Goal: Task Accomplishment & Management: Use online tool/utility

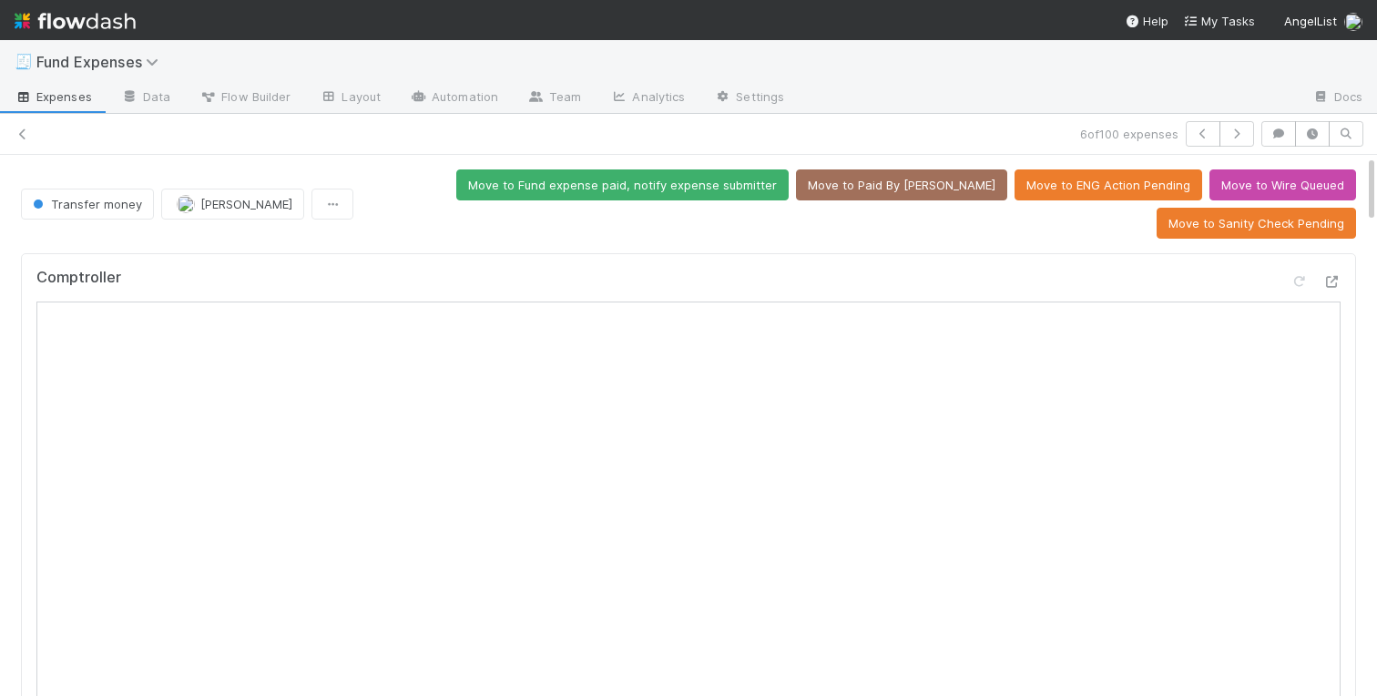
click at [132, 138] on div "6 of 100 expenses" at bounding box center [688, 133] width 1377 height 25
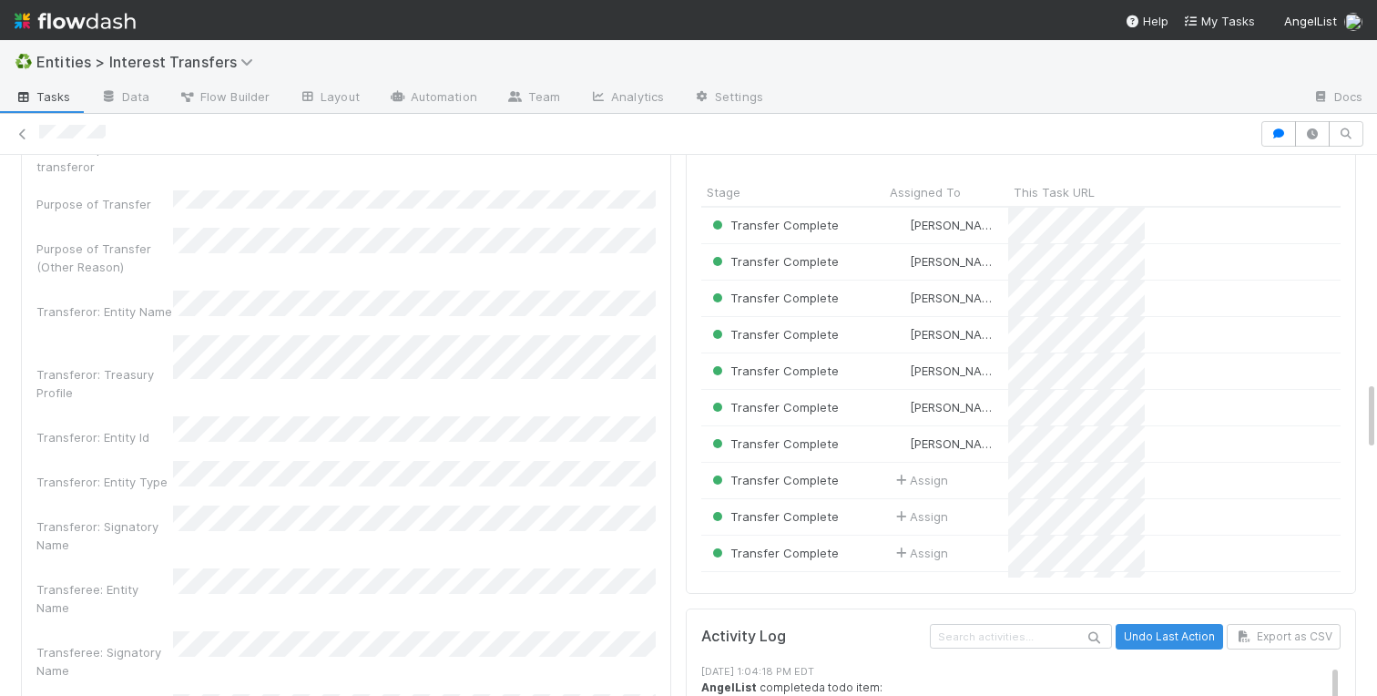
scroll to position [2044, 0]
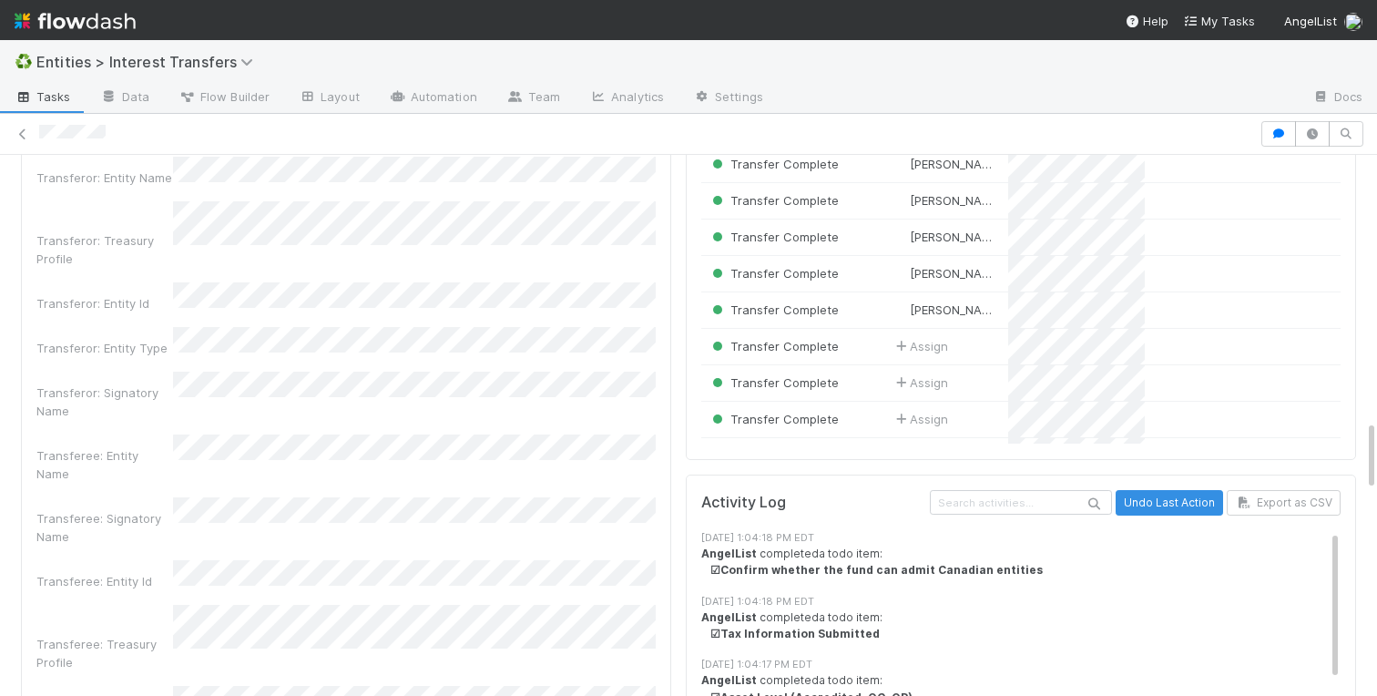
click at [8, 333] on div "KYC Status Assigned To Stage Name Id All Pending Investments Special Email Rule…" at bounding box center [688, 379] width 1377 height 4431
click at [8, 364] on div "KYC Status Assigned To Stage Name Id All Pending Investments Special Email Rule…" at bounding box center [688, 379] width 1377 height 4431
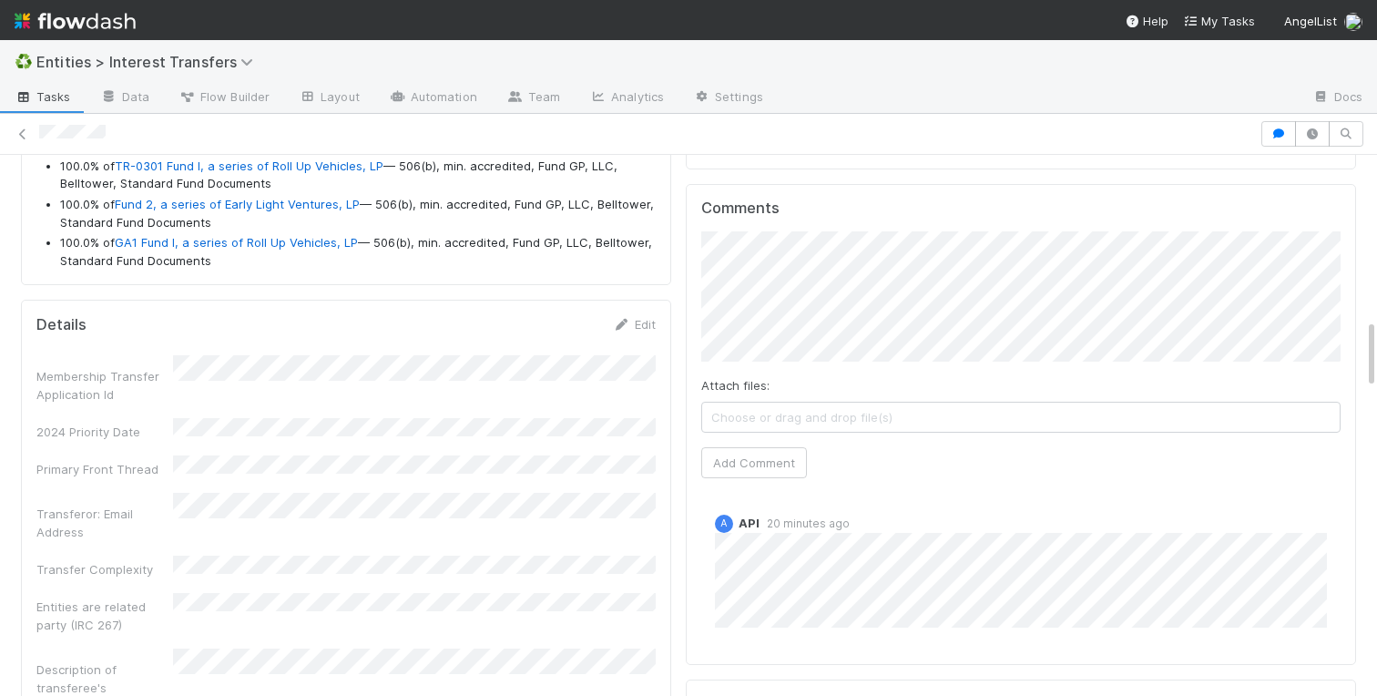
scroll to position [1449, 0]
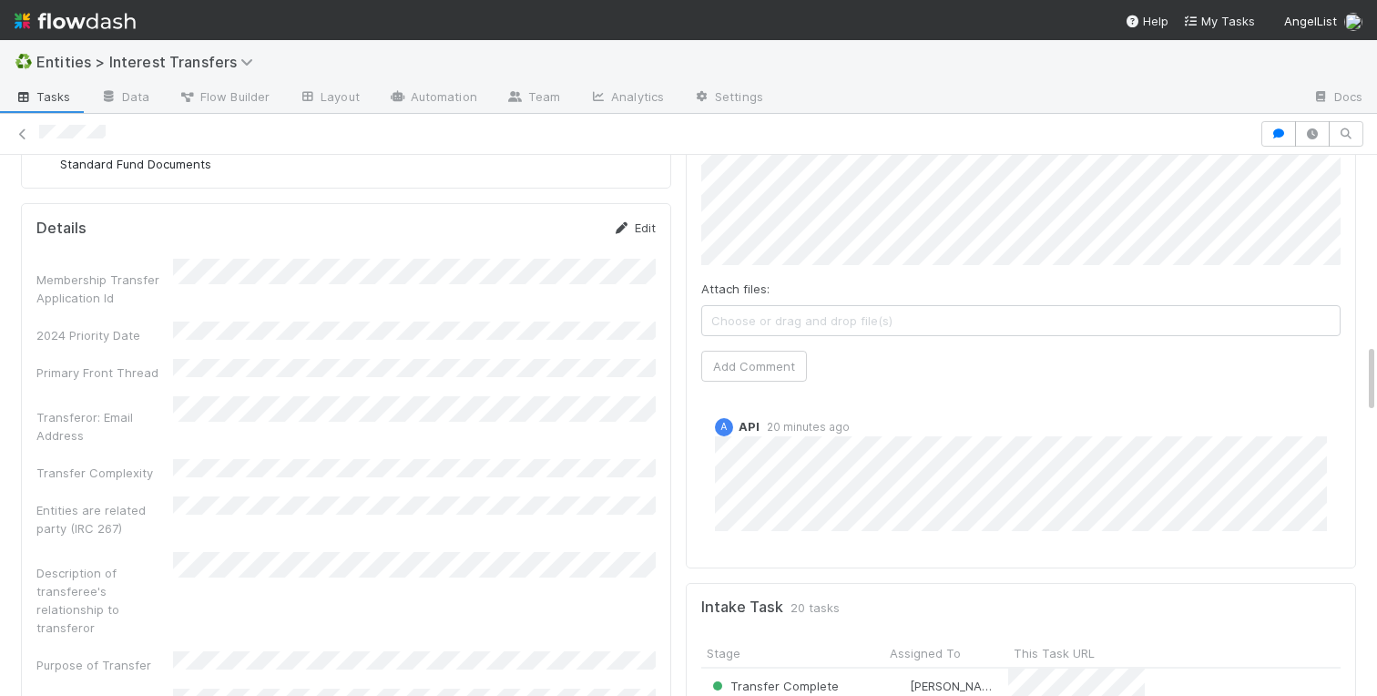
click at [634, 232] on link "Edit" at bounding box center [634, 227] width 43 height 15
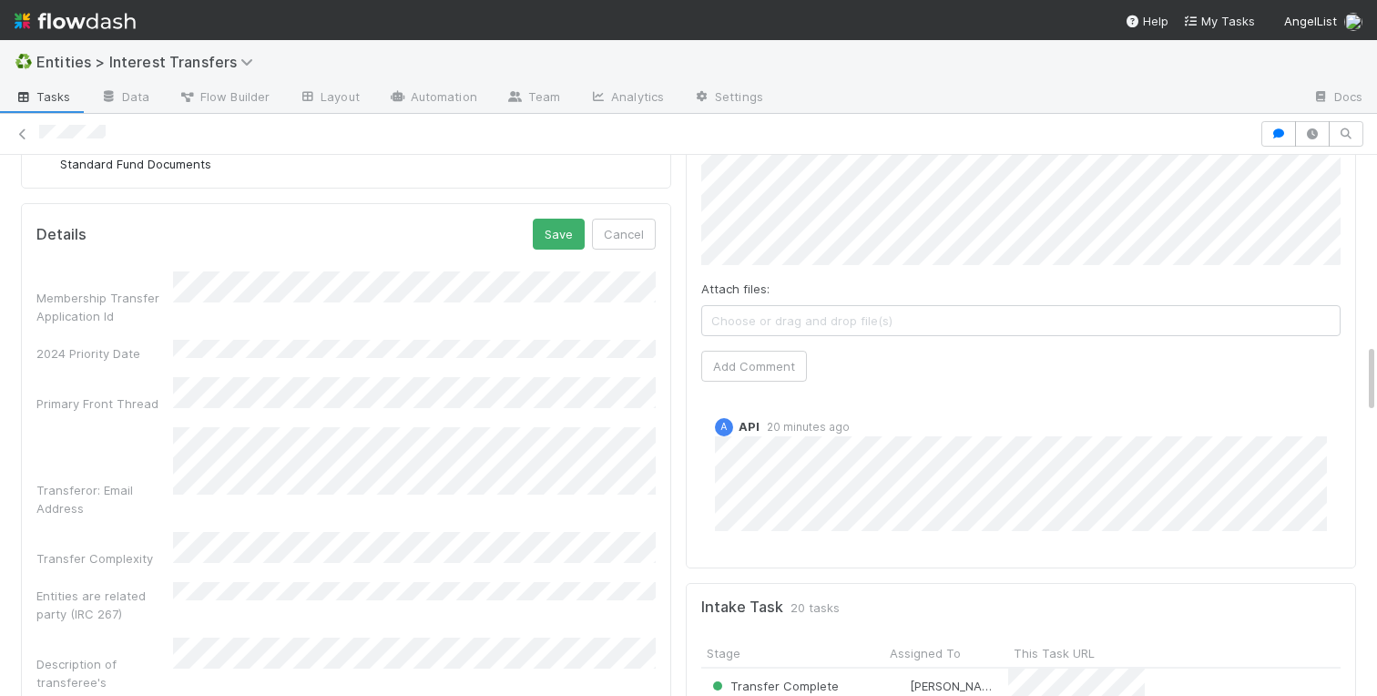
scroll to position [1461, 0]
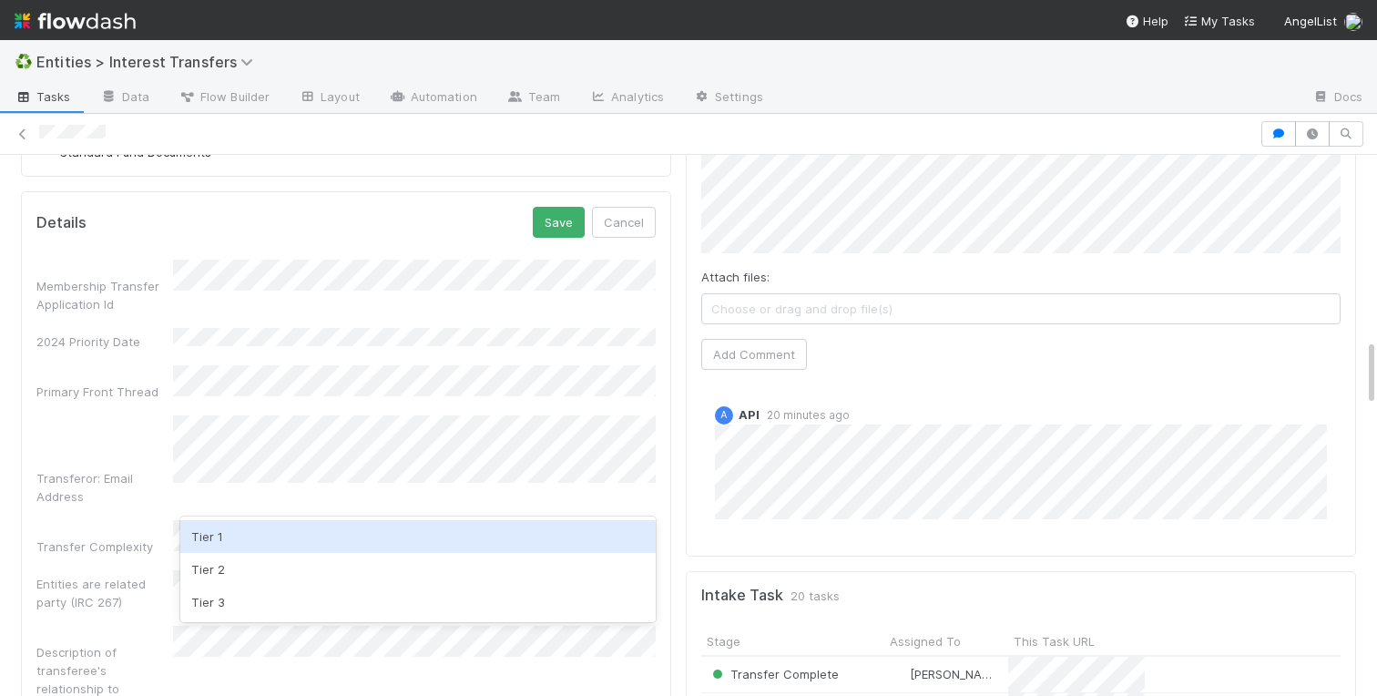
click at [216, 535] on div "Tier 1" at bounding box center [417, 536] width 475 height 33
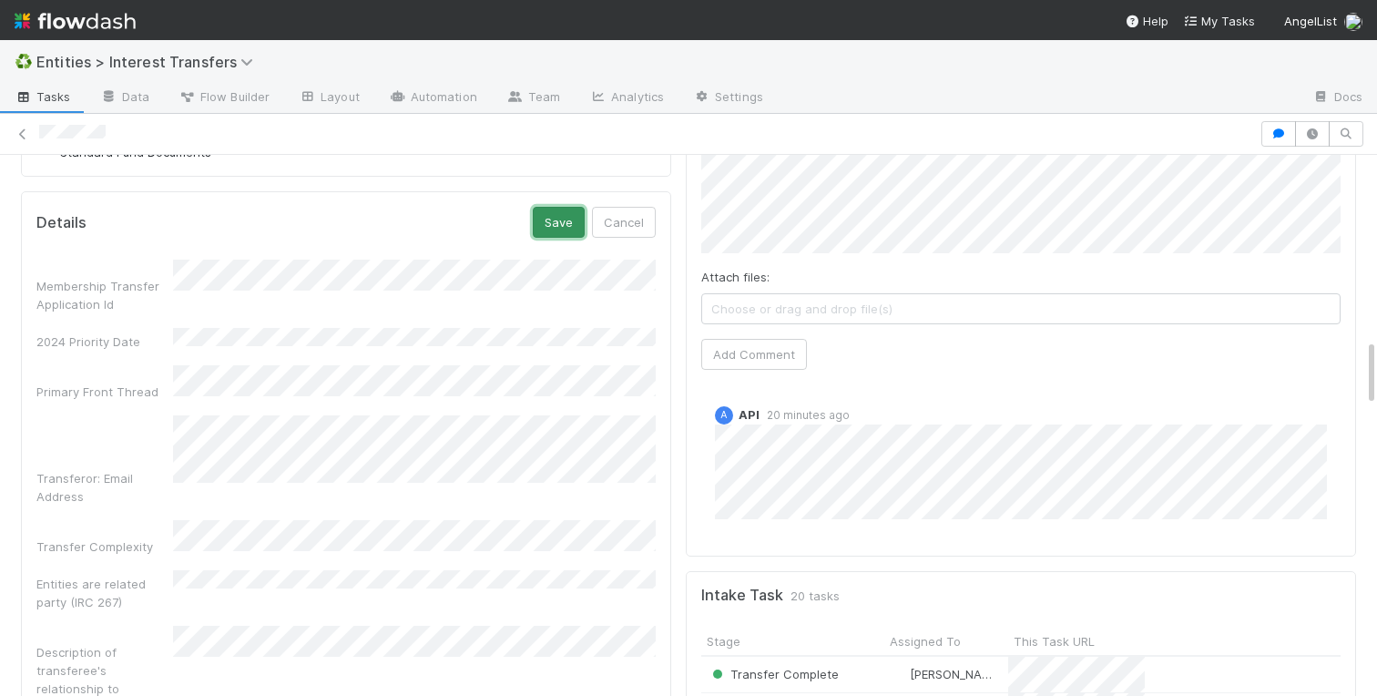
click at [554, 233] on button "Save" at bounding box center [559, 222] width 52 height 31
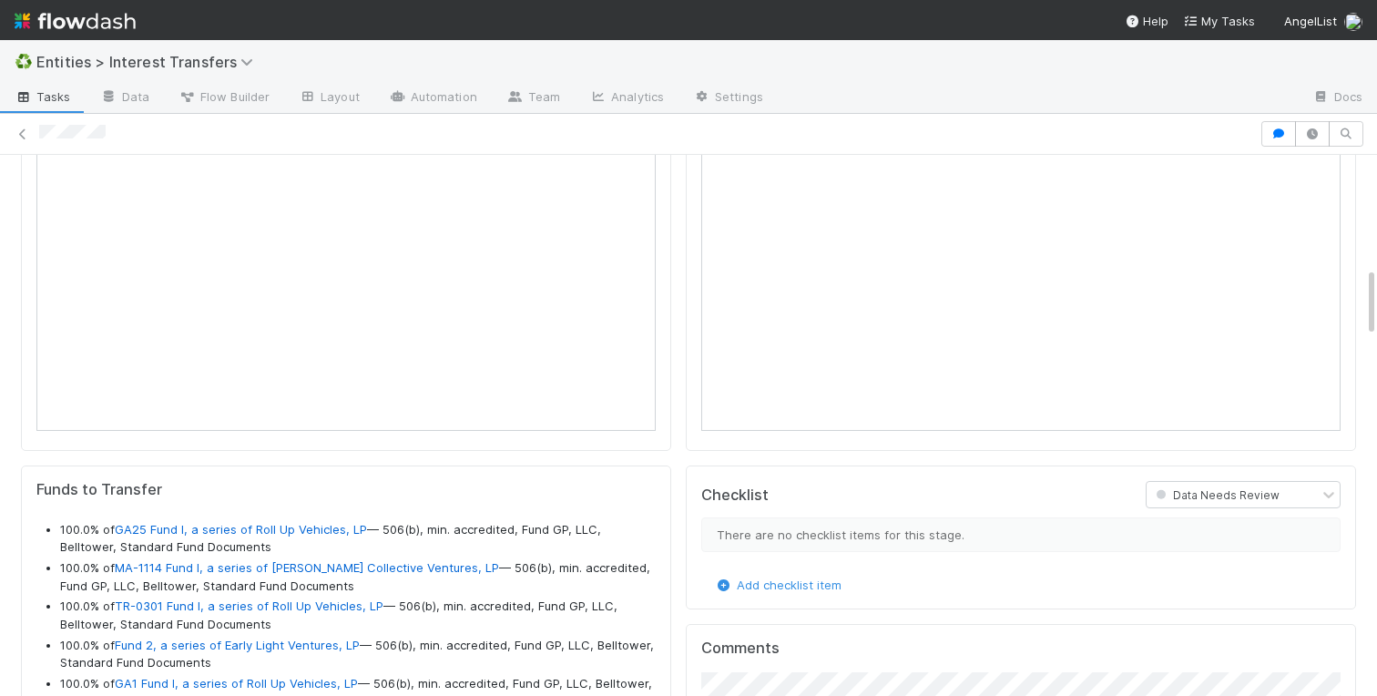
scroll to position [698, 0]
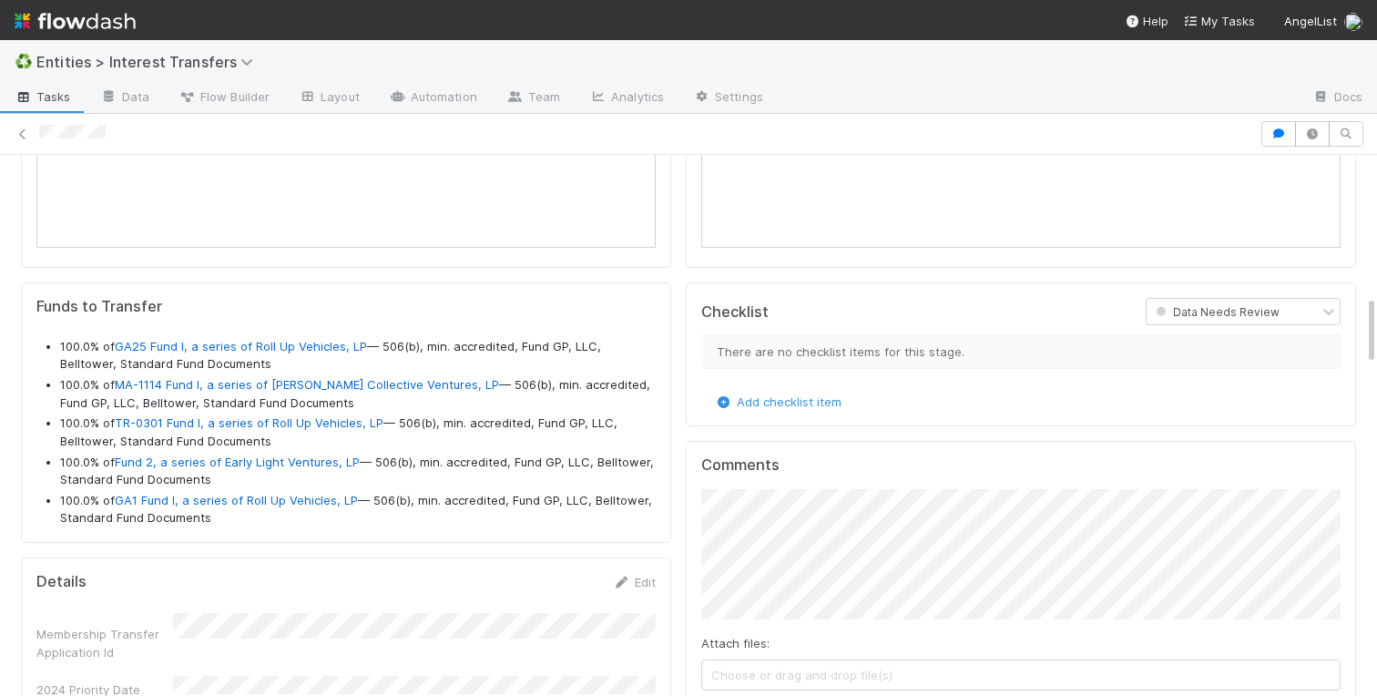
scroll to position [0, 0]
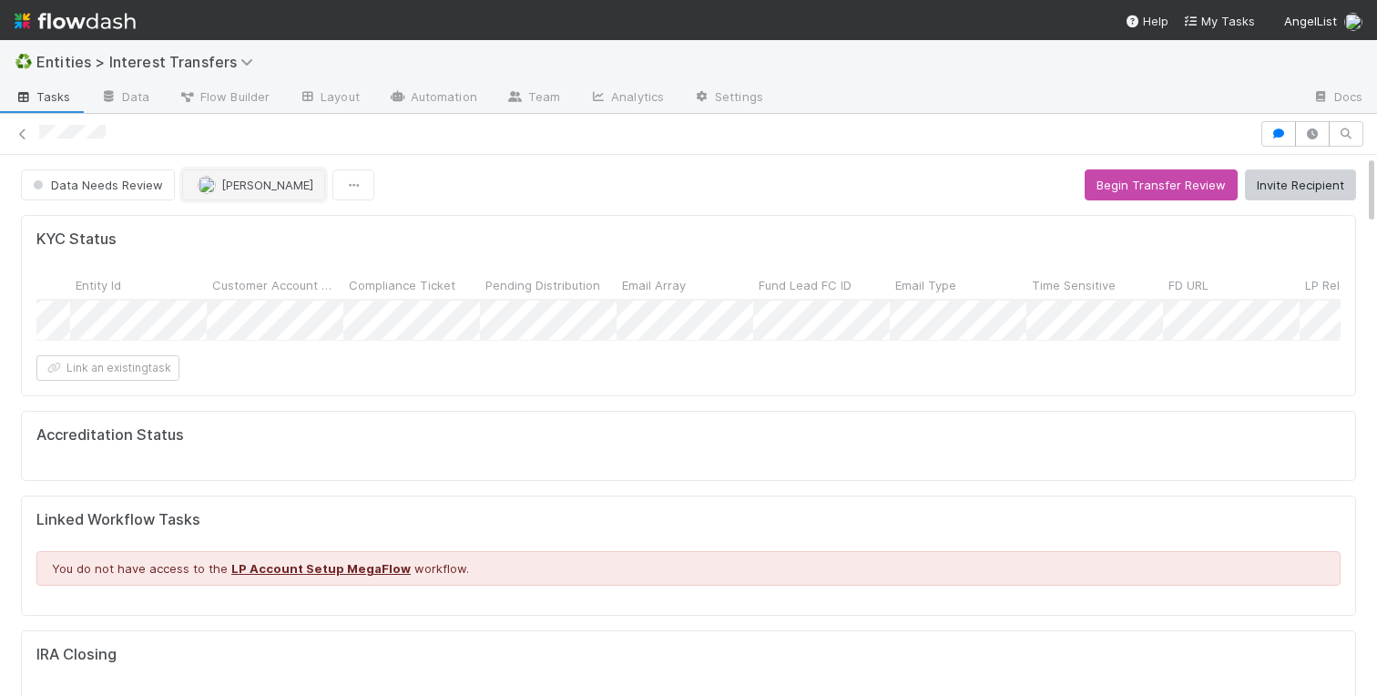
click at [229, 184] on span "[PERSON_NAME]" at bounding box center [267, 185] width 92 height 15
click at [1147, 182] on button "Begin Transfer Review" at bounding box center [1161, 184] width 153 height 31
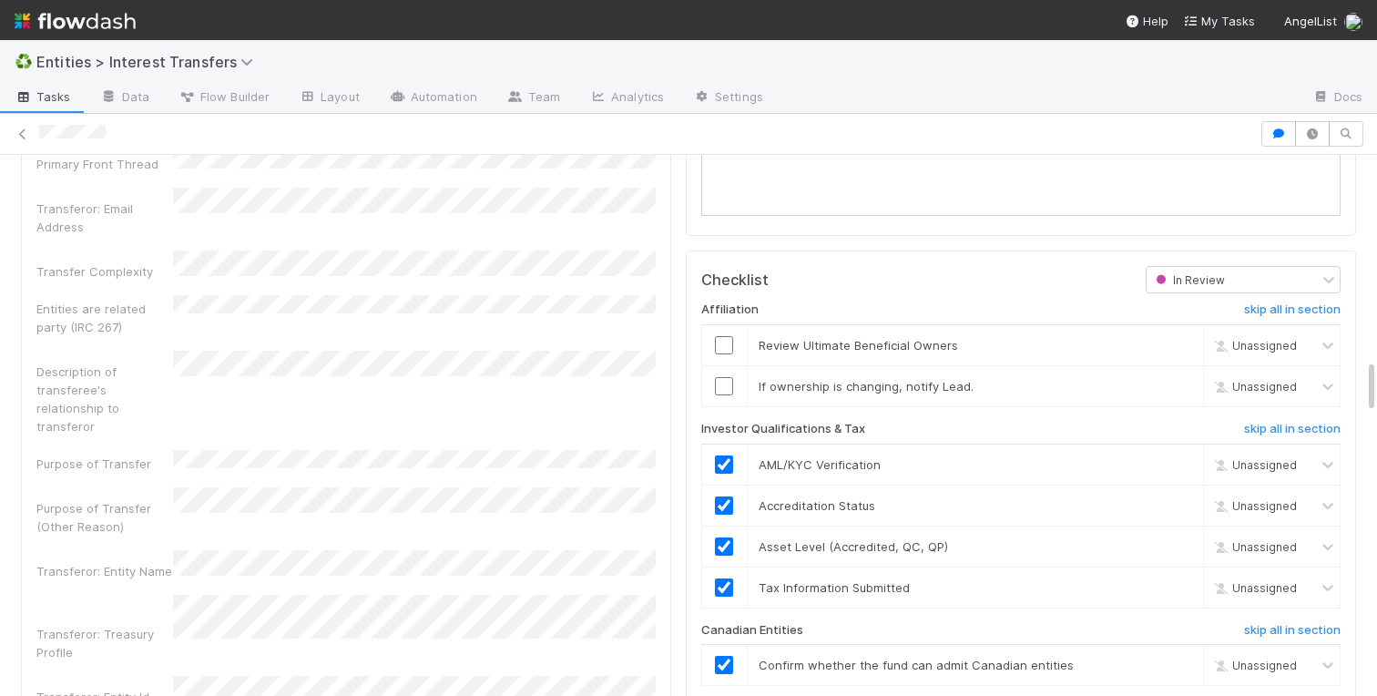
scroll to position [2285, 0]
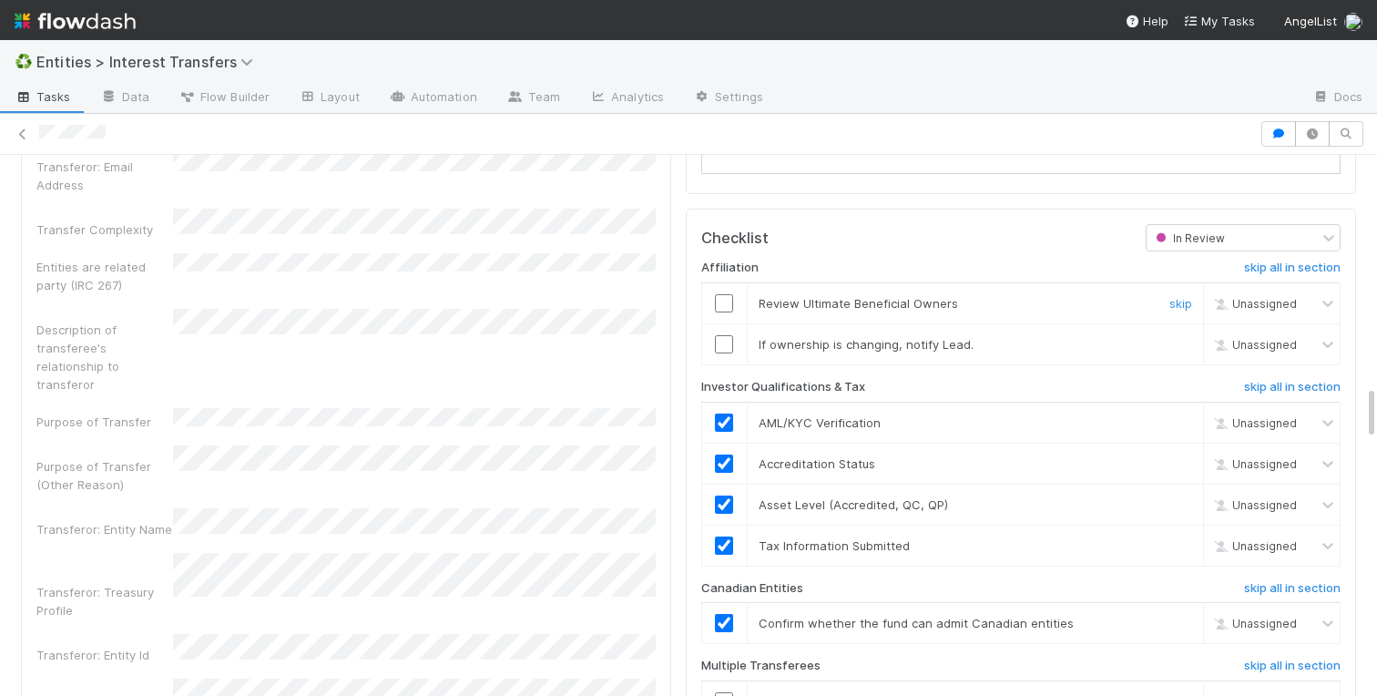
click at [737, 306] on div at bounding box center [724, 303] width 45 height 18
click at [729, 306] on input "checkbox" at bounding box center [724, 303] width 18 height 18
click at [1178, 339] on link "skip" at bounding box center [1180, 344] width 23 height 15
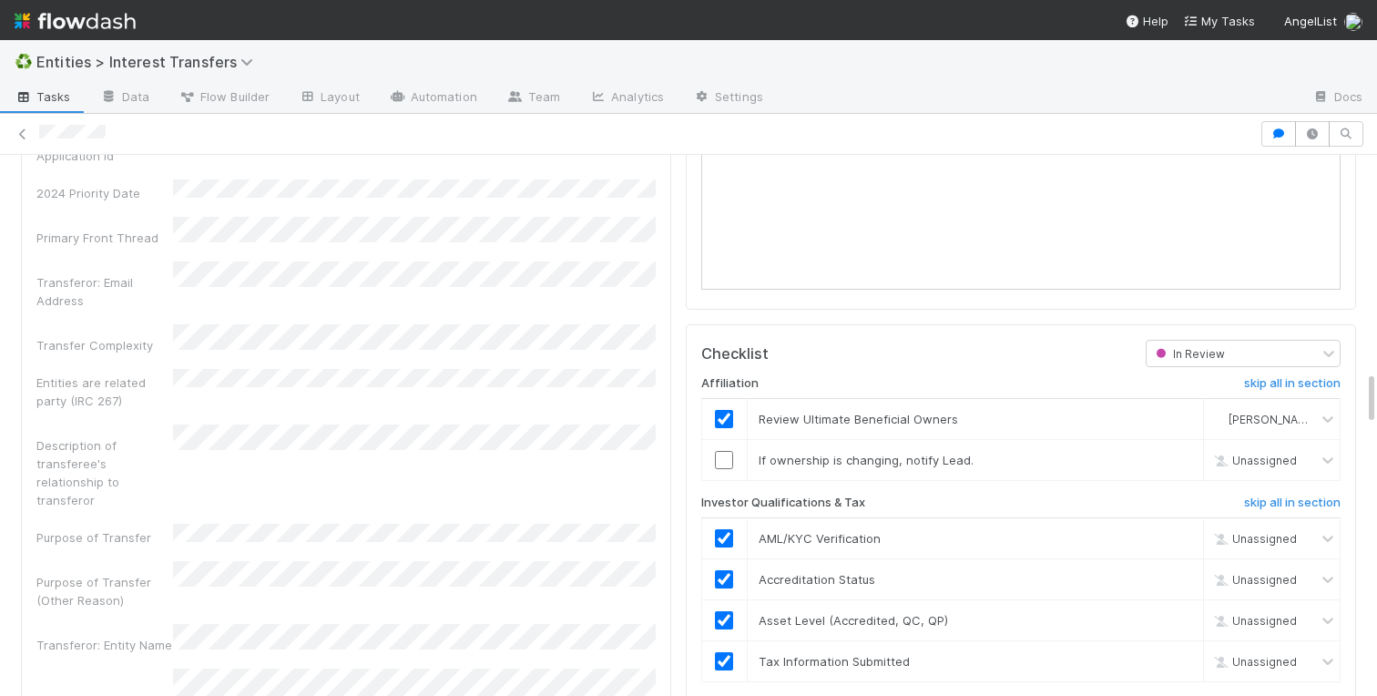
scroll to position [2198, 0]
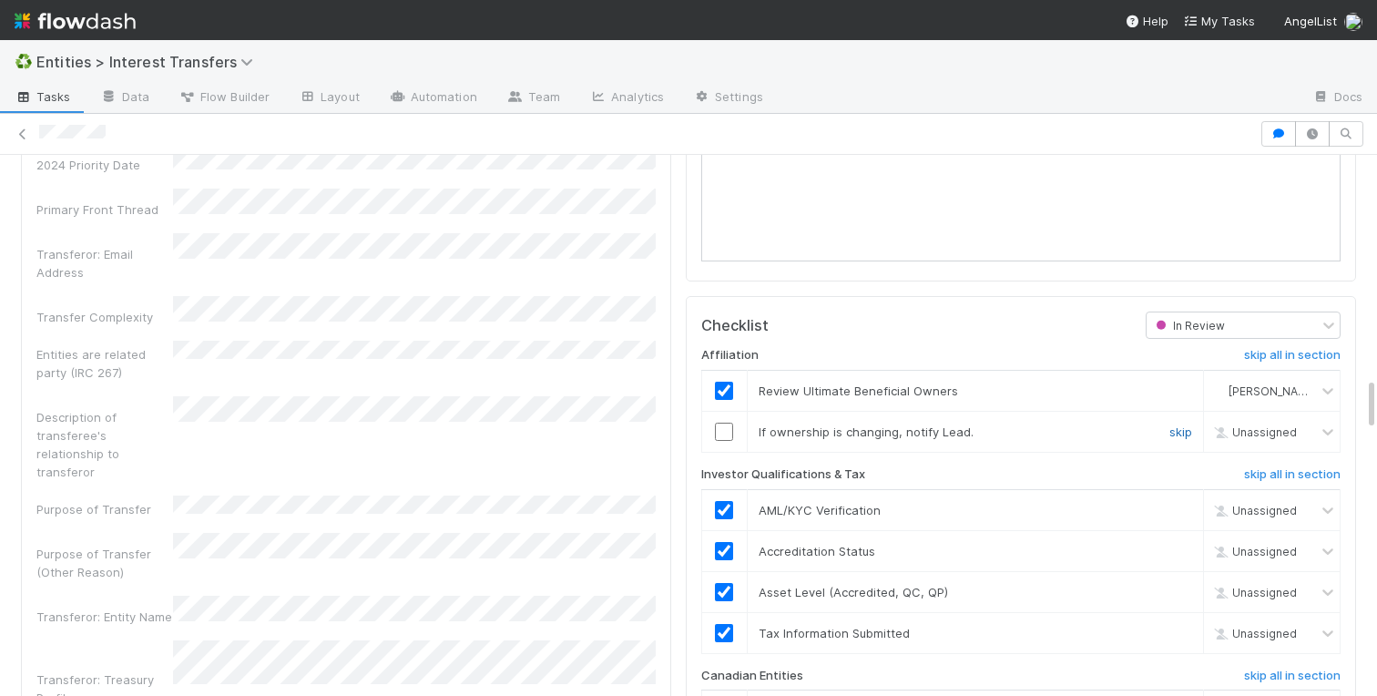
click at [1181, 429] on link "skip" at bounding box center [1180, 431] width 23 height 15
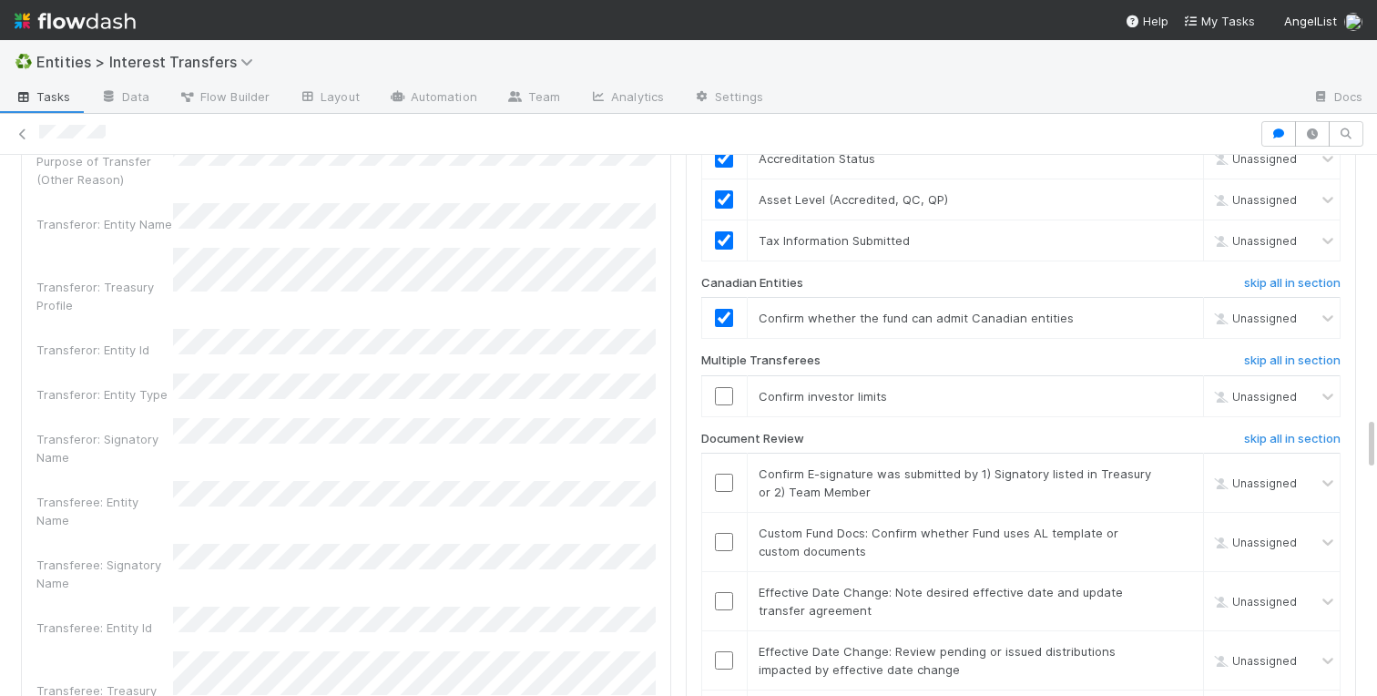
scroll to position [2597, 0]
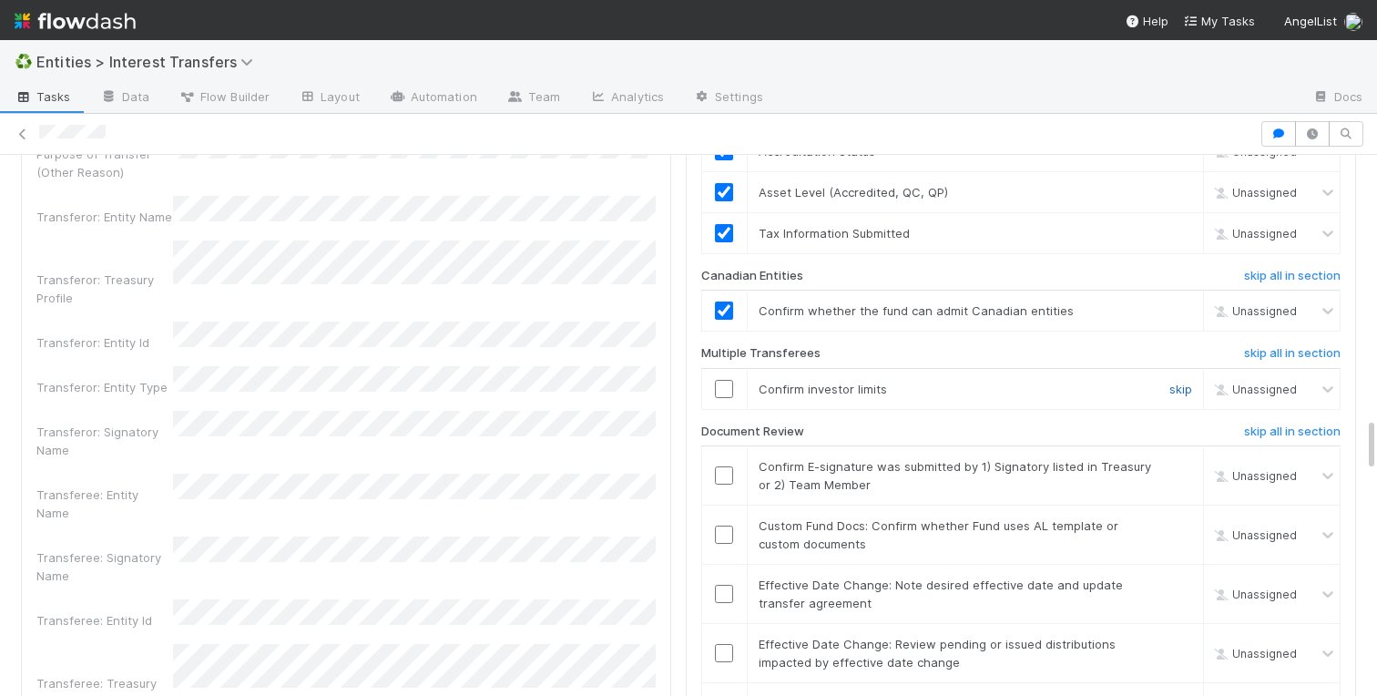
click at [1180, 392] on link "skip" at bounding box center [1180, 389] width 23 height 15
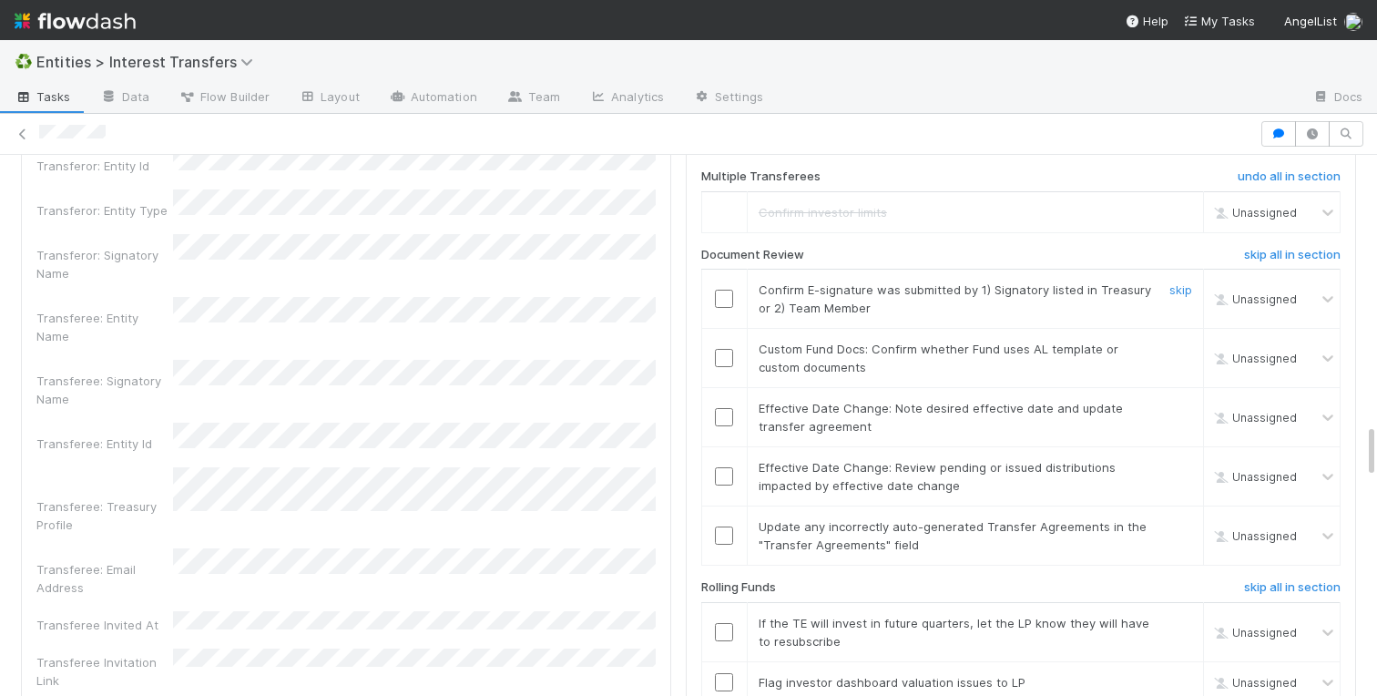
scroll to position [2827, 0]
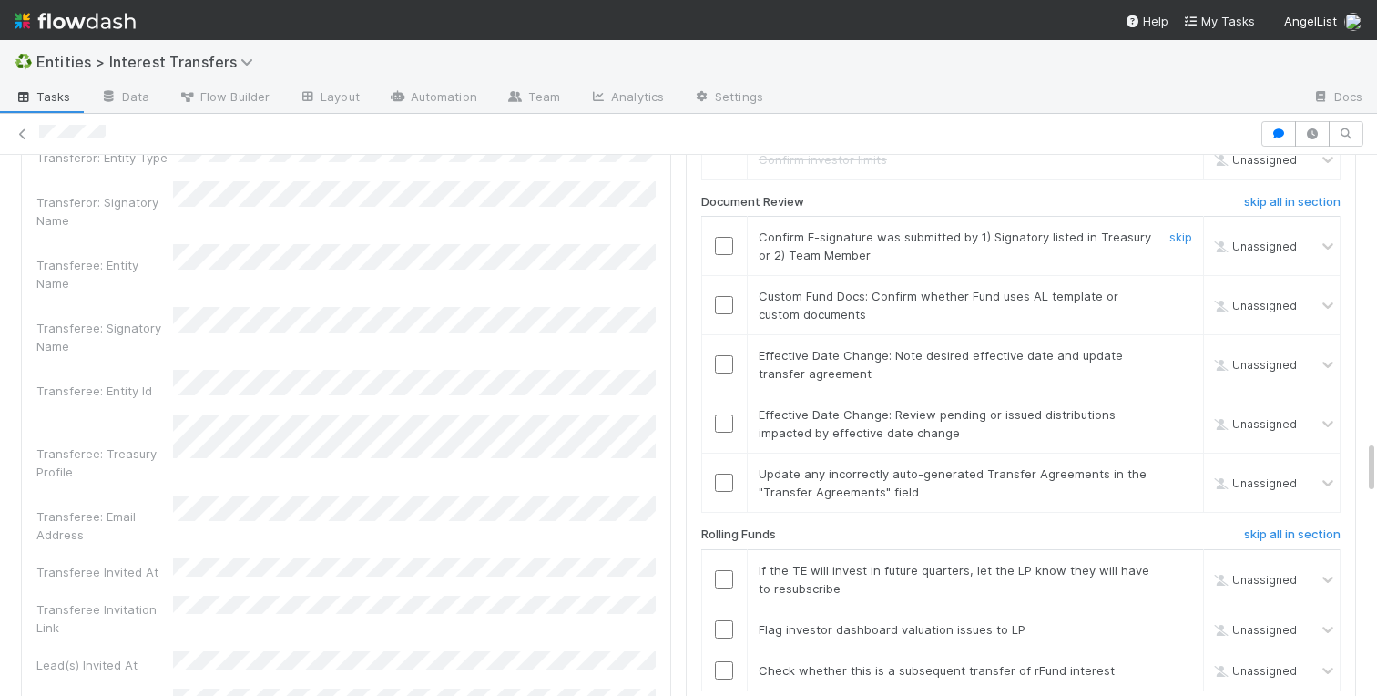
click at [723, 250] on input "checkbox" at bounding box center [724, 246] width 18 height 18
click at [1180, 295] on link "skip" at bounding box center [1180, 296] width 23 height 15
click at [1178, 352] on link "skip" at bounding box center [1180, 355] width 23 height 15
click at [1178, 413] on link "skip" at bounding box center [1180, 414] width 23 height 15
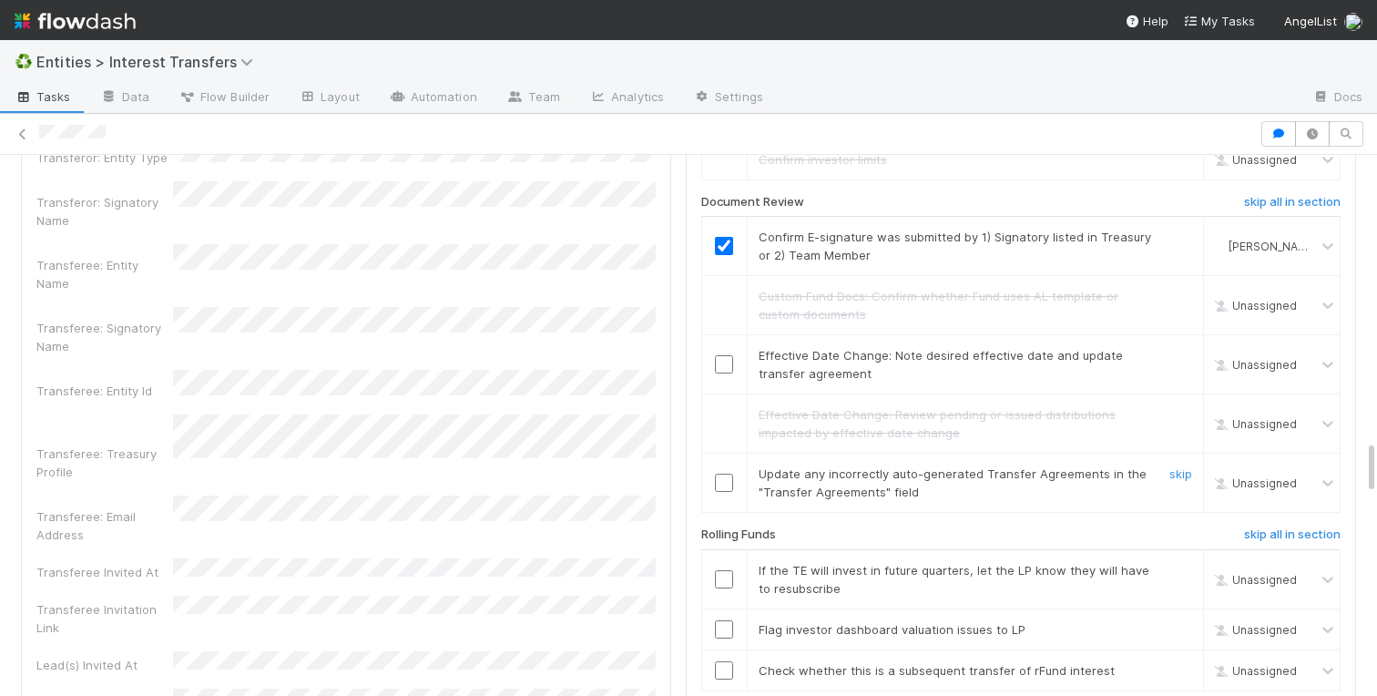
click at [1178, 465] on td "Update any incorrectly auto-generated Transfer Agreements in the "Transfer Agre…" at bounding box center [975, 483] width 456 height 59
click at [1178, 465] on div "skip" at bounding box center [1178, 482] width 55 height 36
click at [1266, 541] on h6 "skip all in section" at bounding box center [1292, 534] width 97 height 15
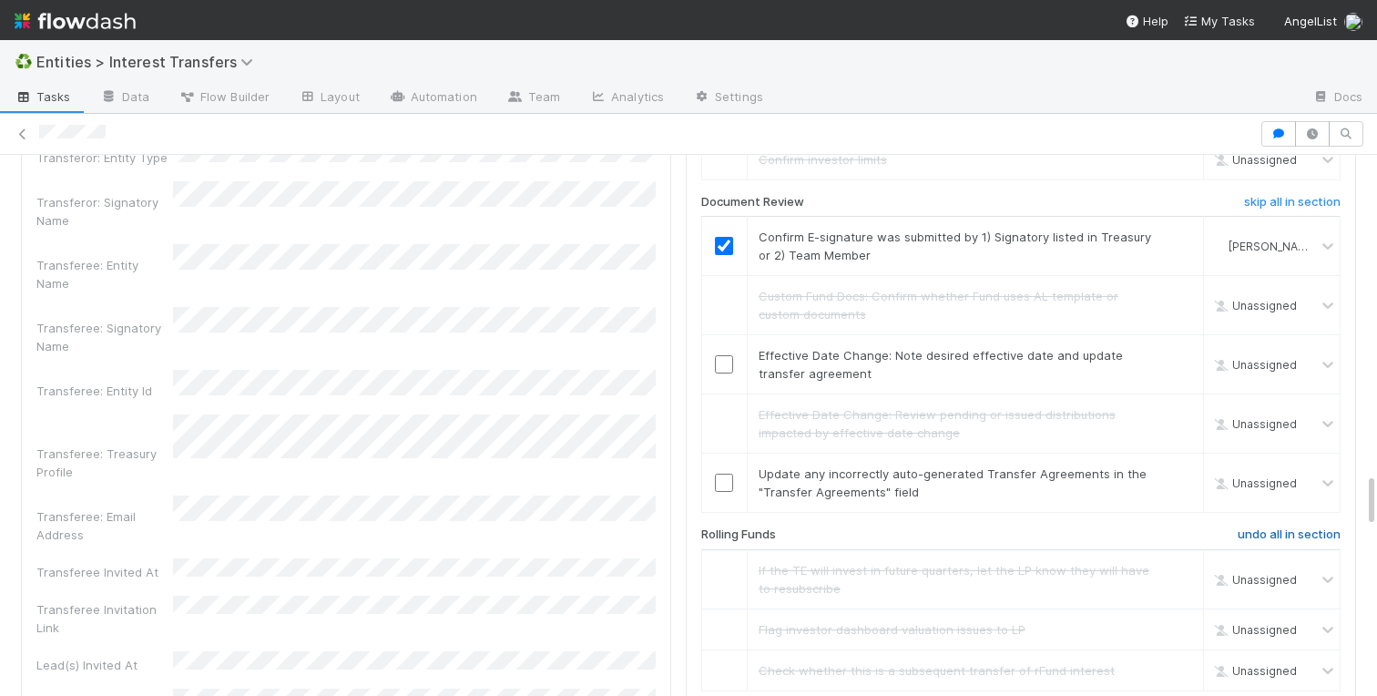
scroll to position [3351, 0]
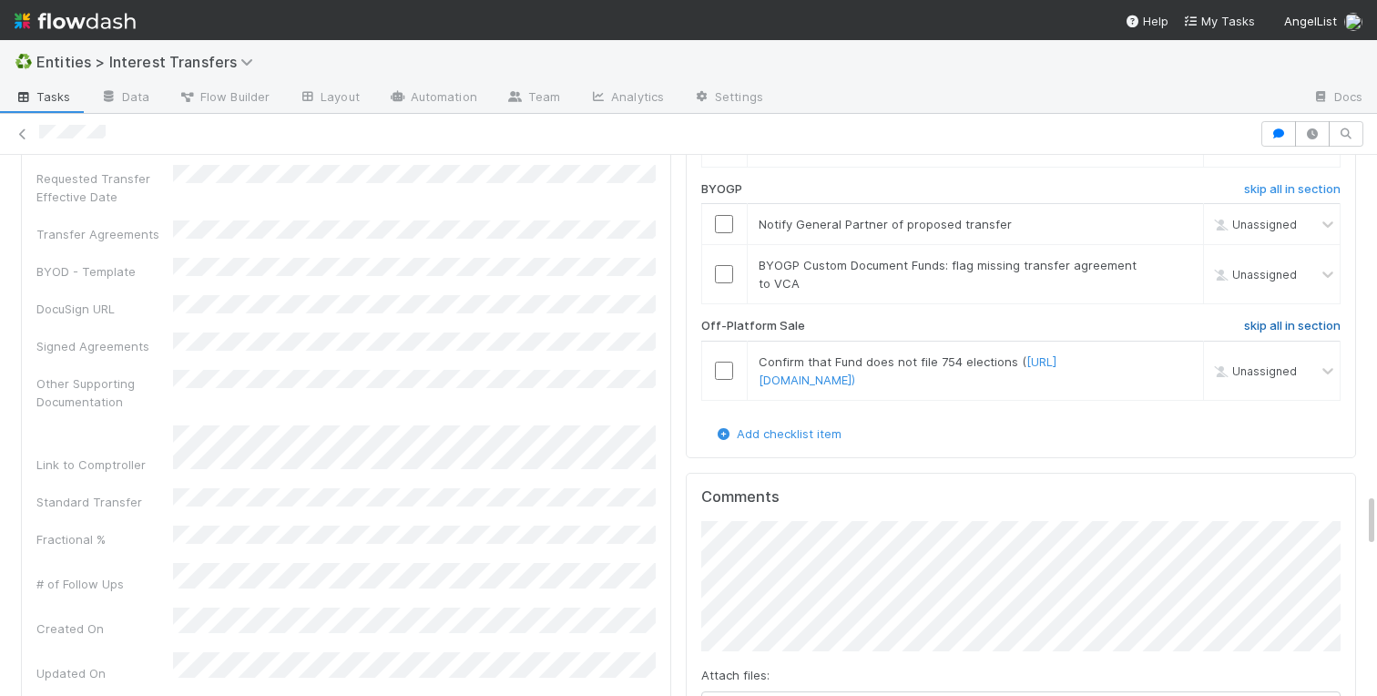
click at [1270, 330] on h6 "skip all in section" at bounding box center [1292, 326] width 97 height 15
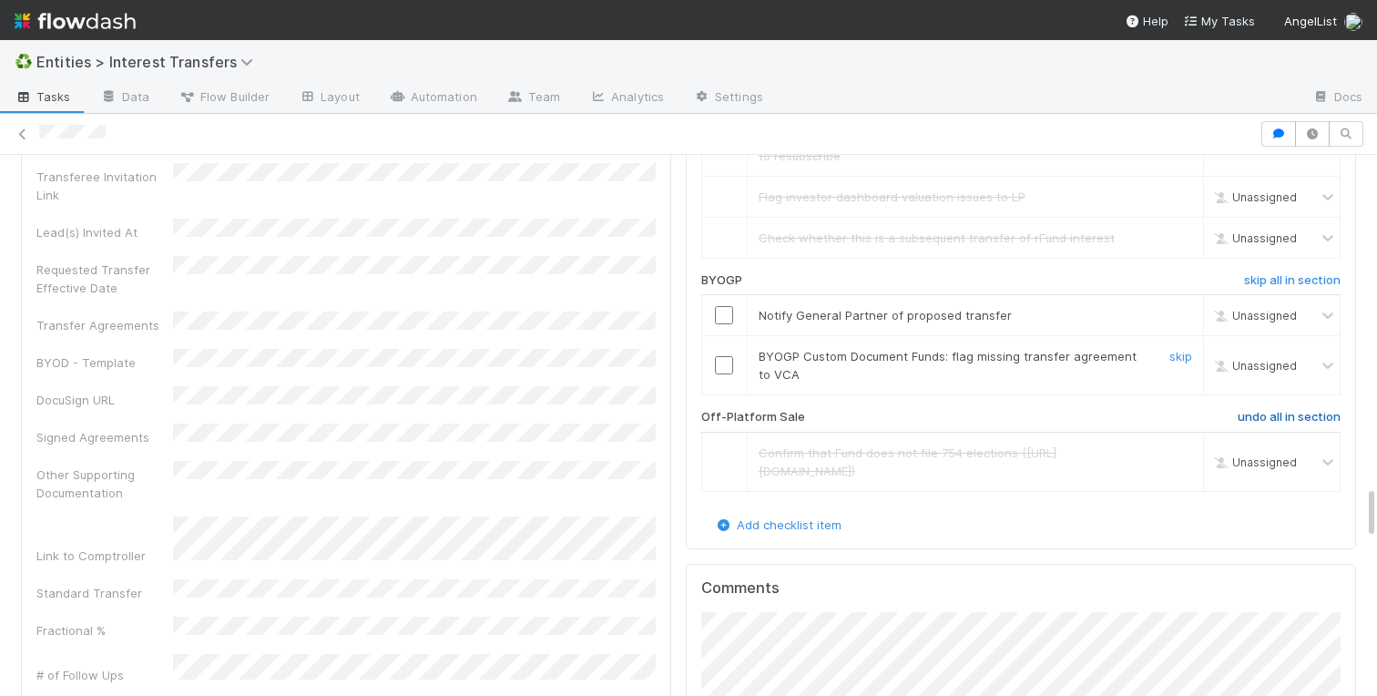
scroll to position [3230, 0]
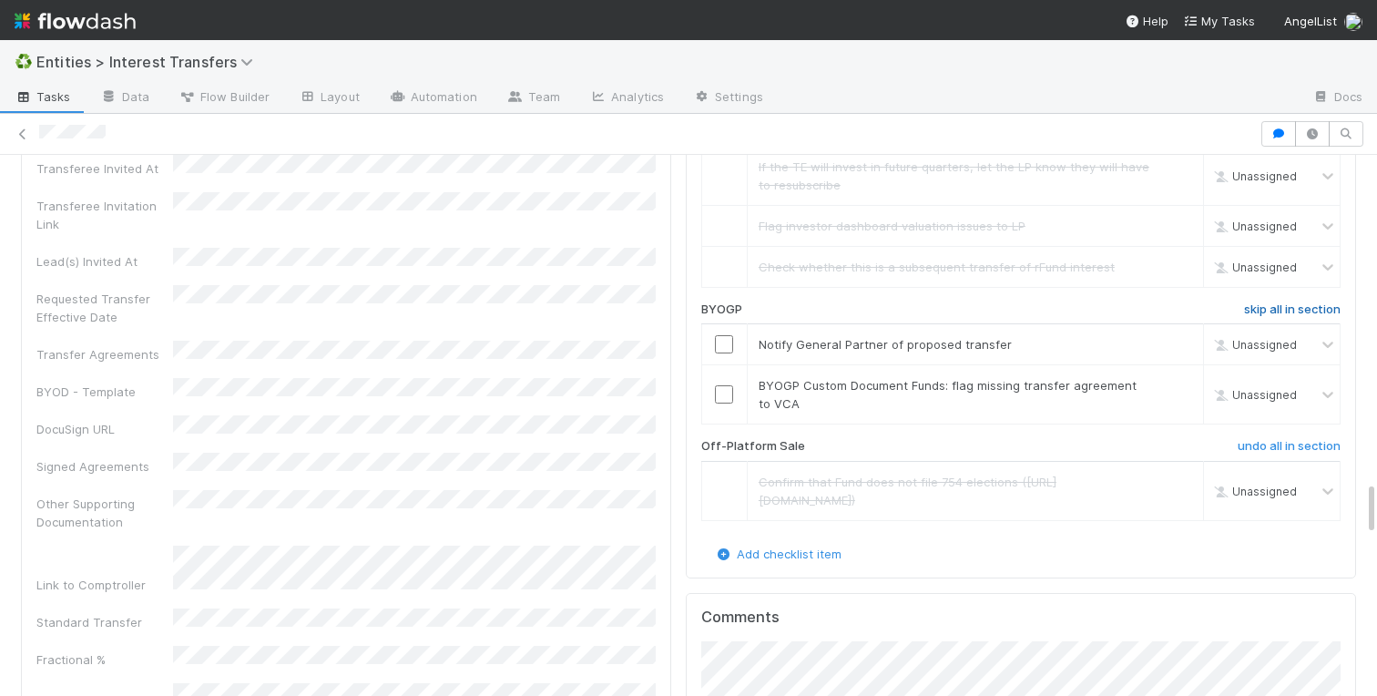
click at [1270, 310] on h6 "skip all in section" at bounding box center [1292, 309] width 97 height 15
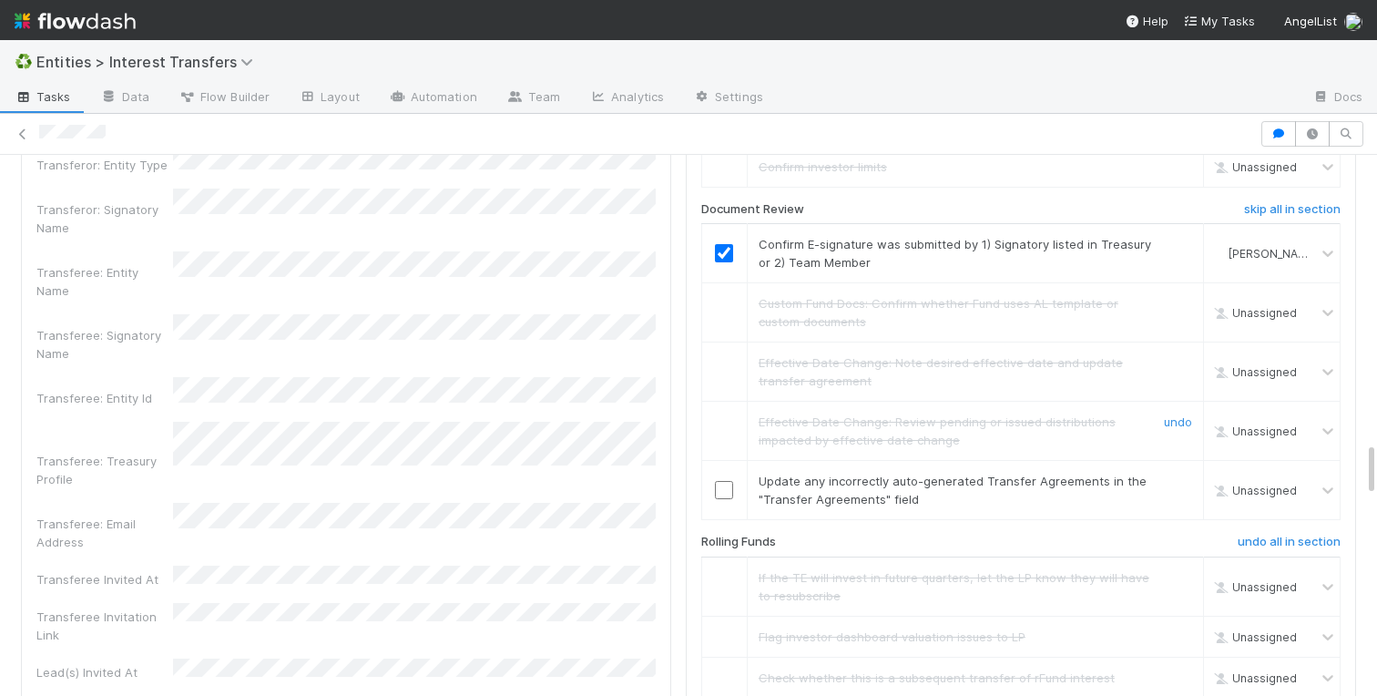
scroll to position [2819, 0]
click at [1182, 482] on link "skip" at bounding box center [1180, 481] width 23 height 15
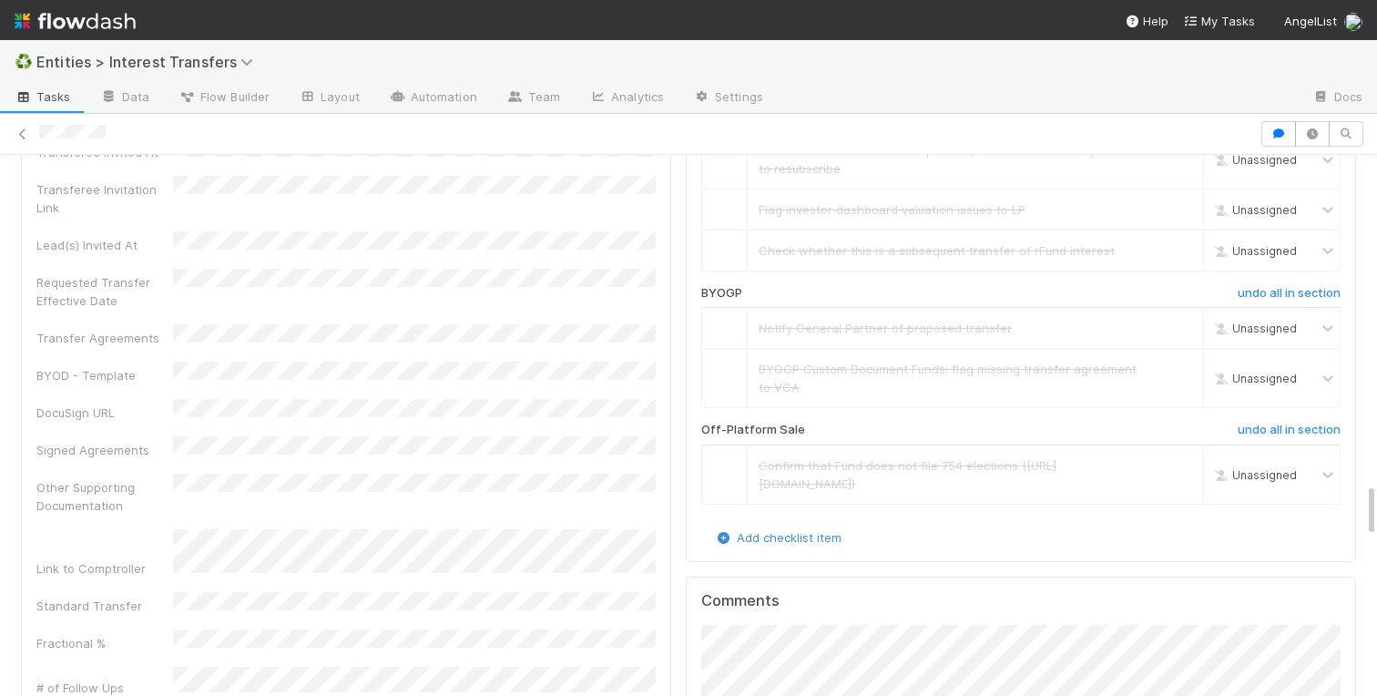
click at [269, 297] on div "Membership Transfer Application Id 2024 Priority Date Primary Front Thread Tran…" at bounding box center [345, 224] width 619 height 2370
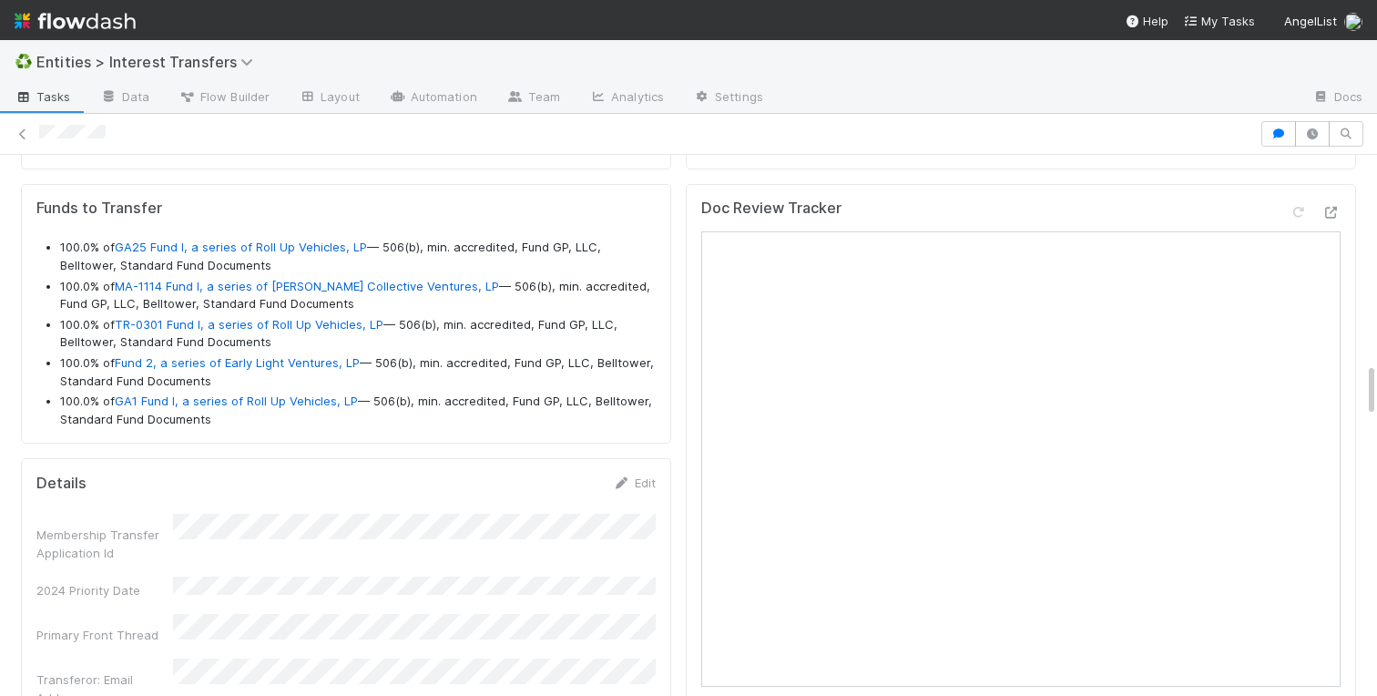
scroll to position [1767, 0]
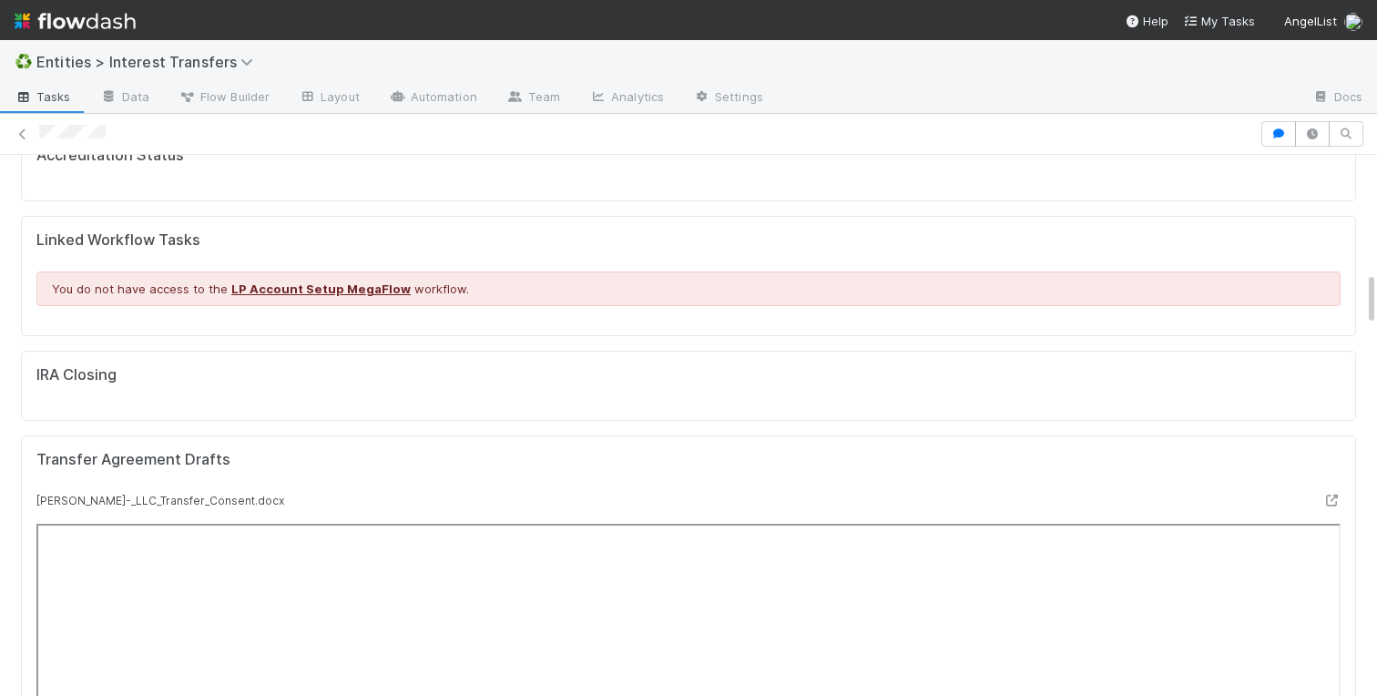
scroll to position [0, 0]
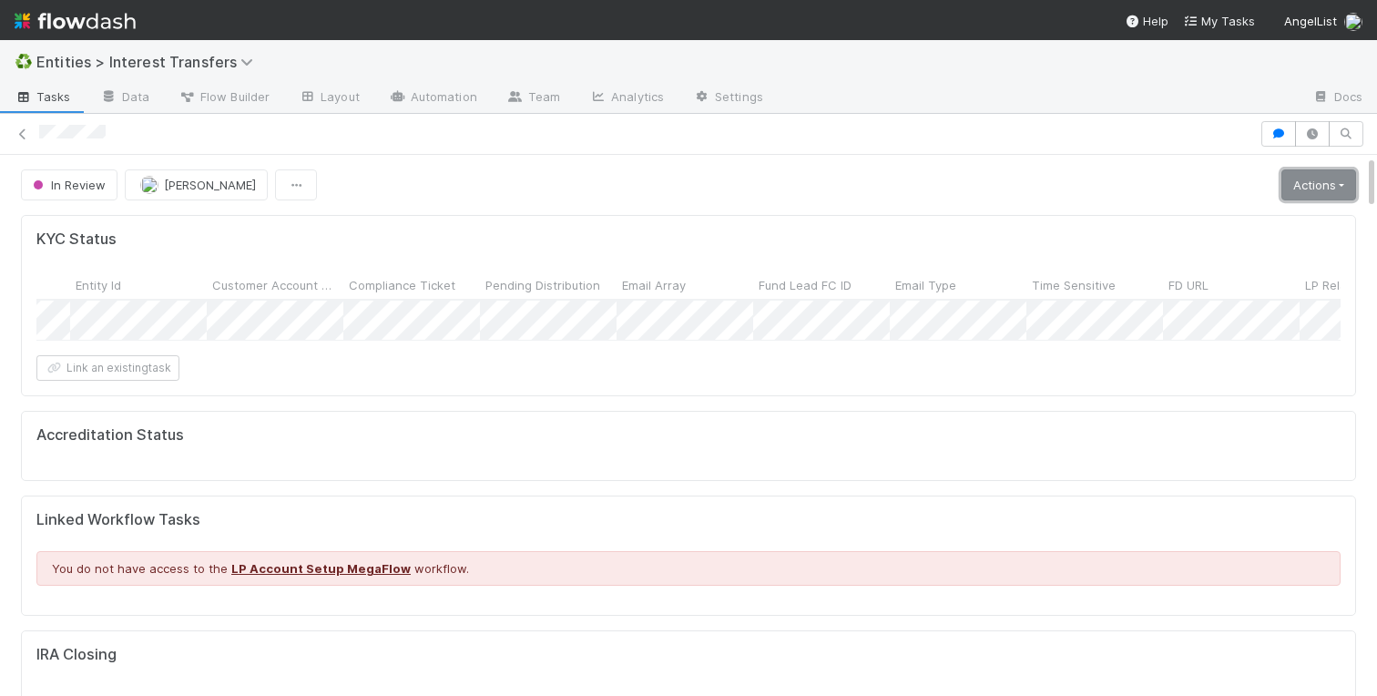
click at [1321, 191] on link "Actions" at bounding box center [1318, 184] width 75 height 31
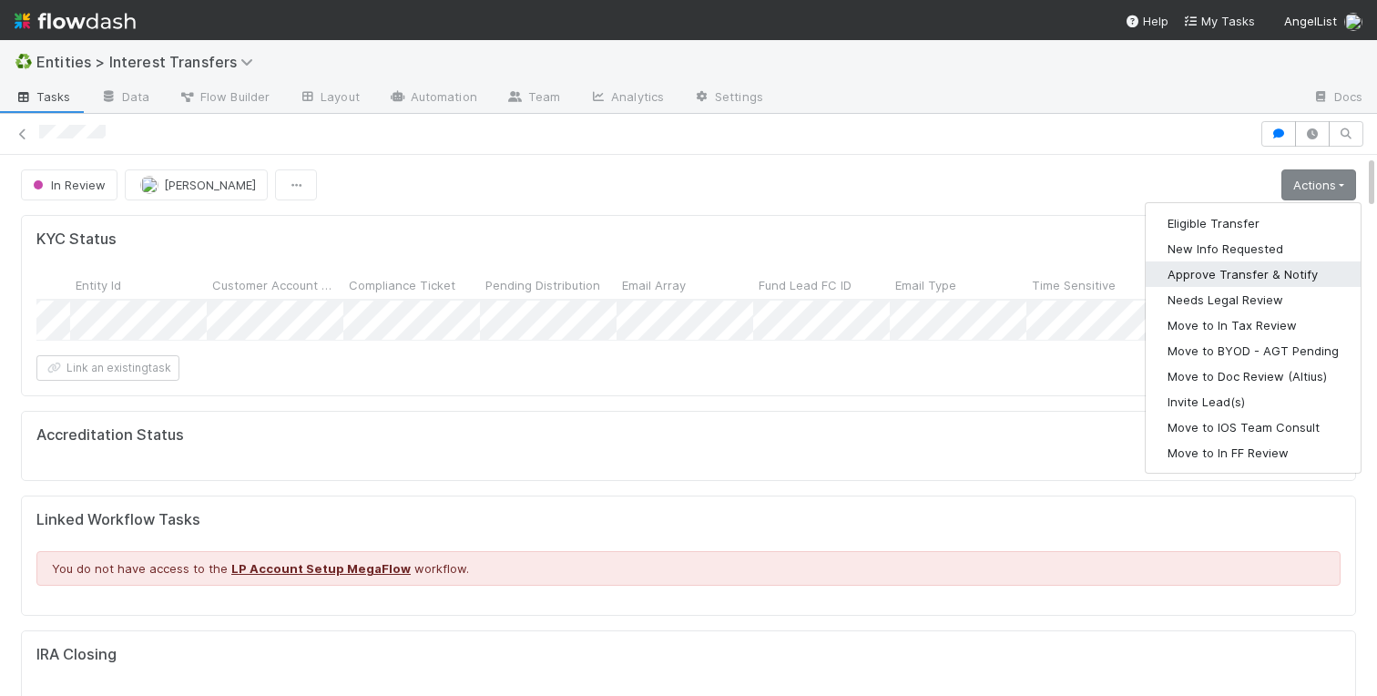
click at [1197, 276] on button "Approve Transfer & Notify" at bounding box center [1253, 273] width 215 height 25
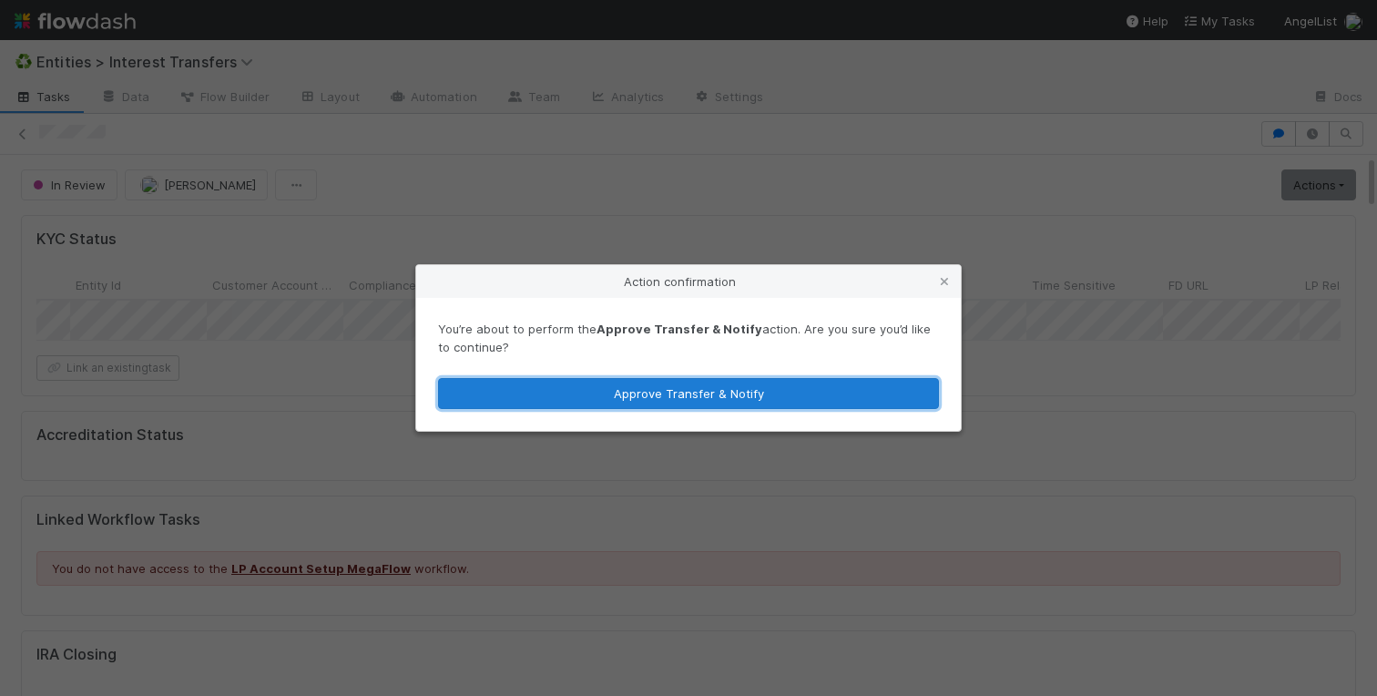
click at [674, 392] on button "Approve Transfer & Notify" at bounding box center [688, 393] width 501 height 31
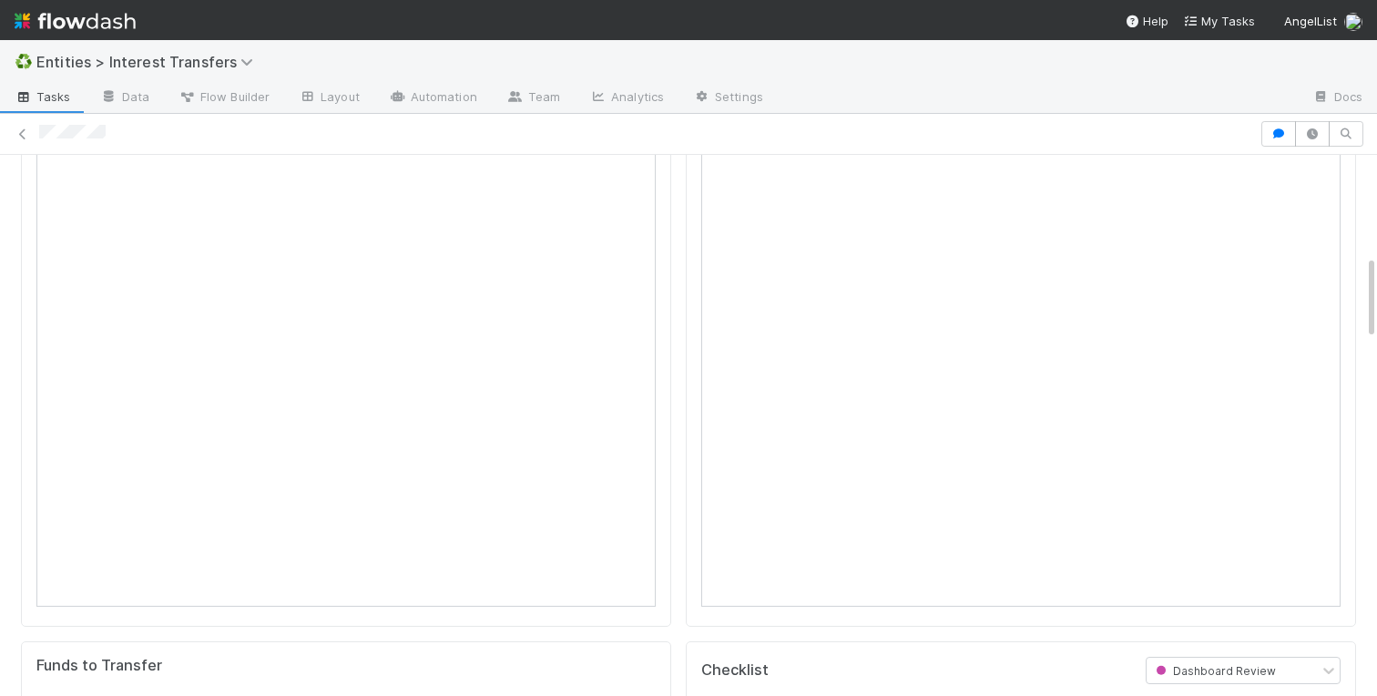
scroll to position [368, 0]
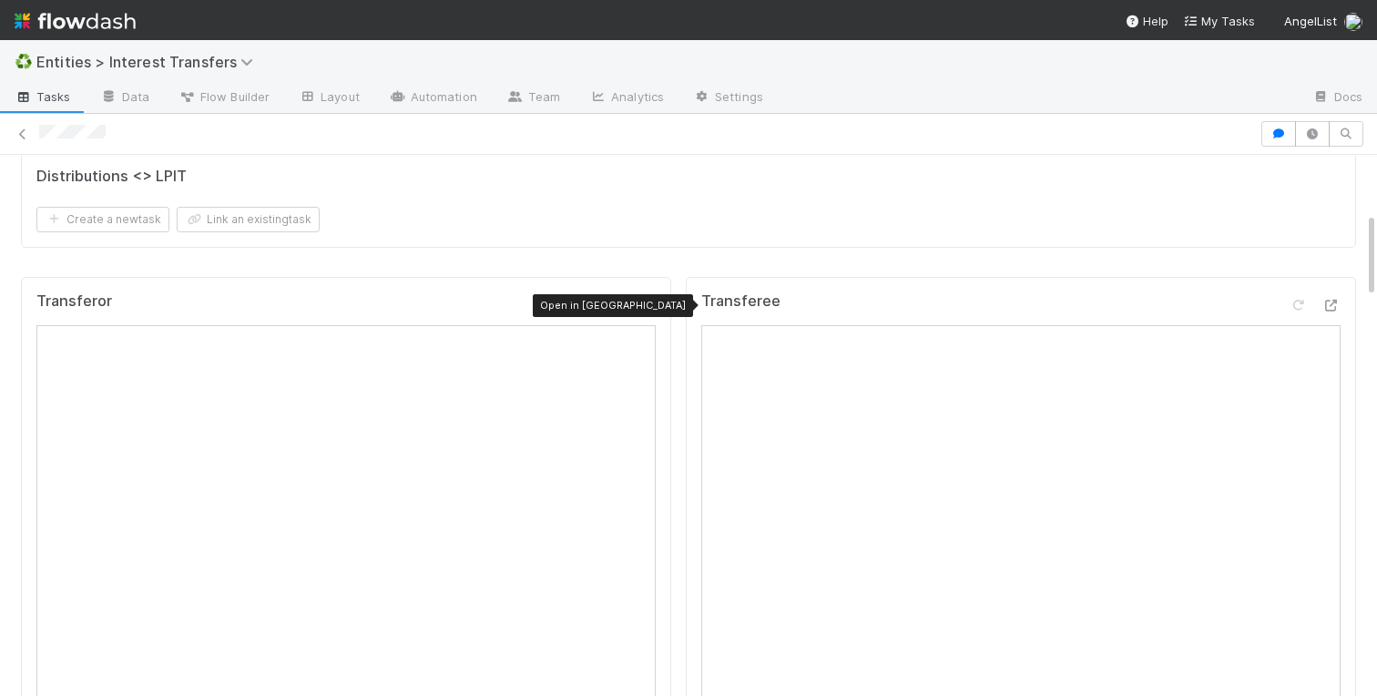
click at [651, 305] on icon at bounding box center [646, 306] width 18 height 12
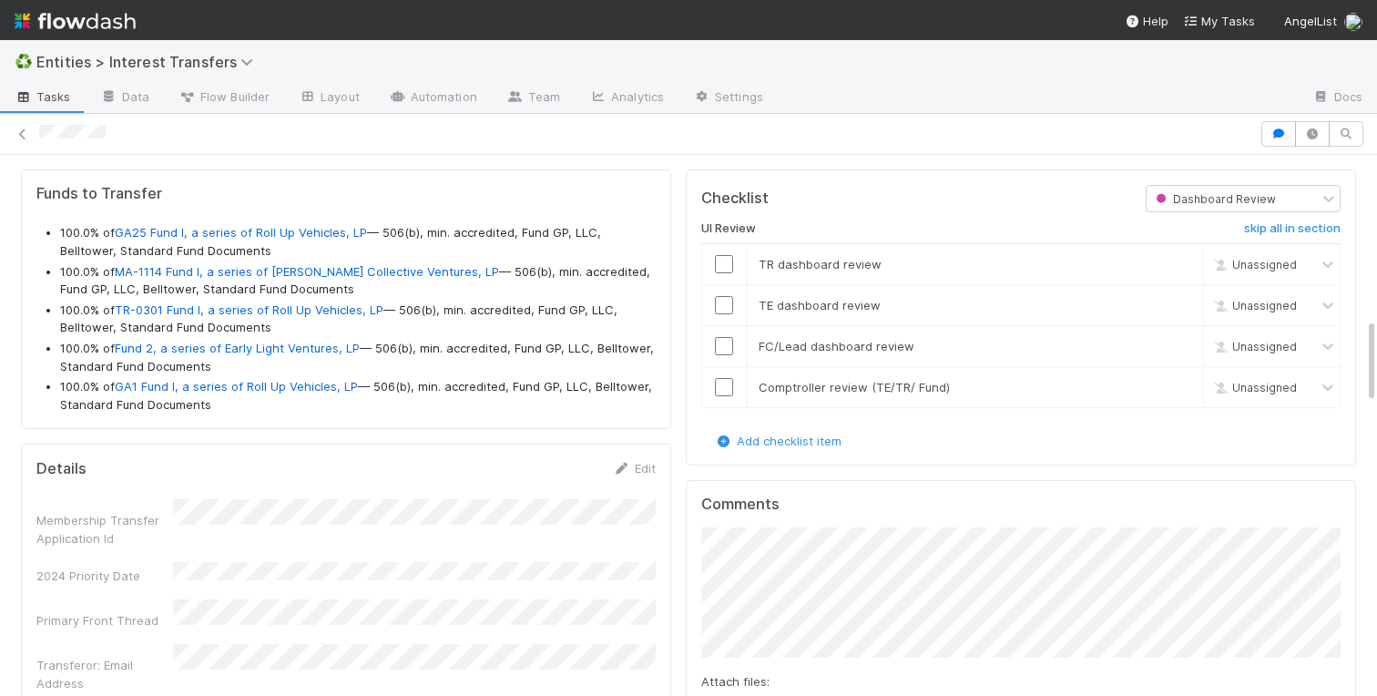
scroll to position [978, 0]
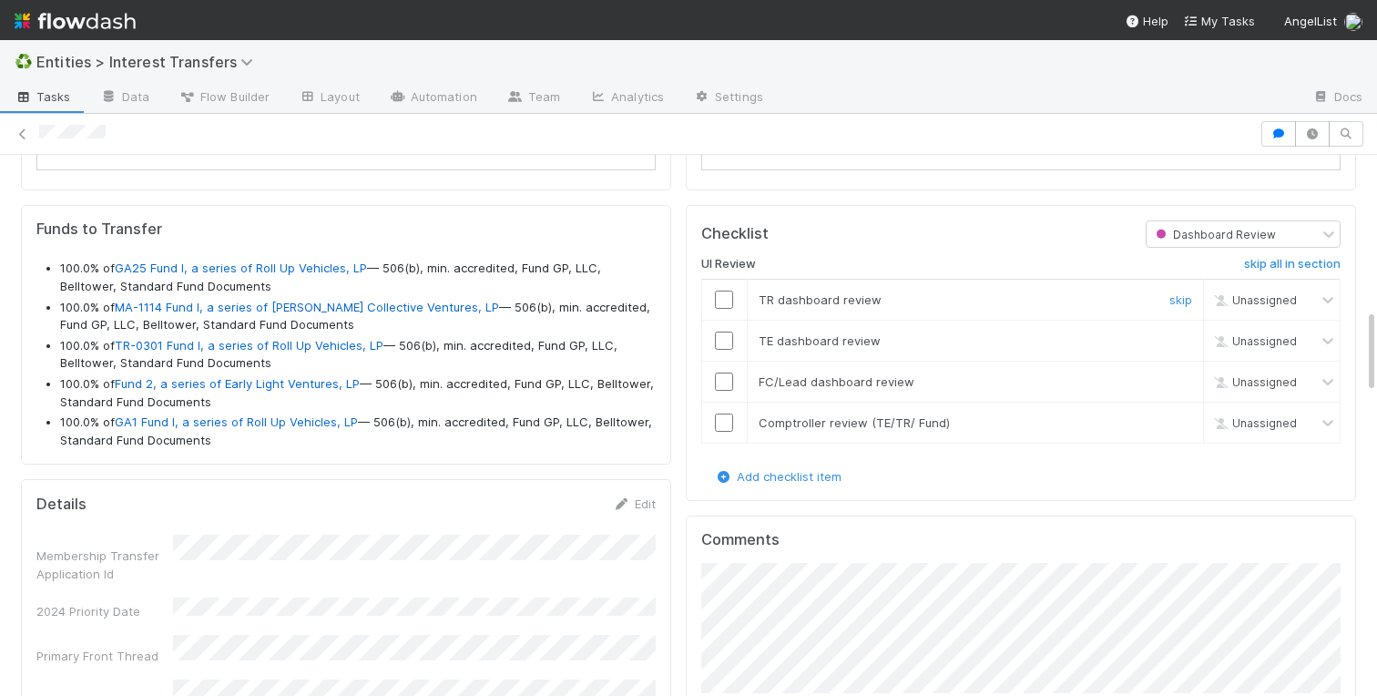
click at [727, 298] on input "checkbox" at bounding box center [724, 300] width 18 height 18
click at [727, 340] on input "checkbox" at bounding box center [724, 340] width 18 height 18
click at [727, 383] on input "checkbox" at bounding box center [724, 381] width 18 height 18
click at [726, 423] on input "checkbox" at bounding box center [724, 422] width 18 height 18
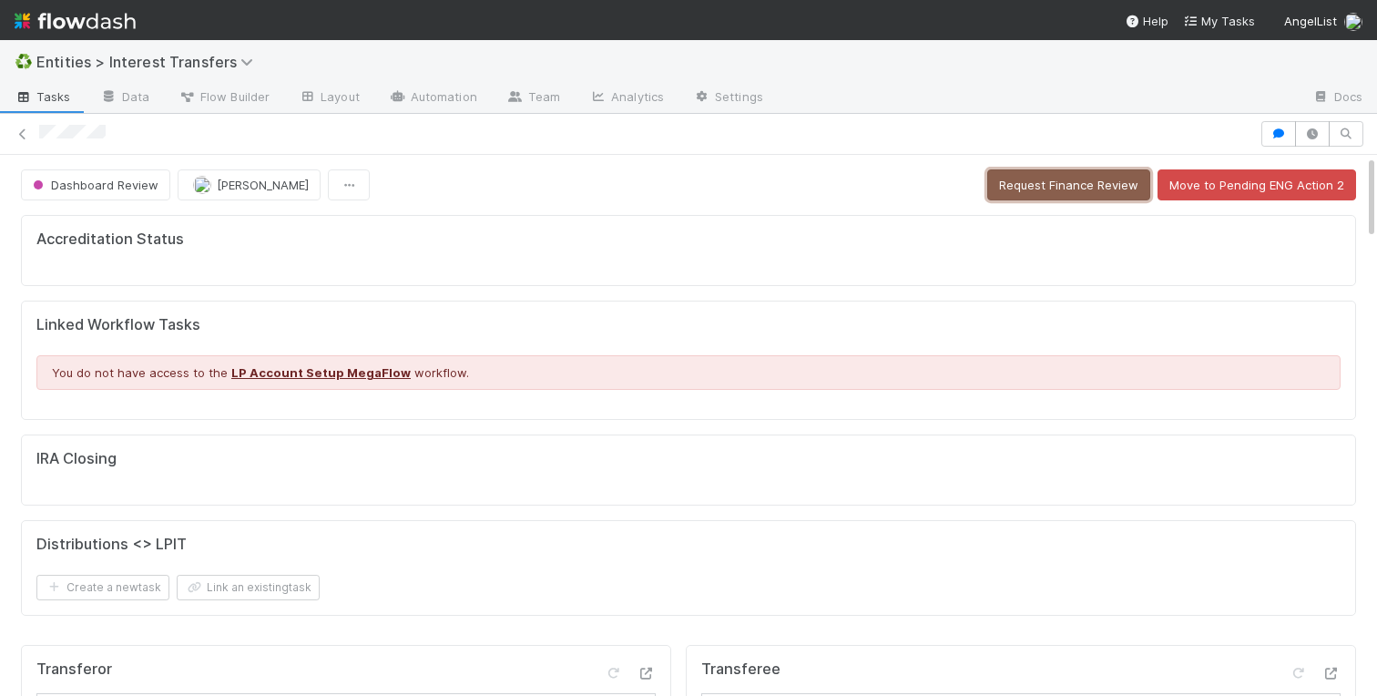
click at [1042, 185] on button "Request Finance Review" at bounding box center [1068, 184] width 163 height 31
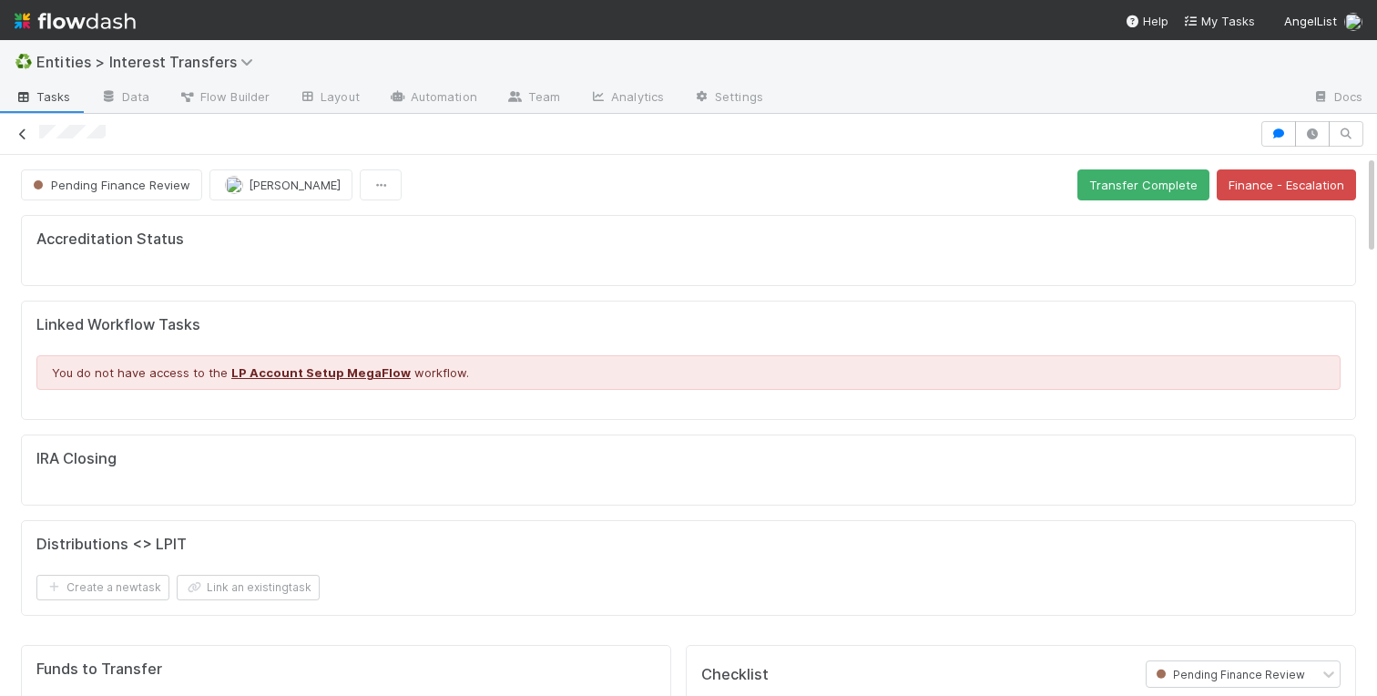
click at [21, 130] on icon at bounding box center [23, 134] width 18 height 12
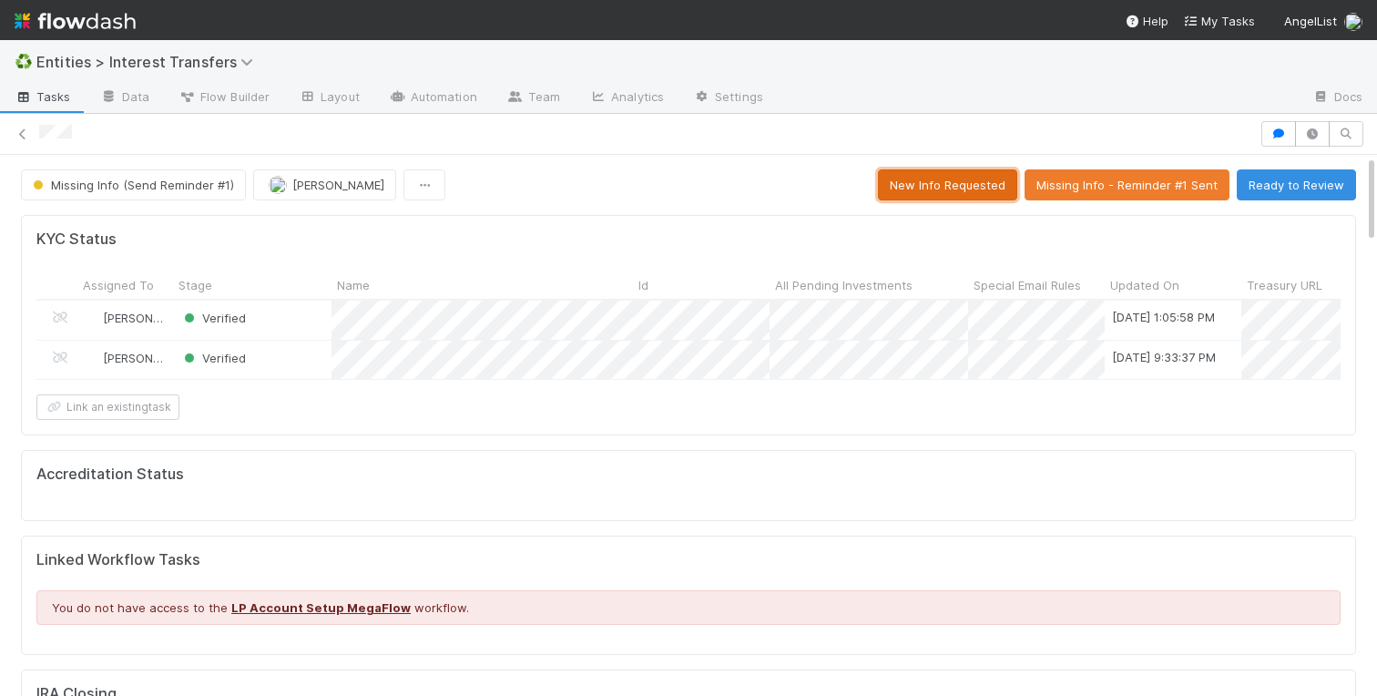
click at [914, 184] on button "New Info Requested" at bounding box center [947, 184] width 139 height 31
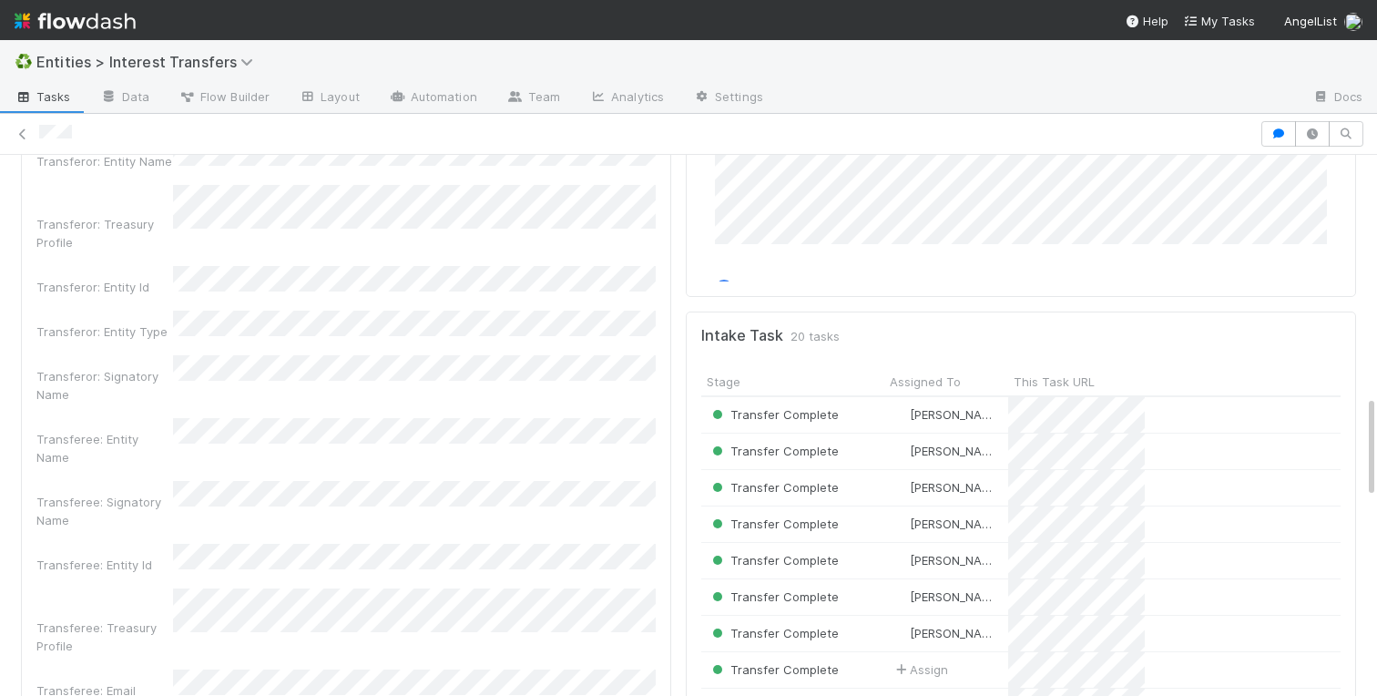
scroll to position [1476, 0]
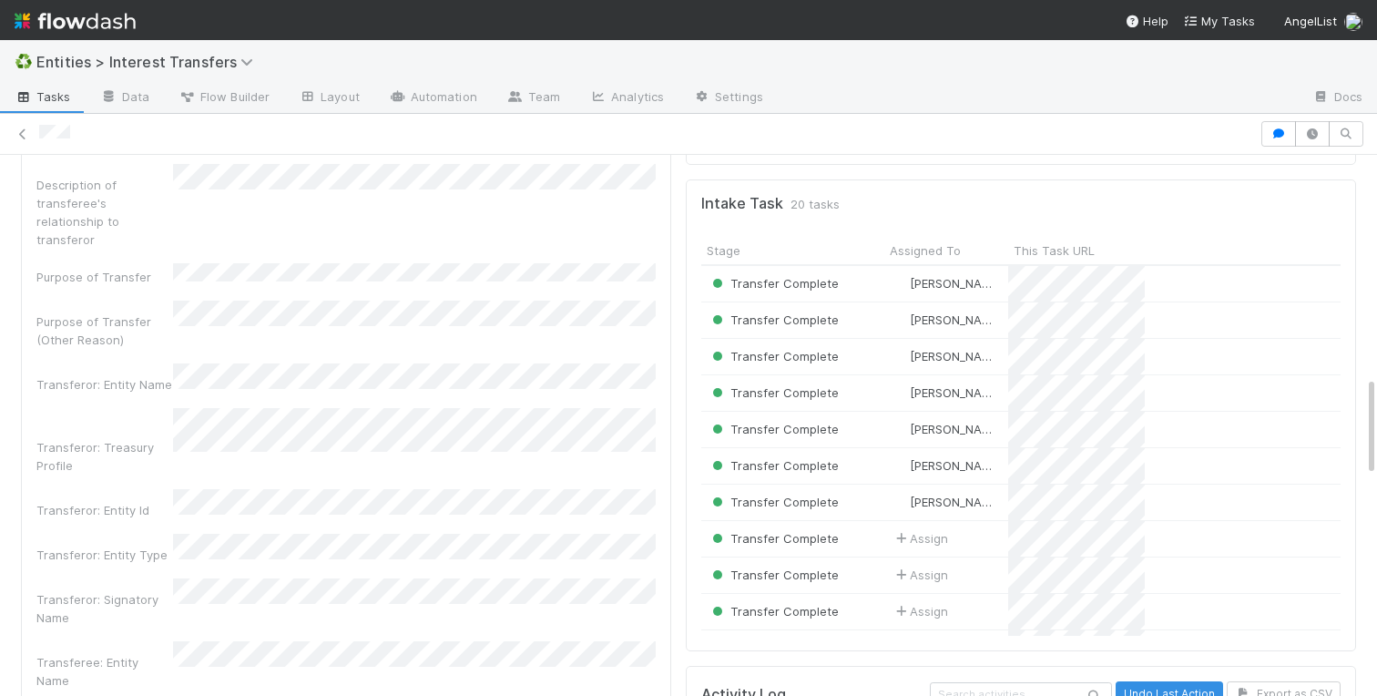
scroll to position [1019, 0]
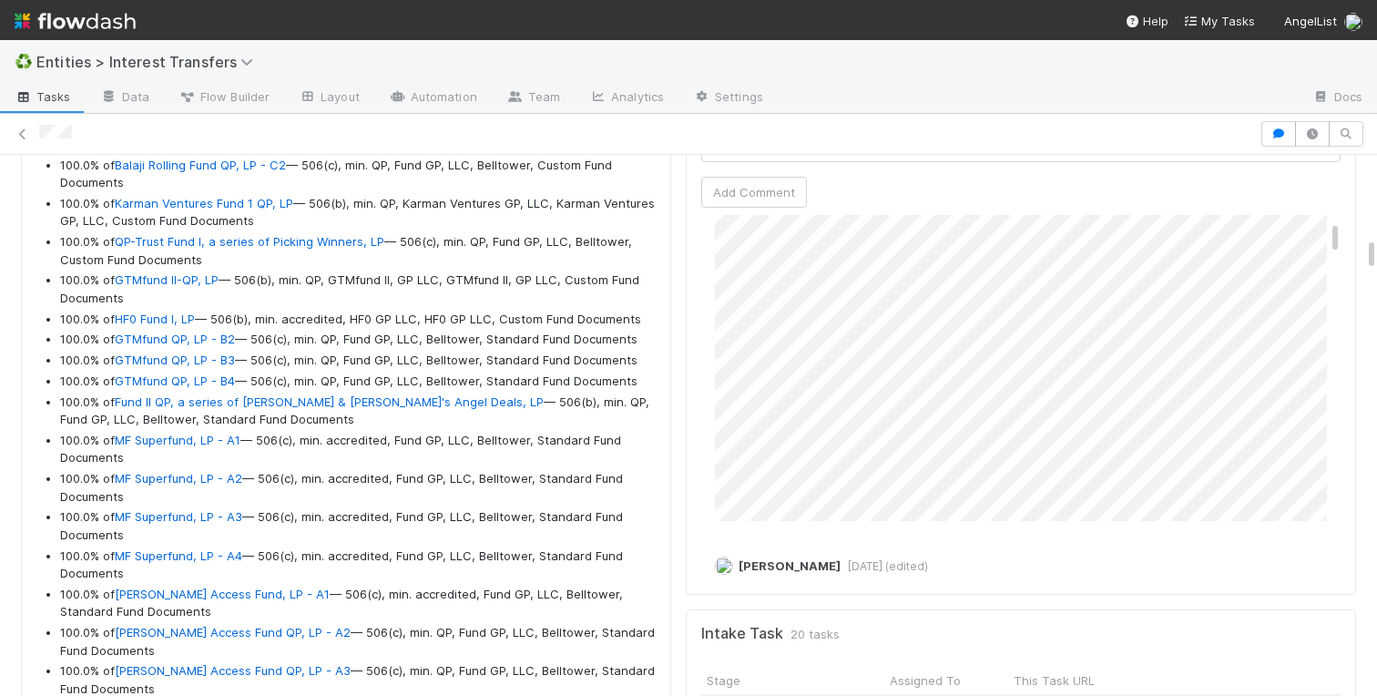
scroll to position [119, 0]
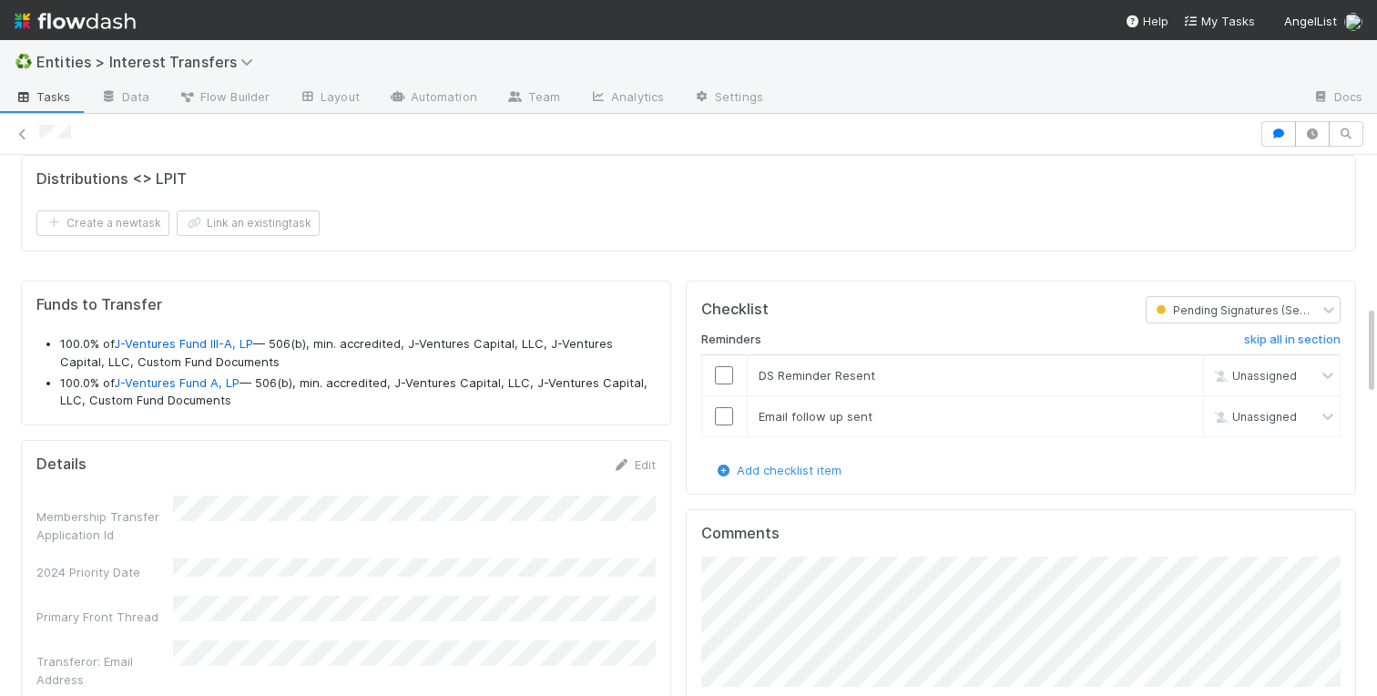
scroll to position [807, 0]
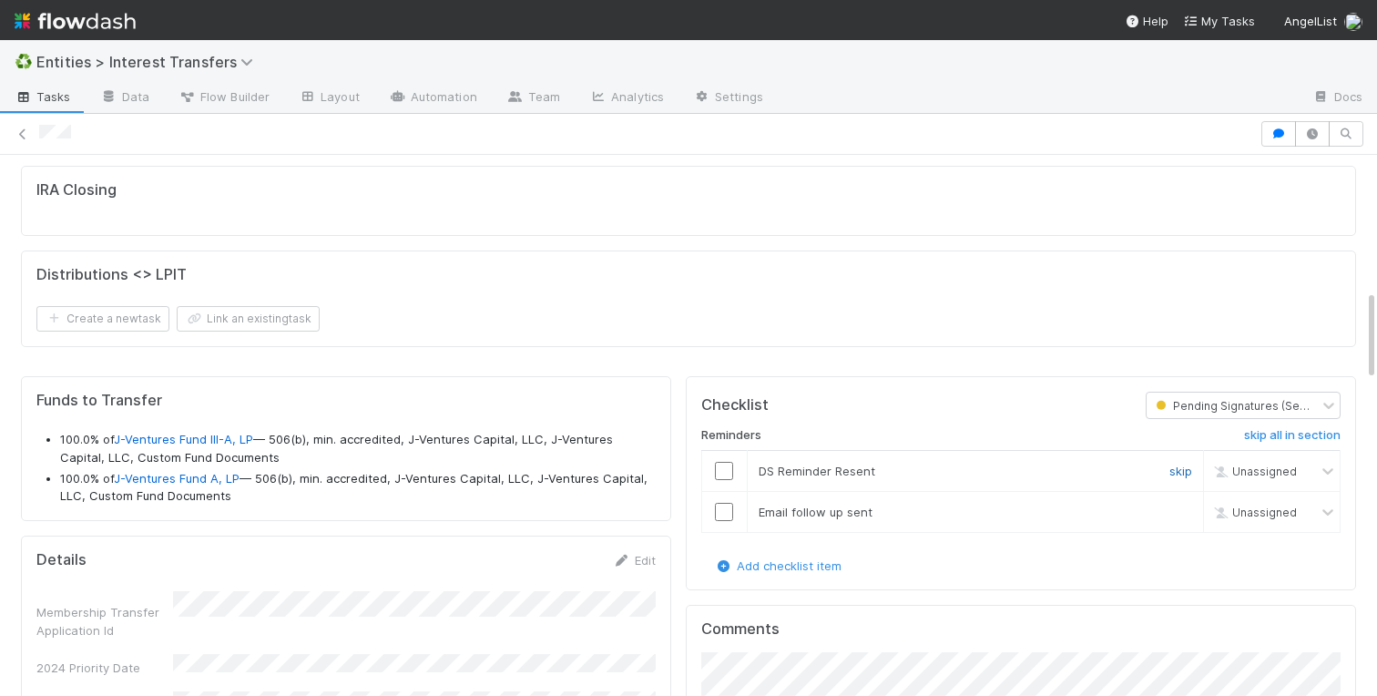
click at [1177, 467] on link "skip" at bounding box center [1180, 471] width 23 height 15
click at [1175, 510] on link "skip" at bounding box center [1180, 512] width 23 height 15
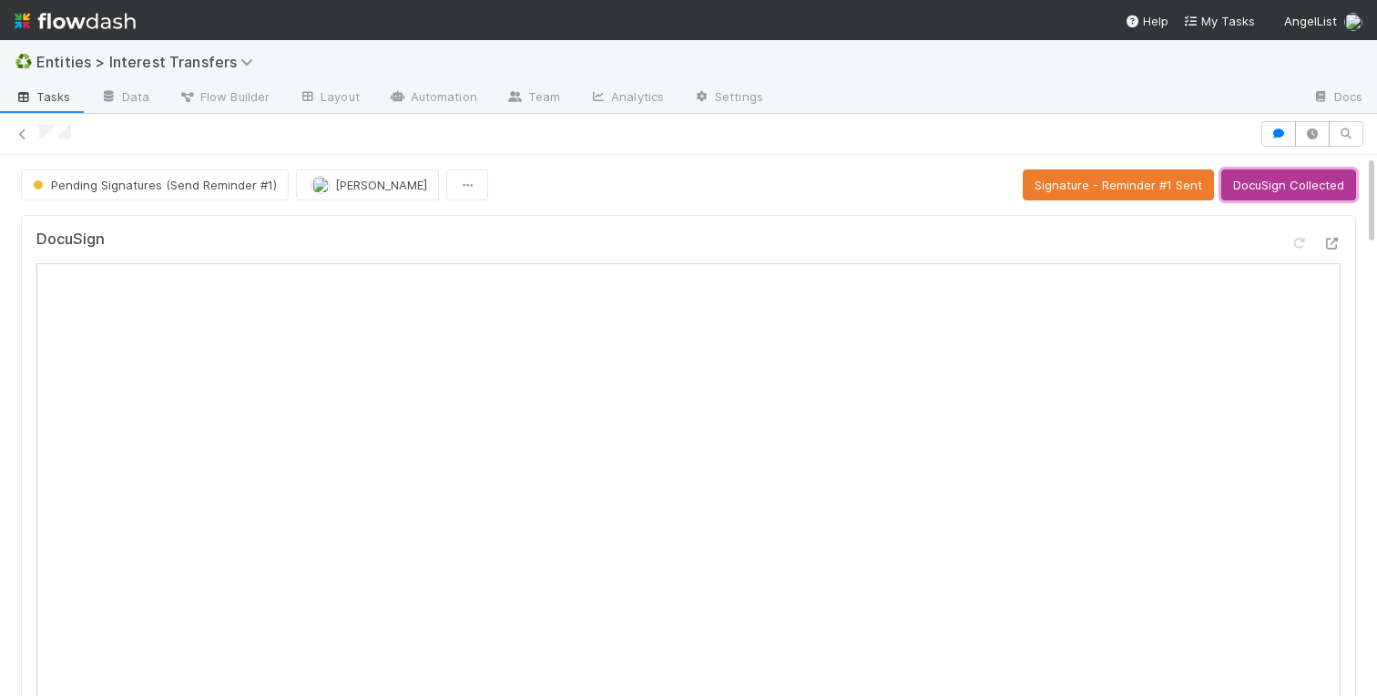
click at [1261, 178] on button "DocuSign Collected" at bounding box center [1288, 184] width 135 height 31
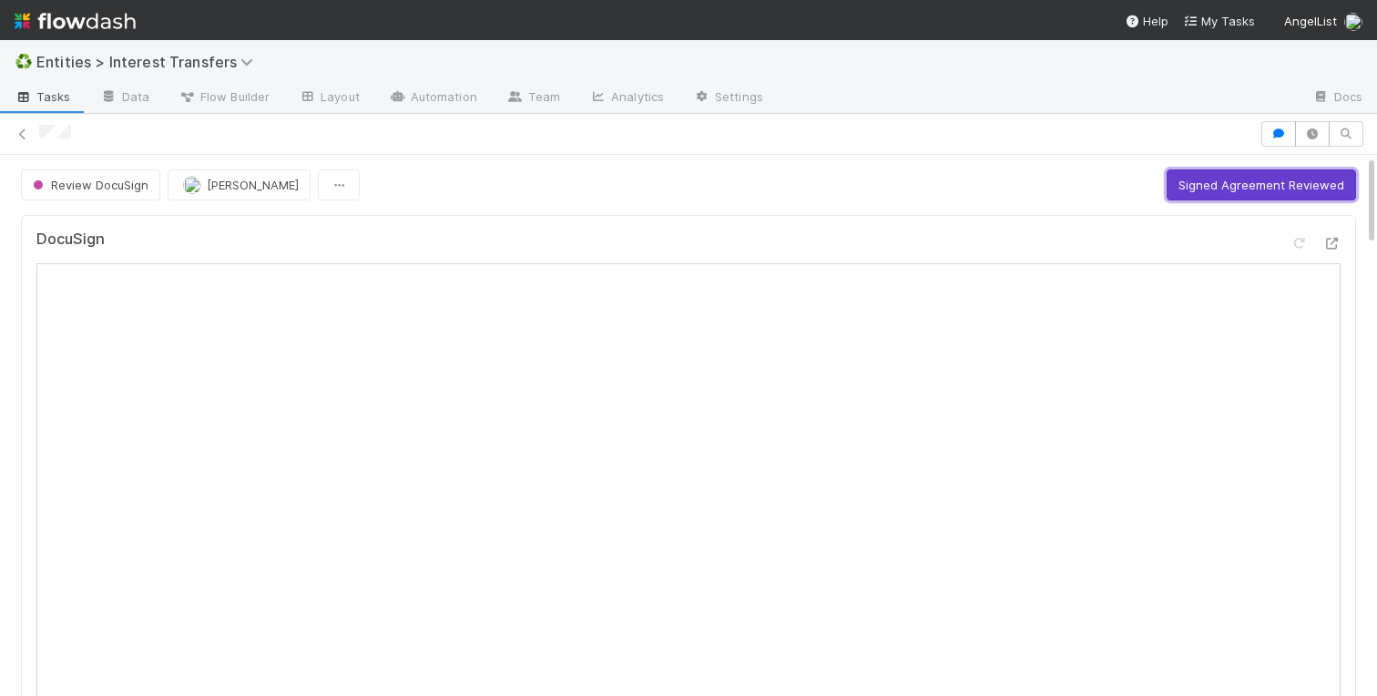
click at [1178, 182] on button "Signed Agreement Reviewed" at bounding box center [1261, 184] width 189 height 31
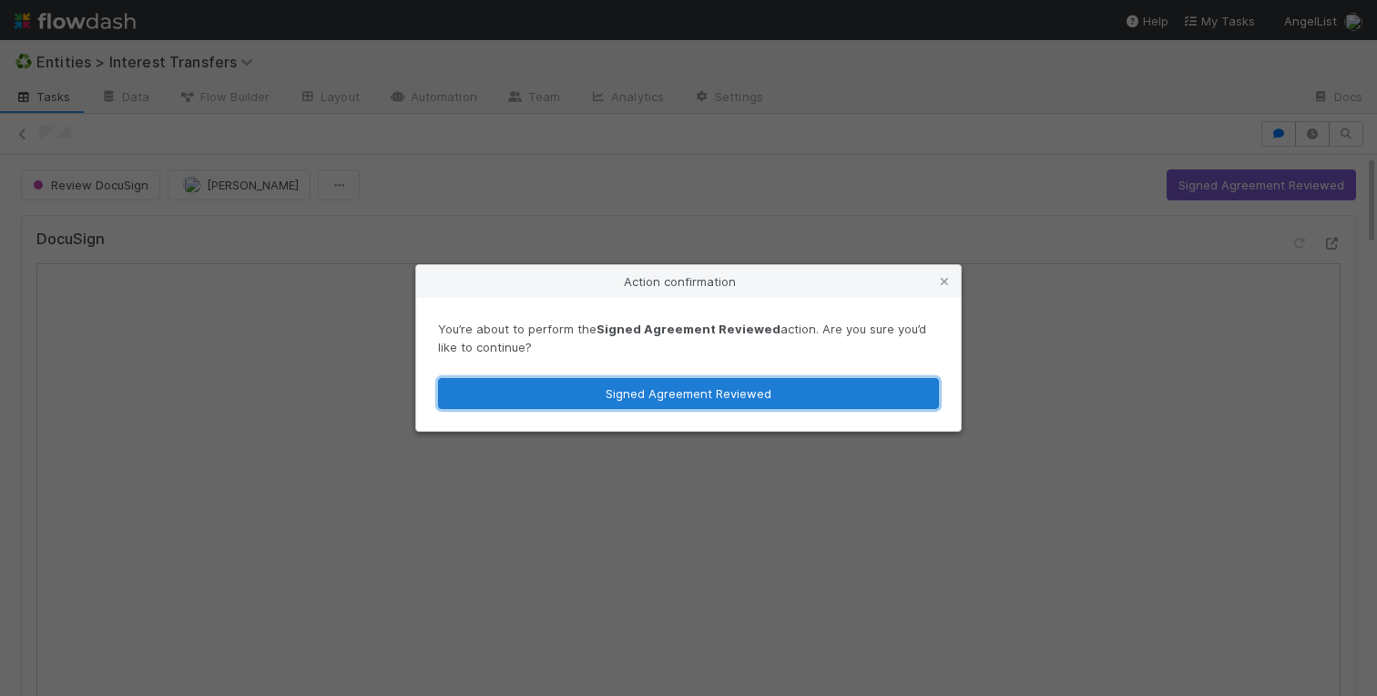
click at [709, 399] on button "Signed Agreement Reviewed" at bounding box center [688, 393] width 501 height 31
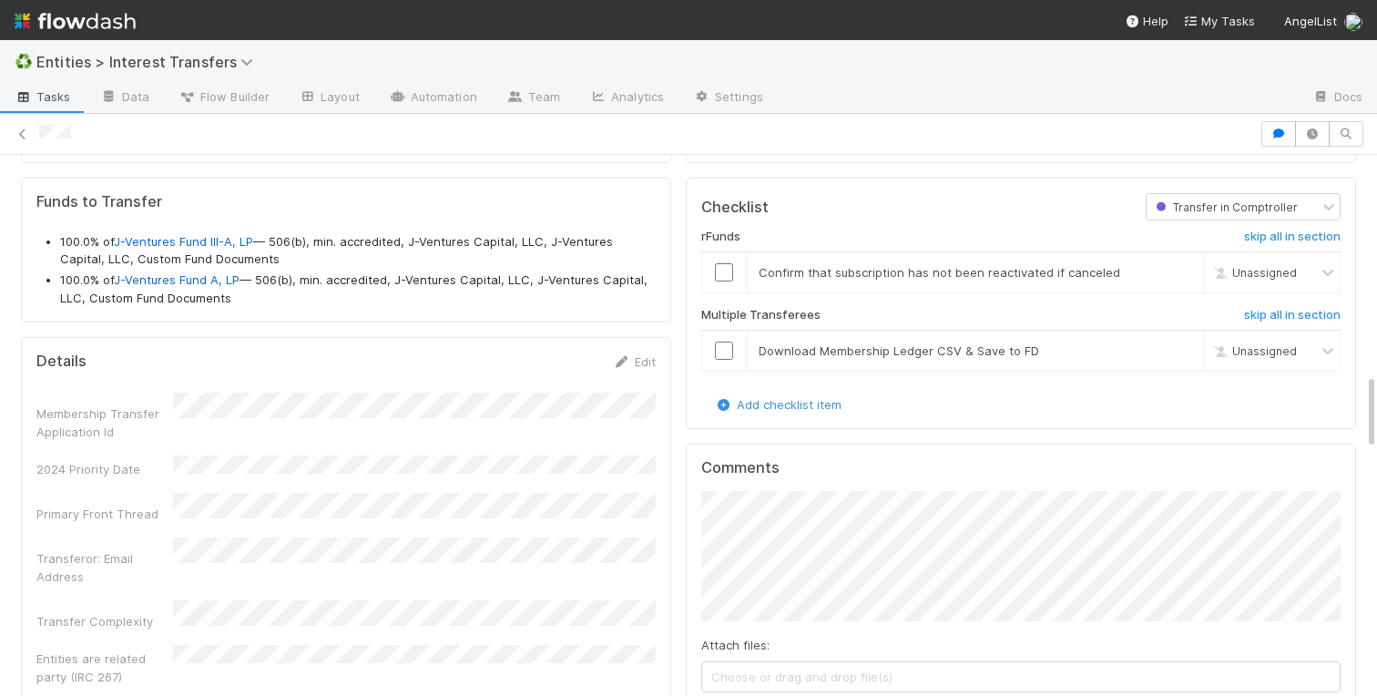
scroll to position [1544, 0]
click at [644, 358] on link "Edit" at bounding box center [634, 360] width 43 height 15
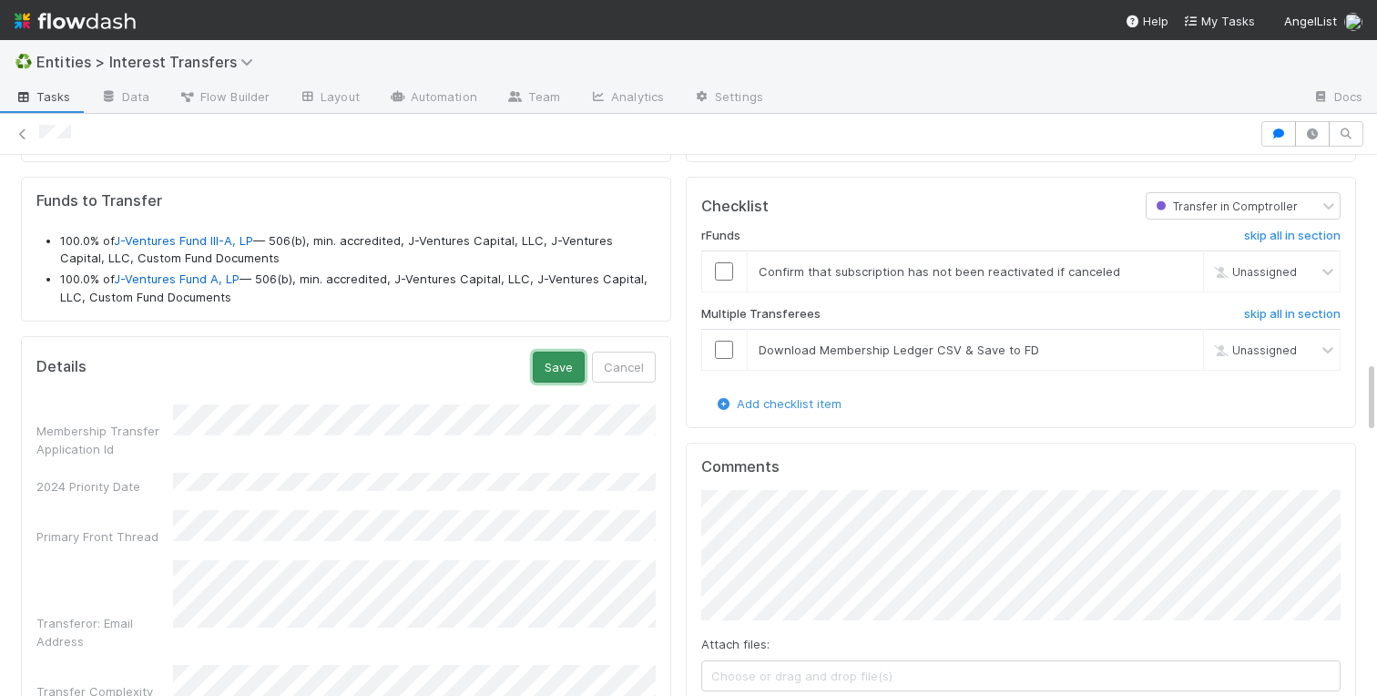
click at [561, 370] on button "Save" at bounding box center [559, 367] width 52 height 31
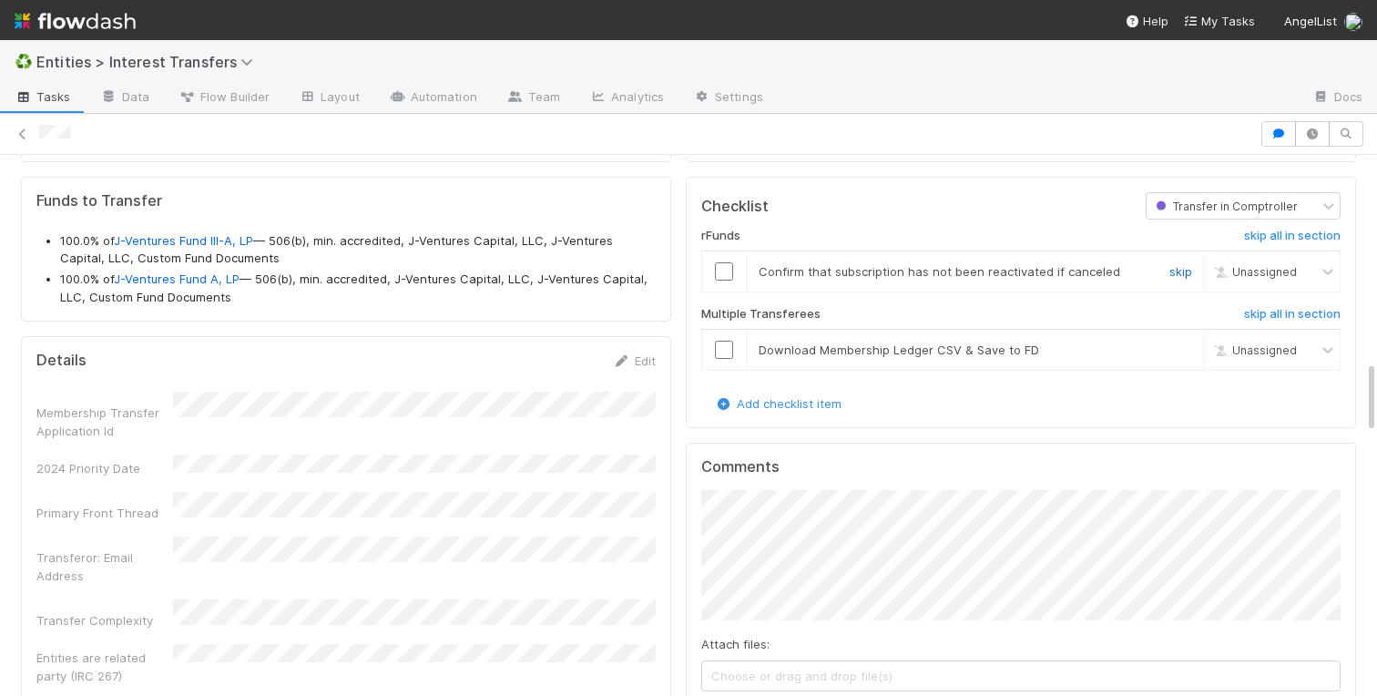
click at [1185, 271] on link "skip" at bounding box center [1180, 271] width 23 height 15
click at [1184, 349] on link "skip" at bounding box center [1180, 349] width 23 height 15
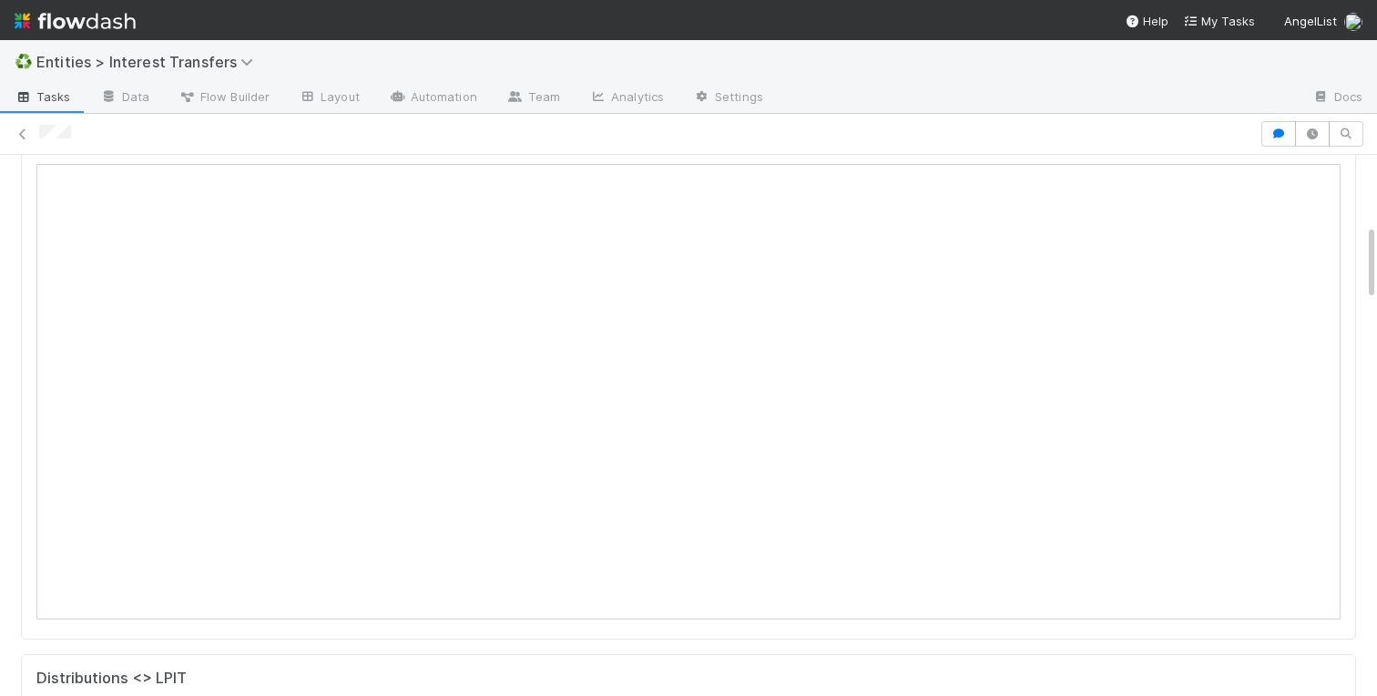
scroll to position [0, 0]
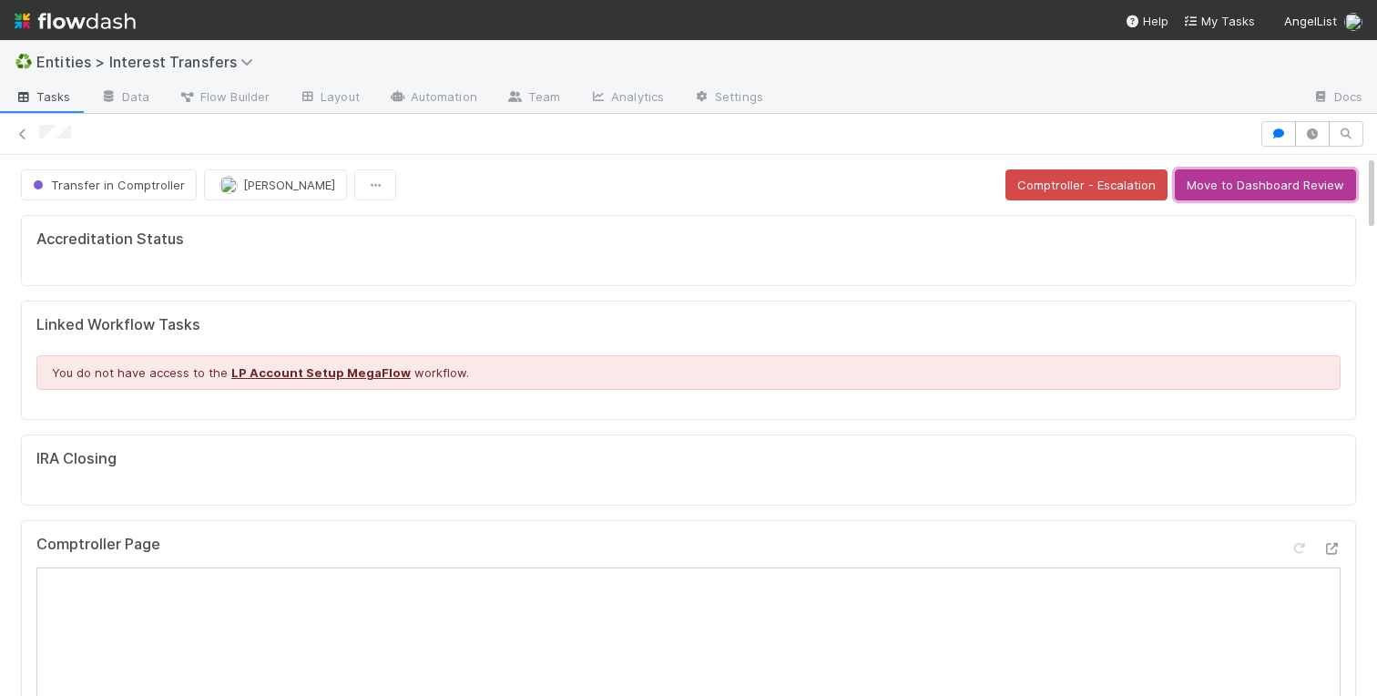
click at [1204, 178] on button "Move to Dashboard Review" at bounding box center [1265, 184] width 181 height 31
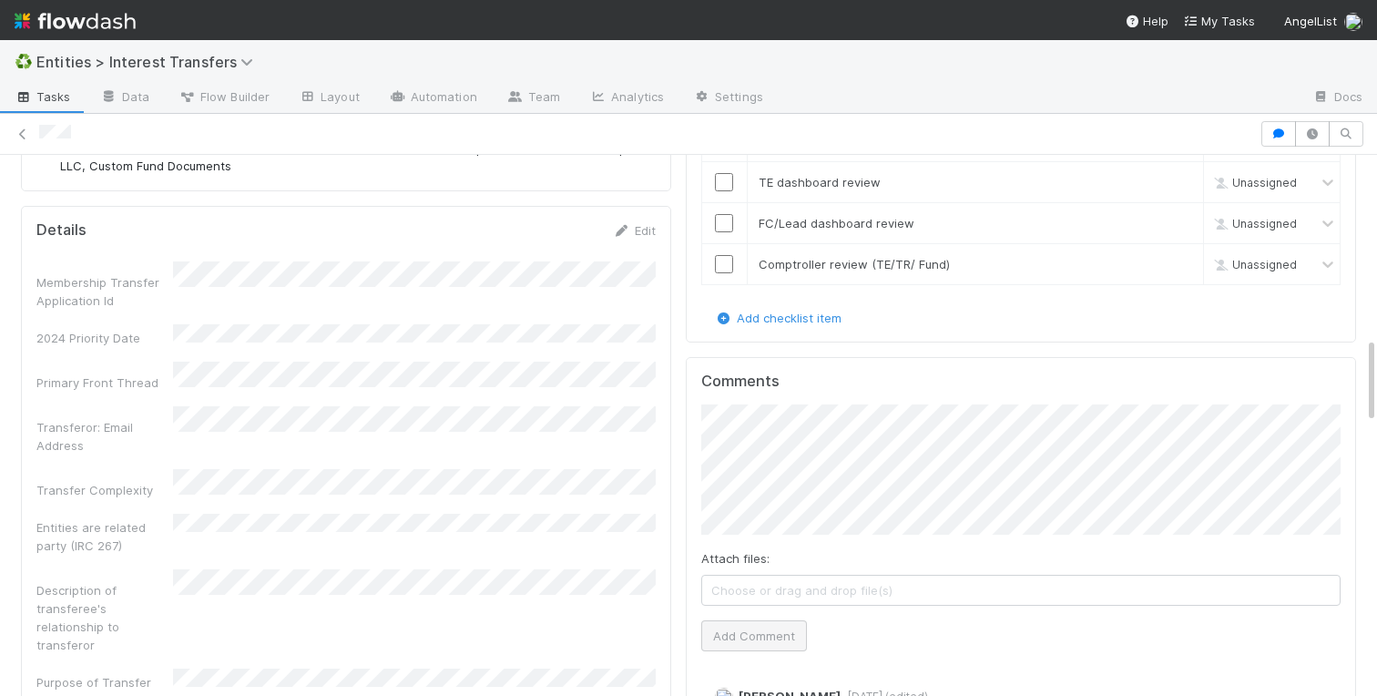
scroll to position [1127, 0]
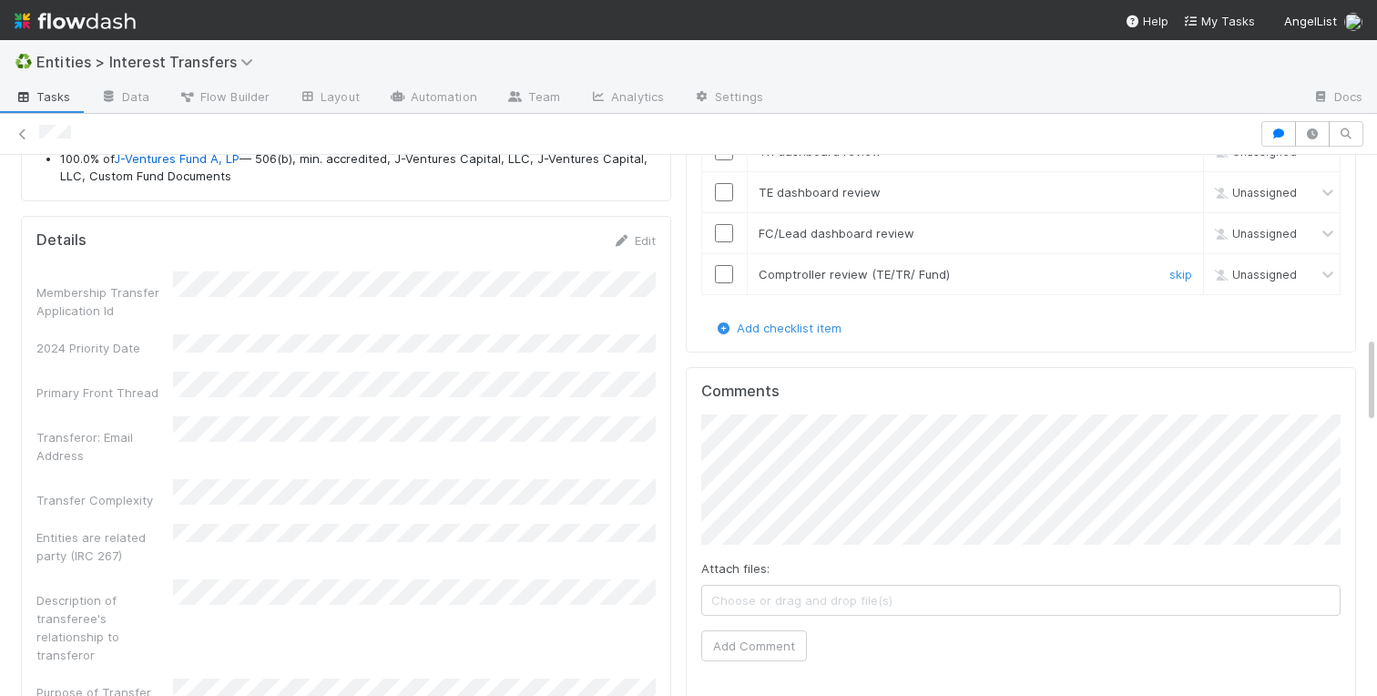
click at [722, 283] on td at bounding box center [724, 273] width 46 height 41
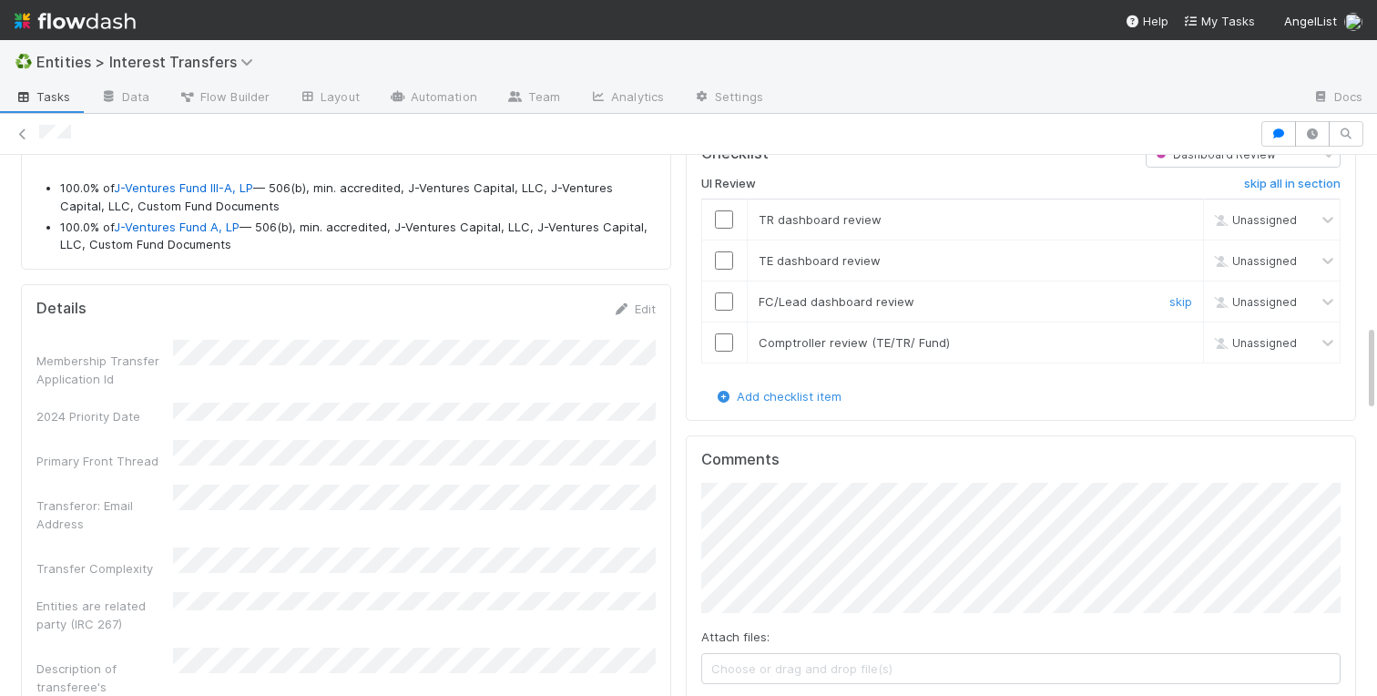
scroll to position [1056, 0]
click at [726, 219] on input "checkbox" at bounding box center [724, 222] width 18 height 18
click at [725, 259] on input "checkbox" at bounding box center [724, 263] width 18 height 18
checkbox input "true"
click at [725, 302] on input "checkbox" at bounding box center [724, 304] width 18 height 18
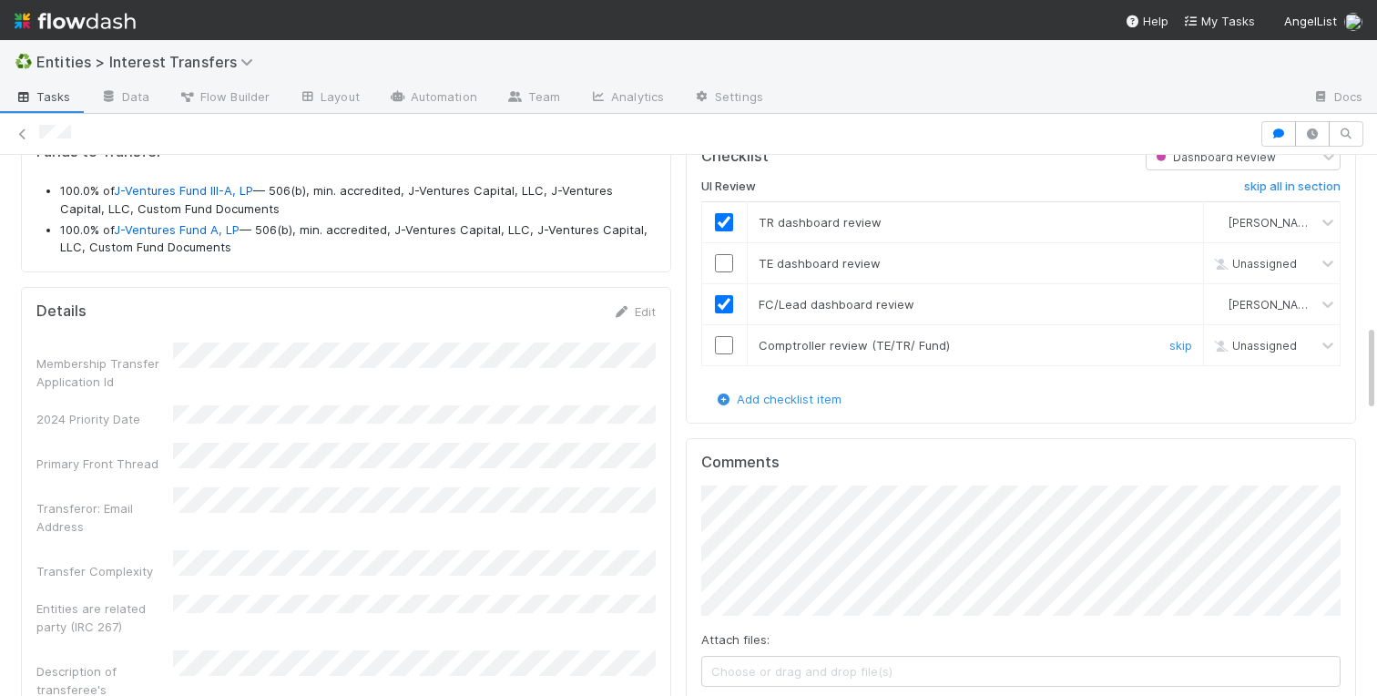
click at [725, 344] on input "checkbox" at bounding box center [724, 345] width 18 height 18
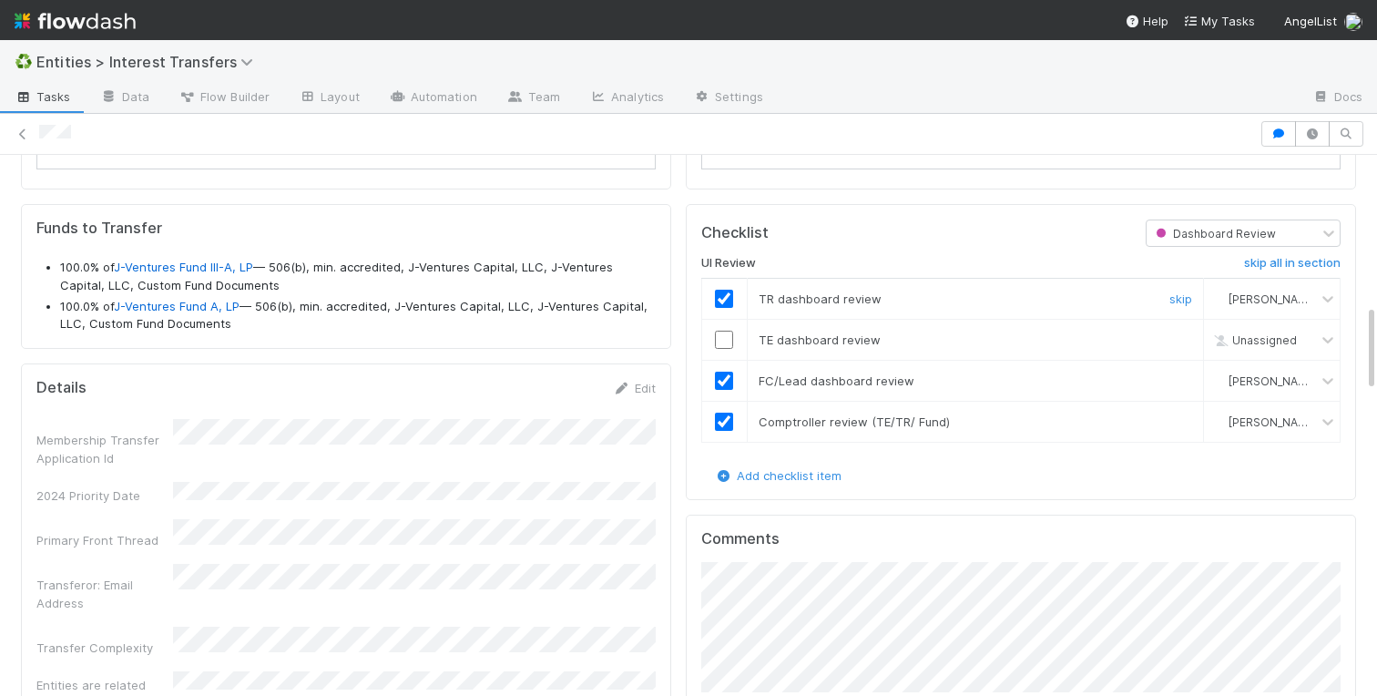
scroll to position [929, 0]
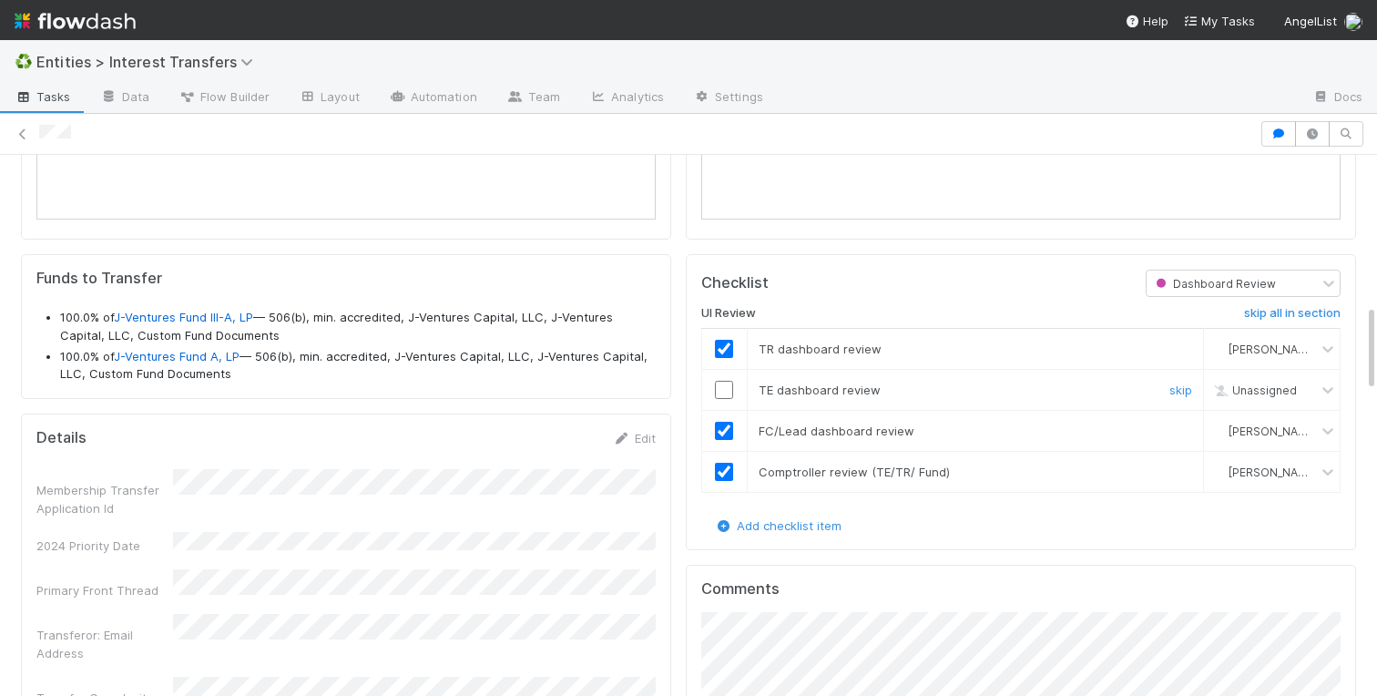
click at [721, 395] on input "checkbox" at bounding box center [724, 390] width 18 height 18
click at [690, 327] on div "Checklist Dashboard Review UI Review skip all in section TR dashboard review Ch…" at bounding box center [1021, 402] width 670 height 296
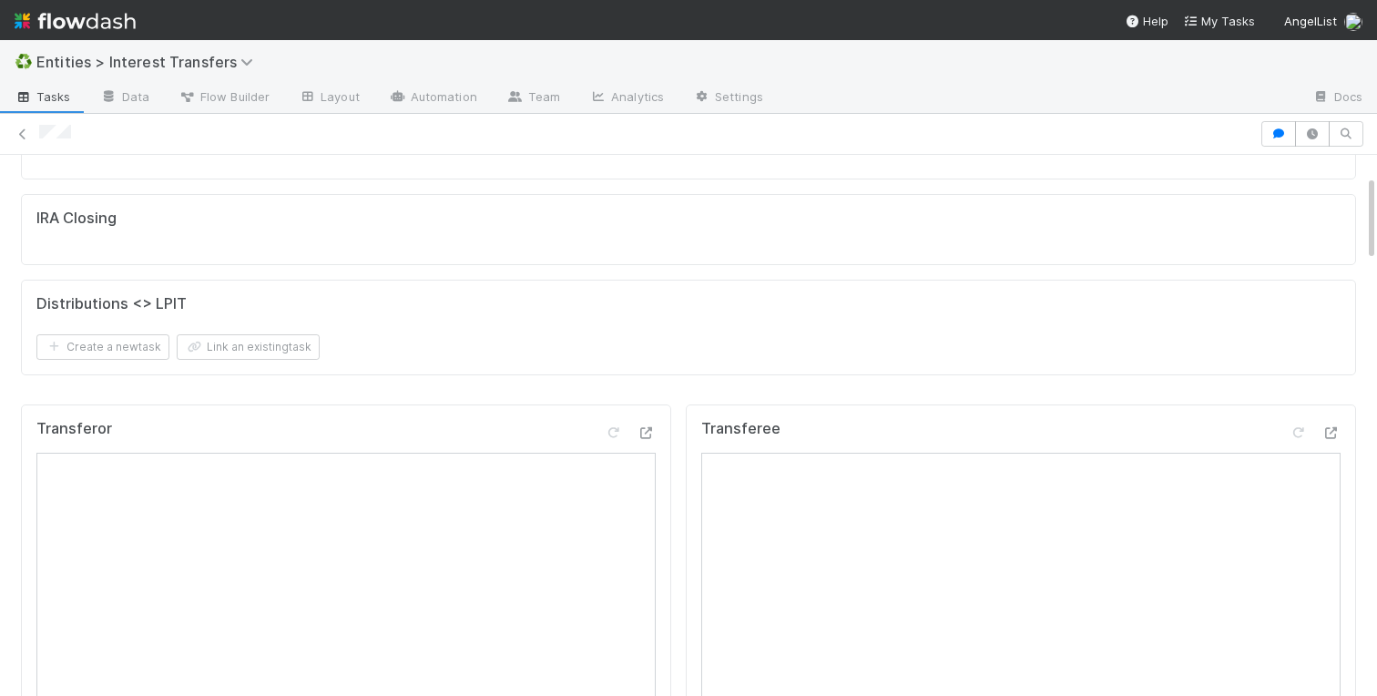
scroll to position [0, 0]
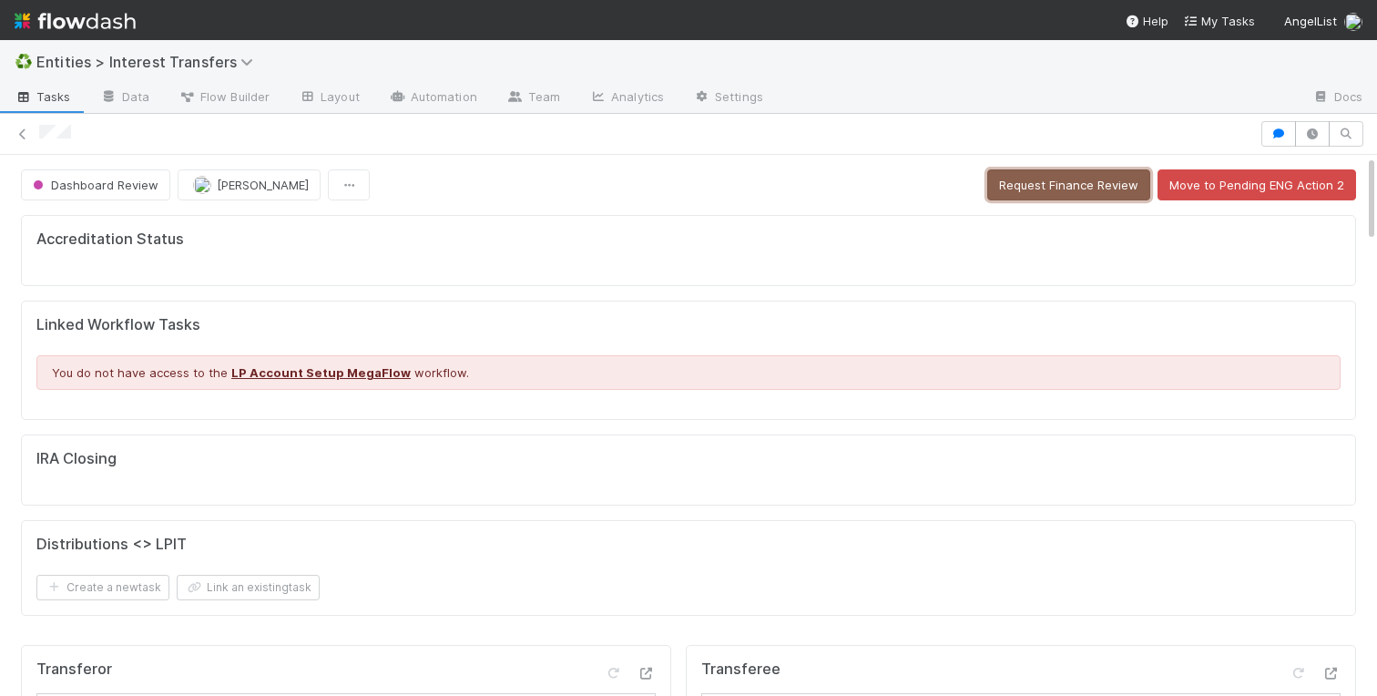
click at [1025, 185] on button "Request Finance Review" at bounding box center [1068, 184] width 163 height 31
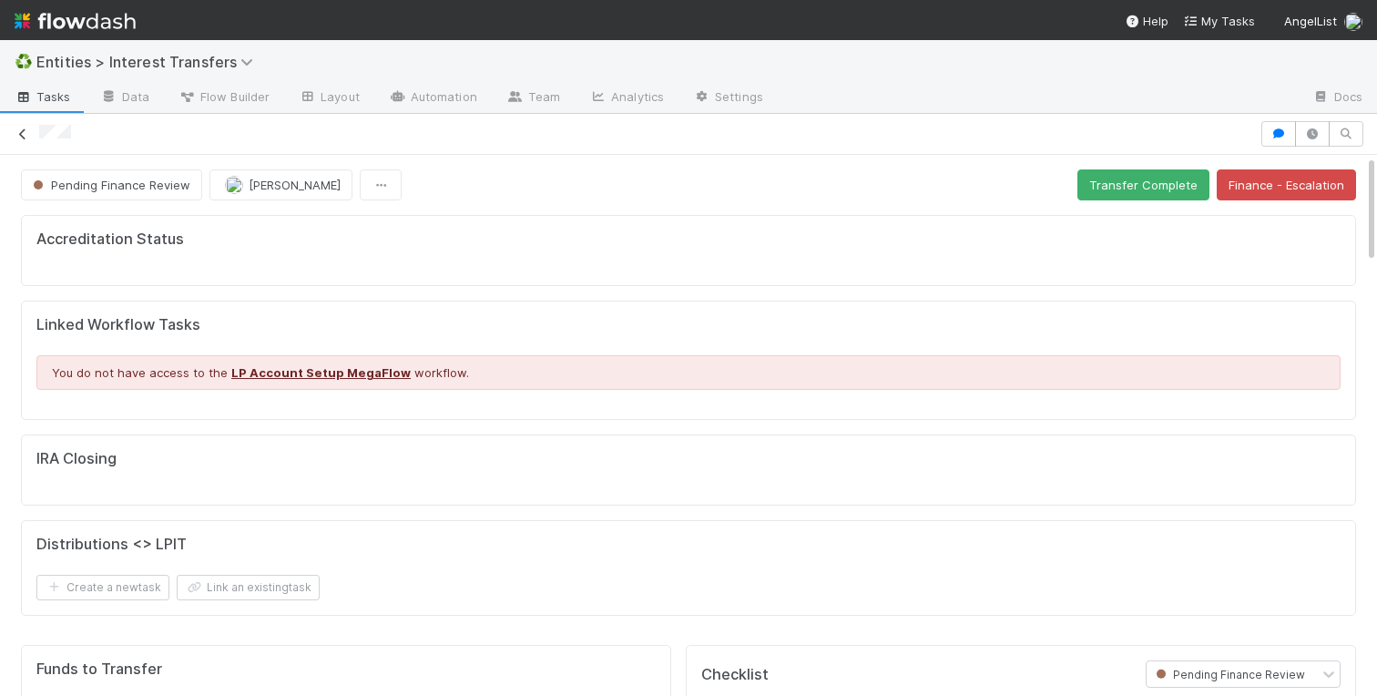
click at [25, 132] on icon at bounding box center [23, 134] width 18 height 12
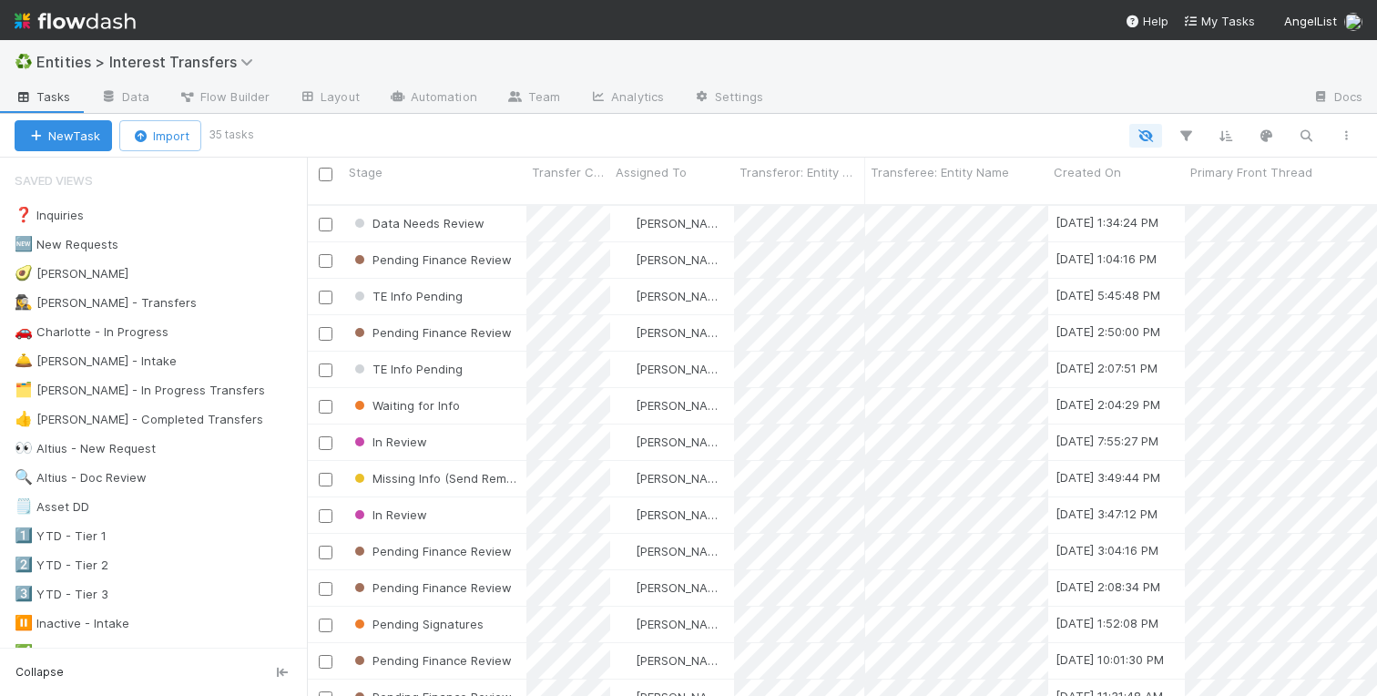
scroll to position [505, 1070]
click at [143, 328] on div "🚗 Charlotte - In Progress" at bounding box center [92, 332] width 154 height 23
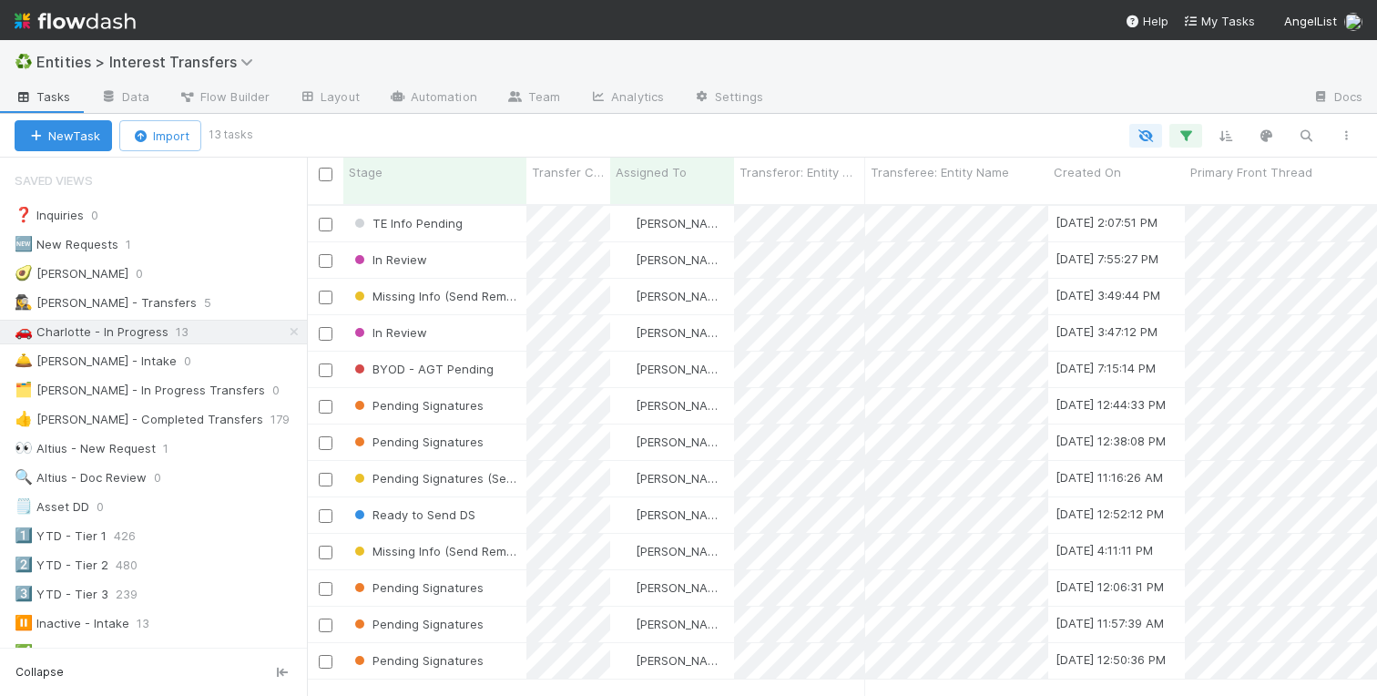
scroll to position [505, 1070]
click at [448, 174] on div "Stage" at bounding box center [435, 172] width 173 height 18
click at [441, 239] on div "Sort Last → First" at bounding box center [454, 233] width 208 height 27
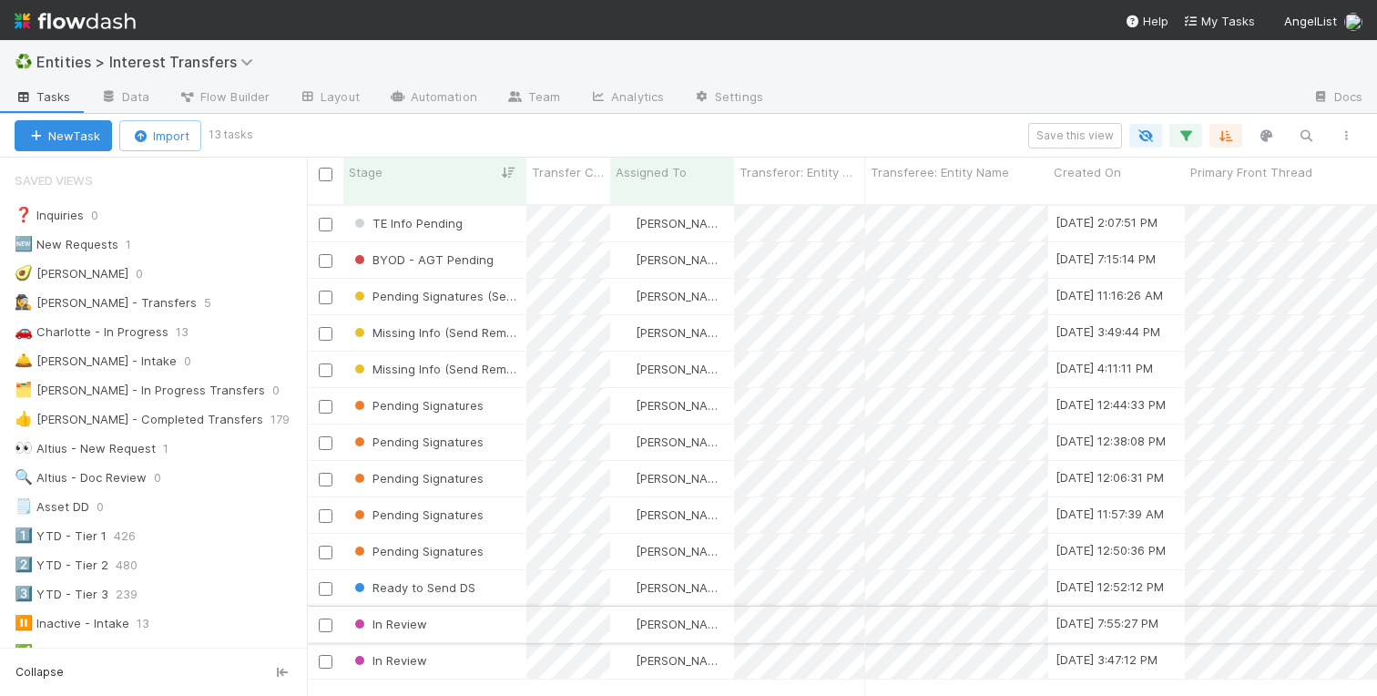
scroll to position [505, 1070]
click at [434, 362] on span "Missing Info (Send Reminder #1)" at bounding box center [453, 369] width 205 height 15
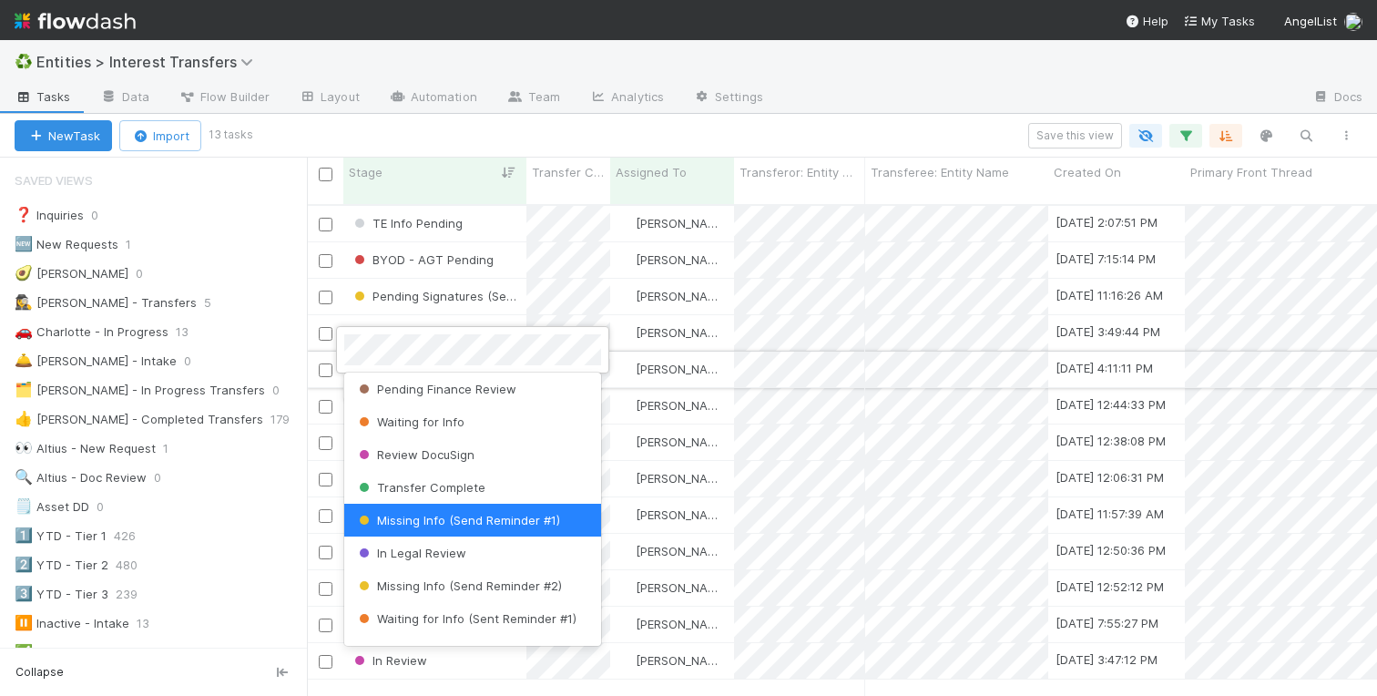
scroll to position [0, 0]
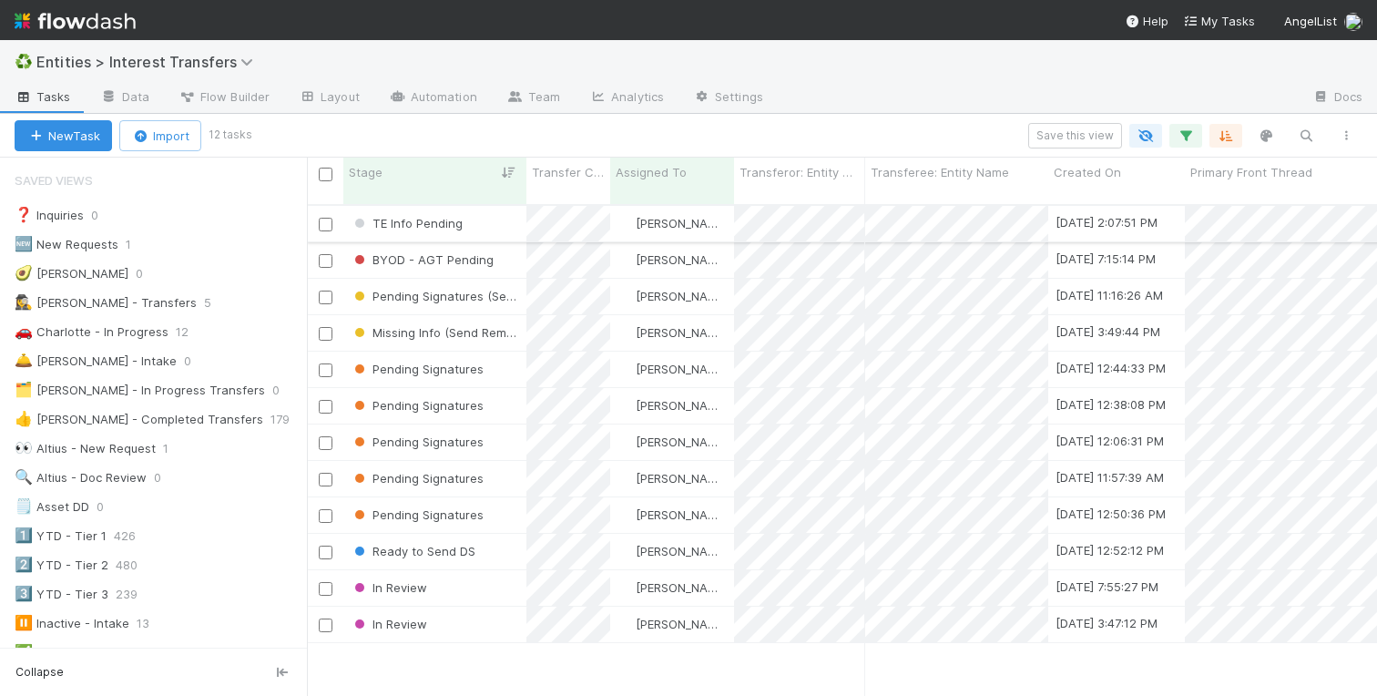
click at [477, 207] on div "TE Info Pending" at bounding box center [434, 224] width 183 height 36
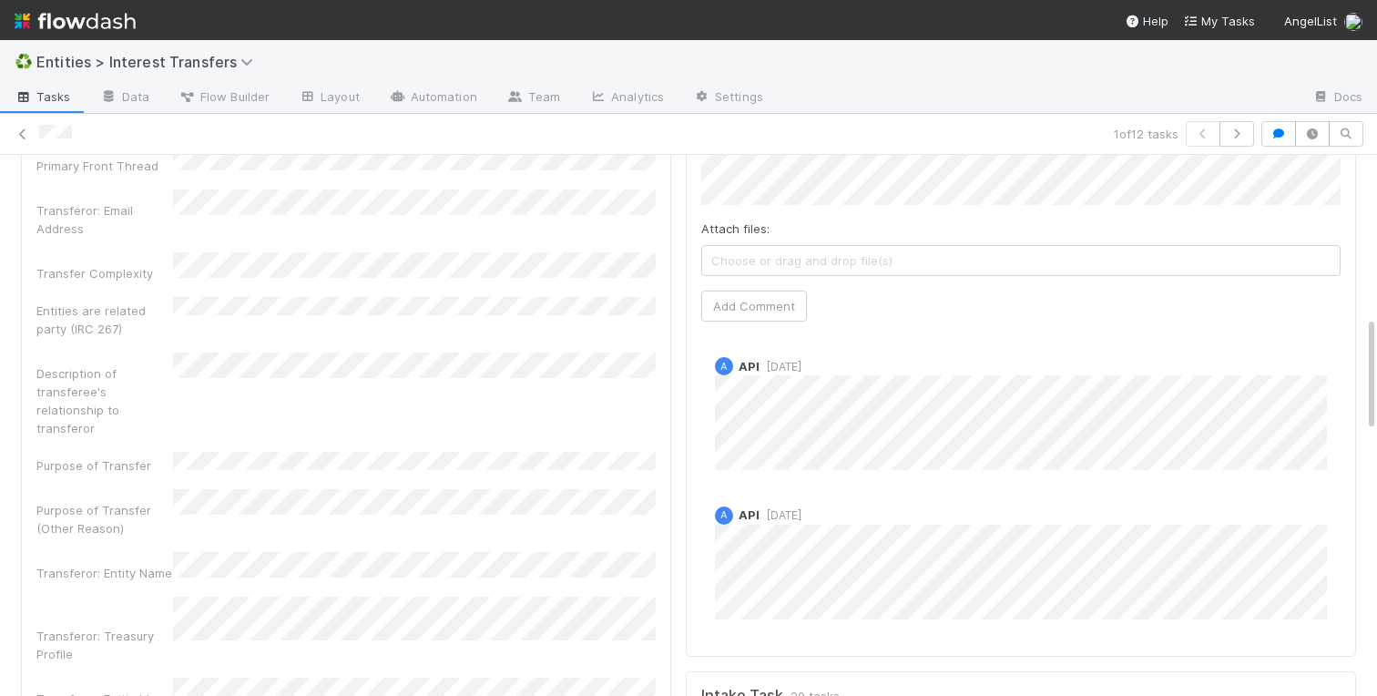
scroll to position [781, 0]
click at [19, 137] on icon at bounding box center [23, 134] width 18 height 12
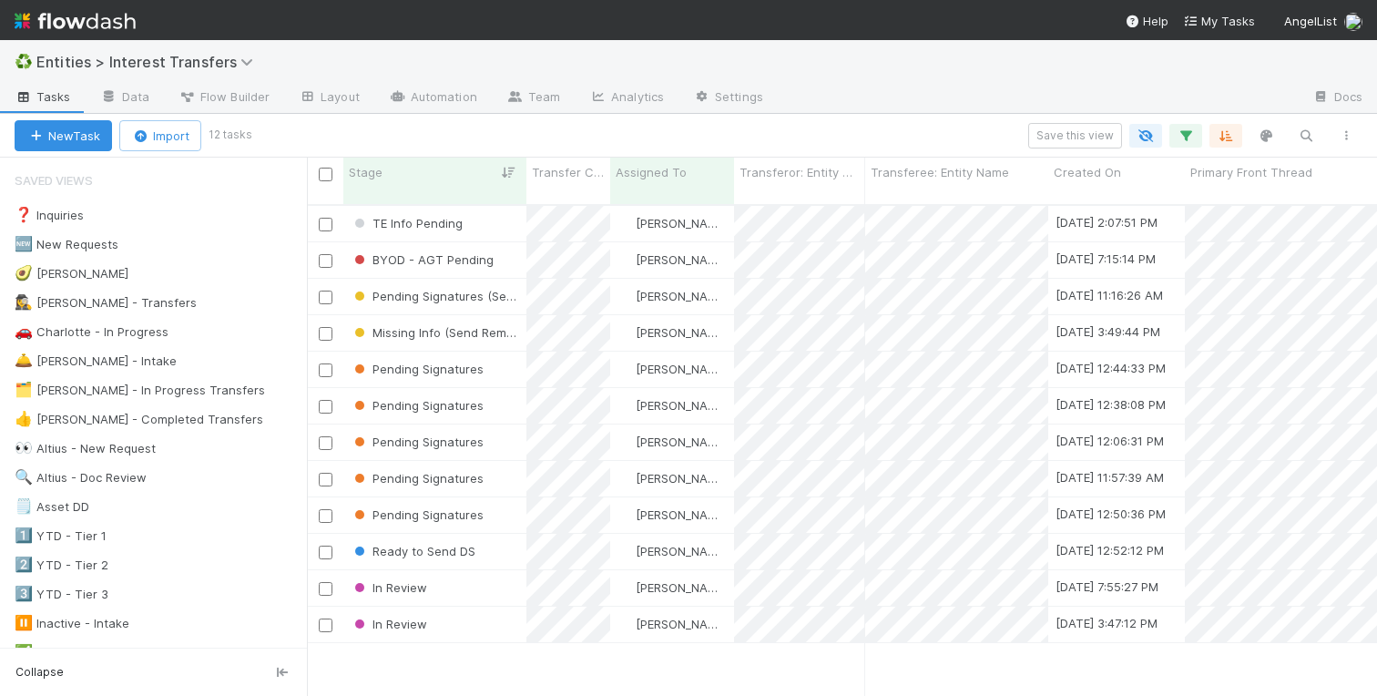
scroll to position [505, 1070]
click at [469, 570] on div "In Review" at bounding box center [434, 588] width 183 height 36
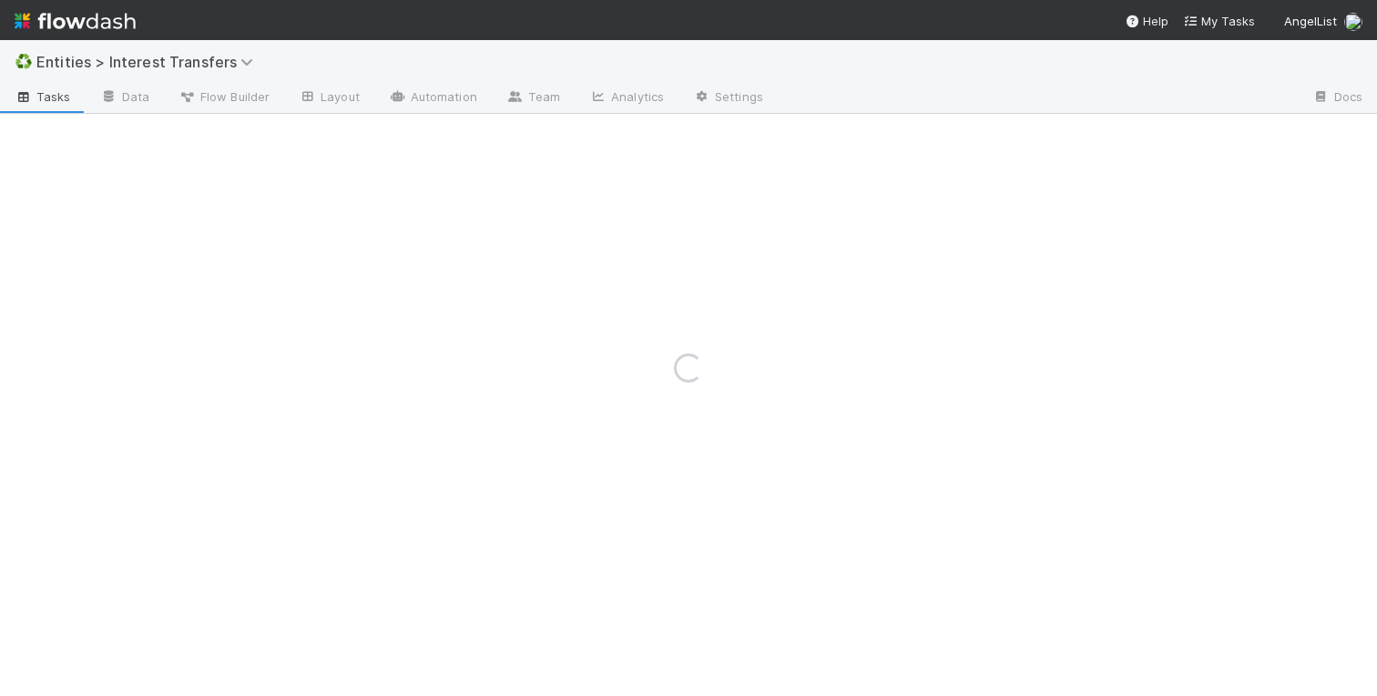
click at [918, 190] on div "Loading..." at bounding box center [688, 368] width 1377 height 656
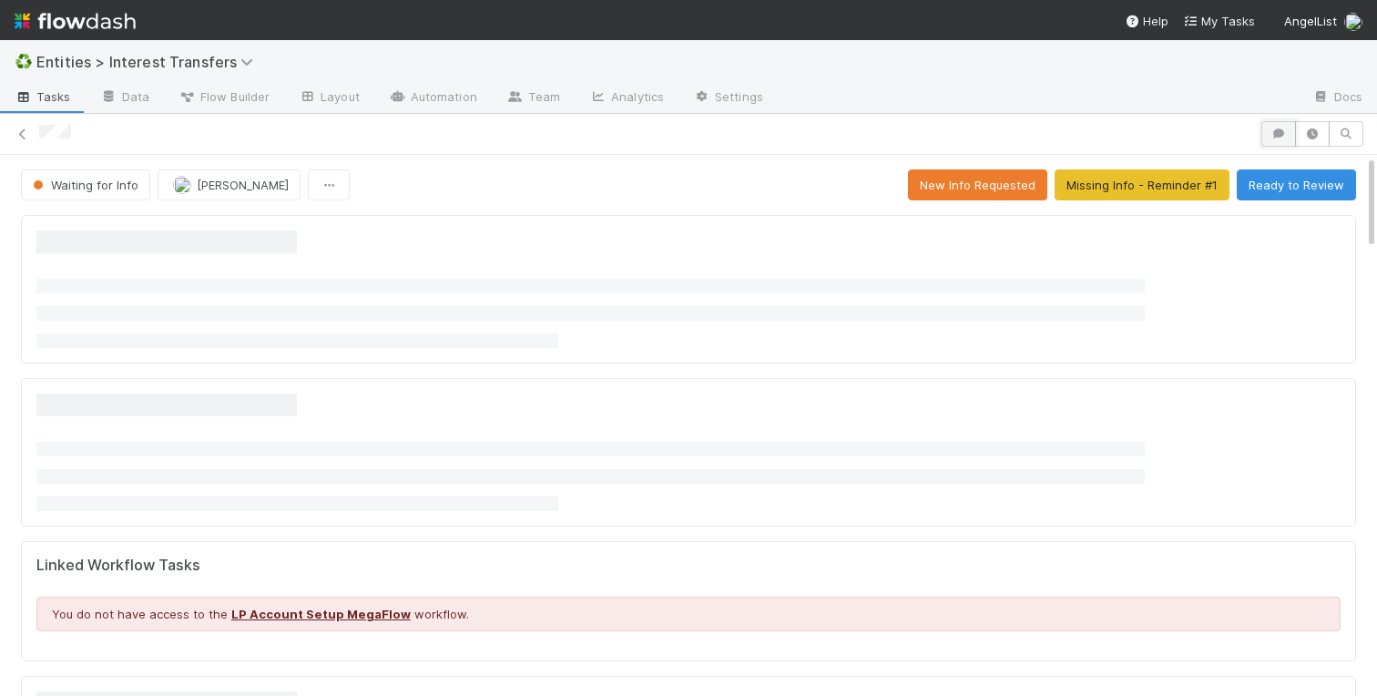
click at [1276, 134] on icon "button" at bounding box center [1279, 133] width 18 height 11
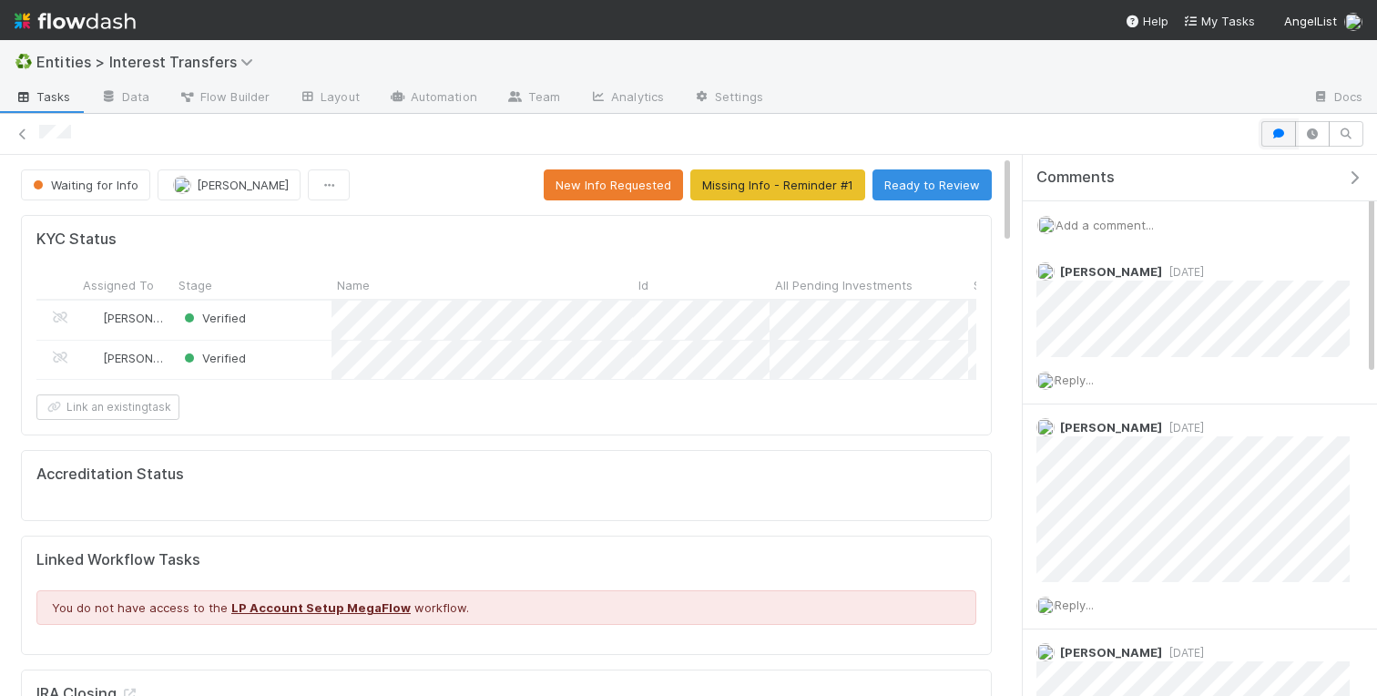
scroll to position [370, 454]
click at [1081, 224] on span "Add a comment..." at bounding box center [1105, 225] width 98 height 15
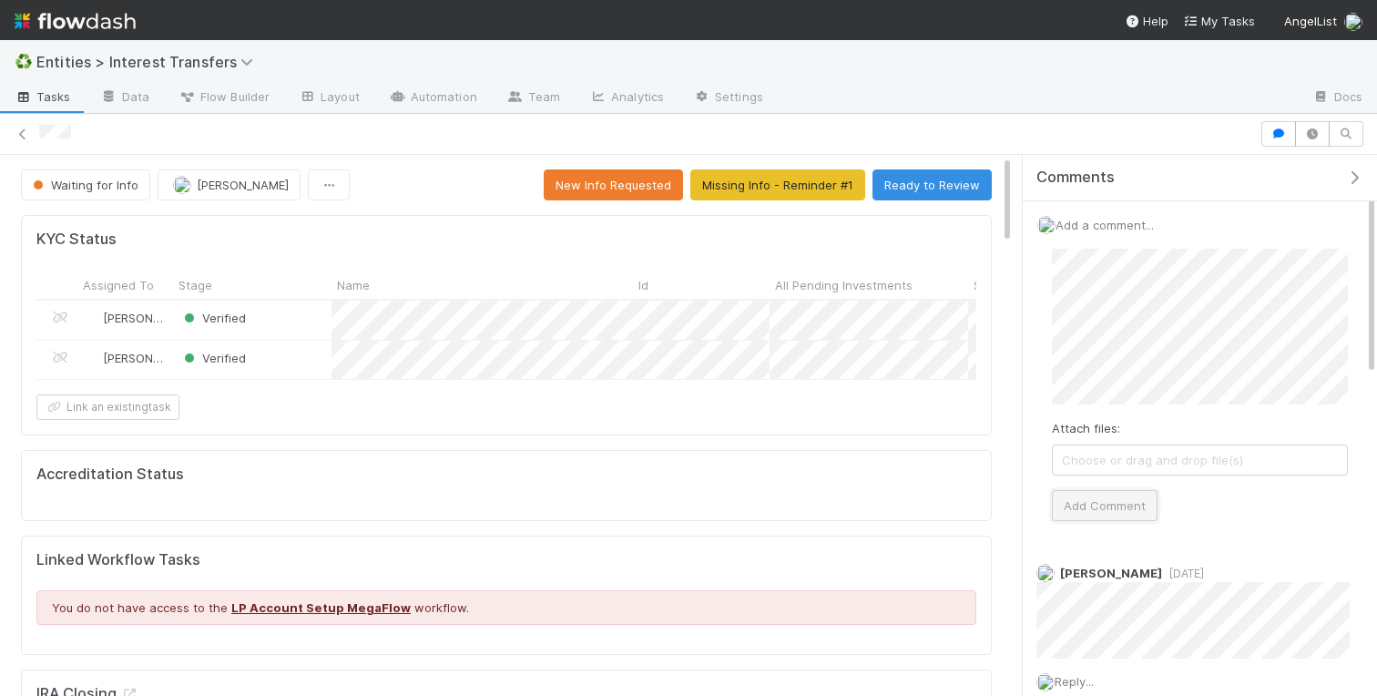
click at [1088, 505] on button "Add Comment" at bounding box center [1105, 505] width 106 height 31
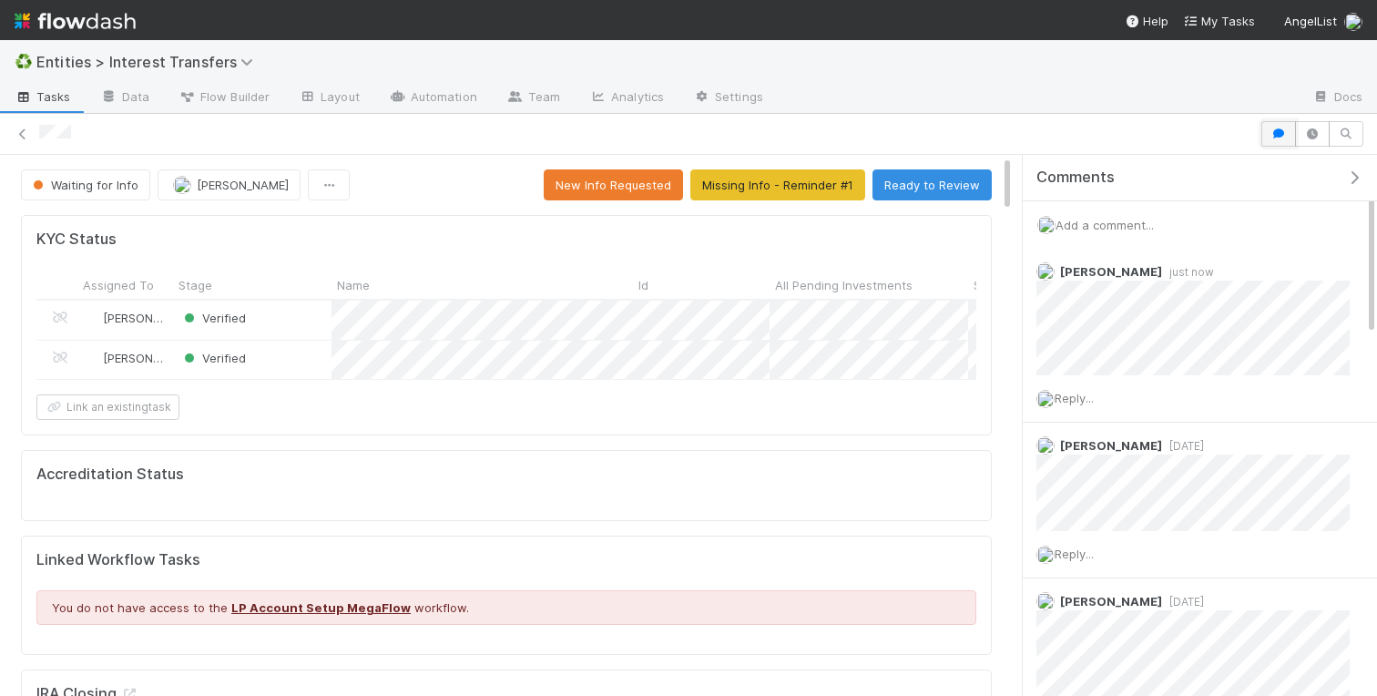
click at [1279, 133] on icon "button" at bounding box center [1279, 133] width 18 height 11
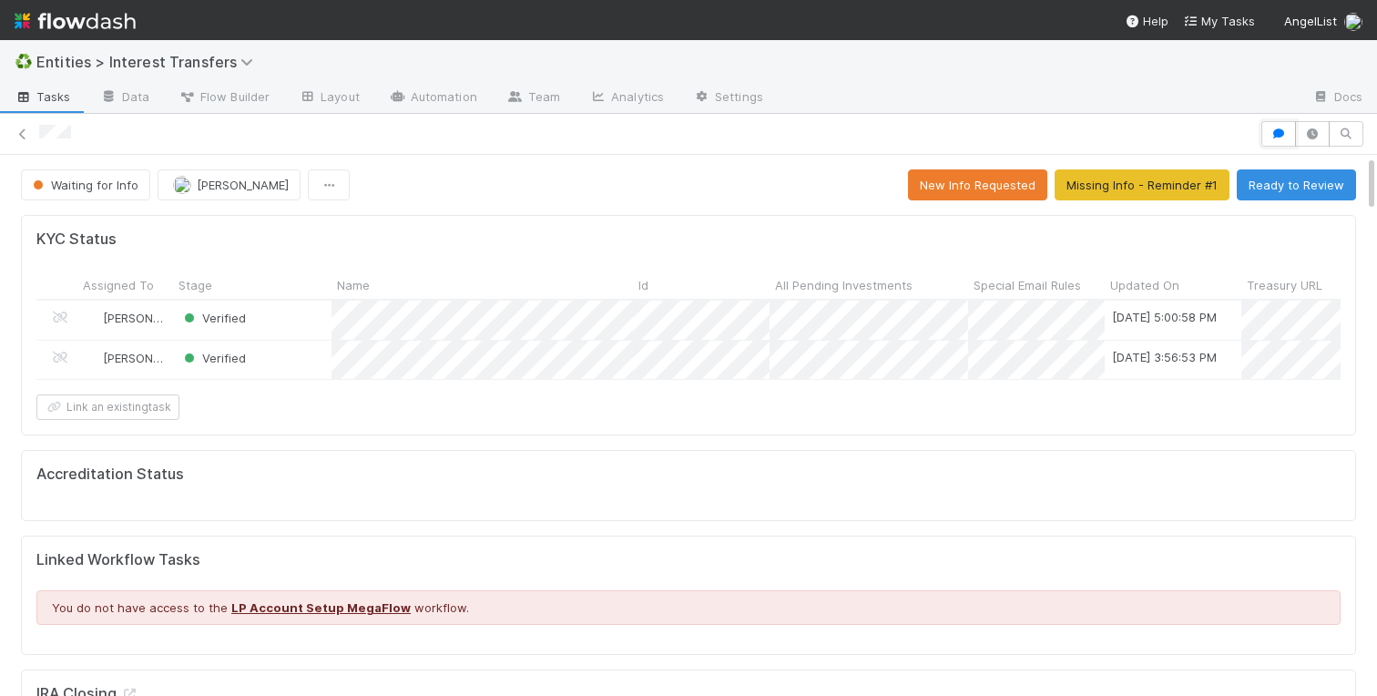
scroll to position [370, 639]
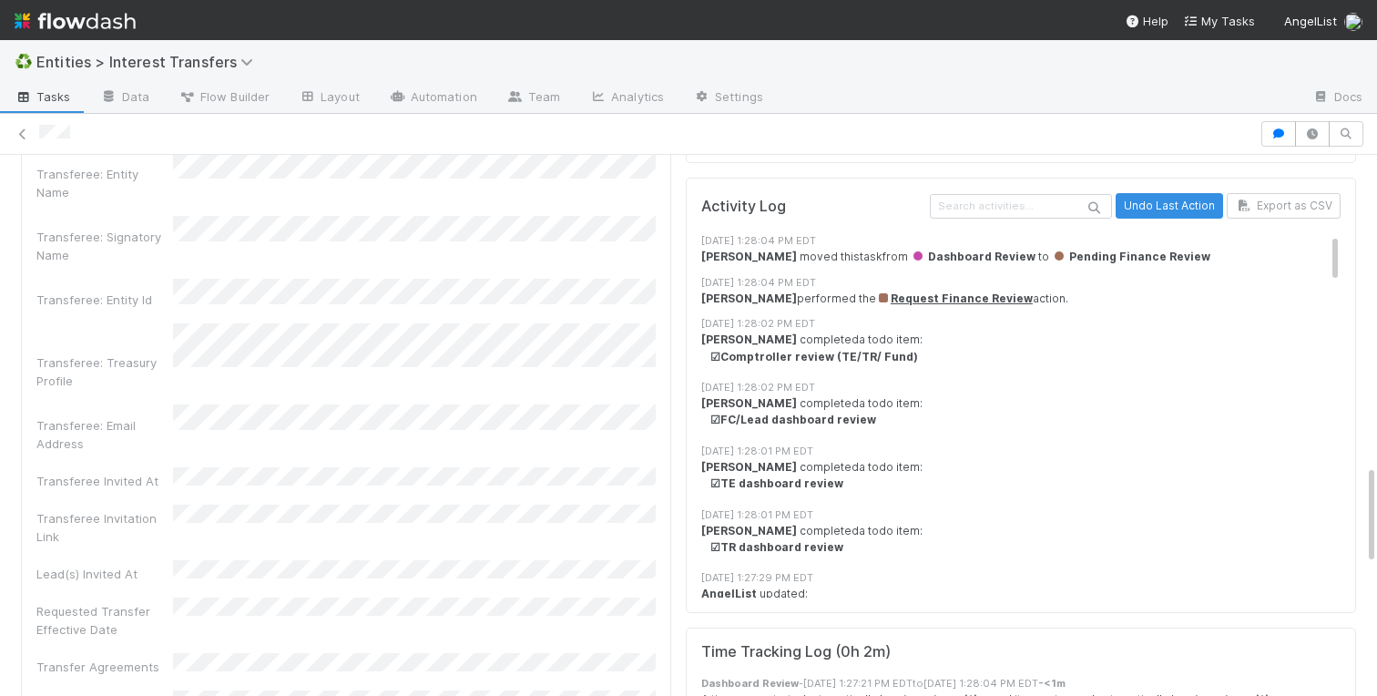
scroll to position [1385, 0]
